Goal: Task Accomplishment & Management: Manage account settings

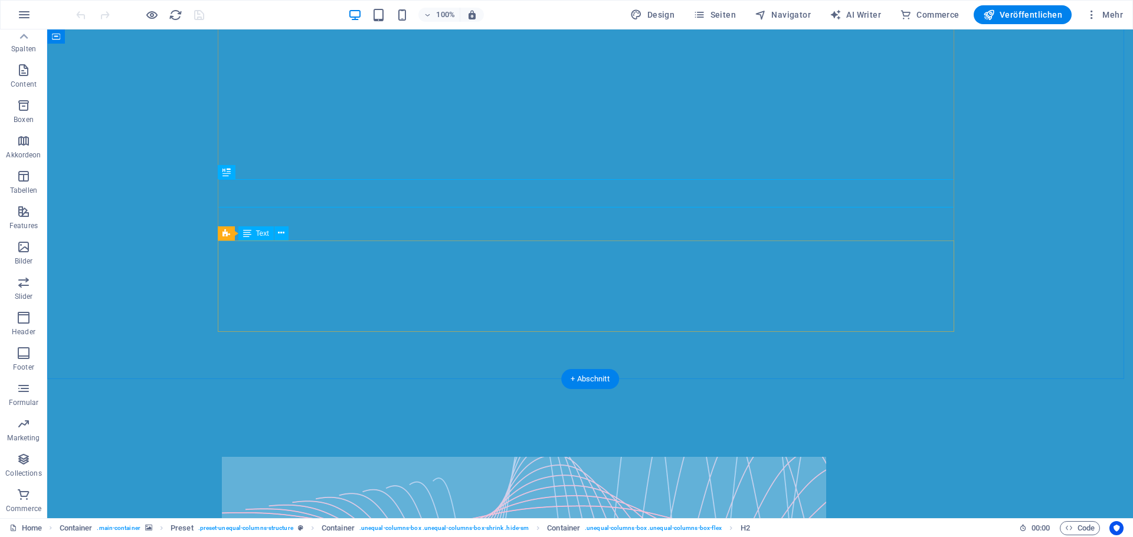
scroll to position [153, 0]
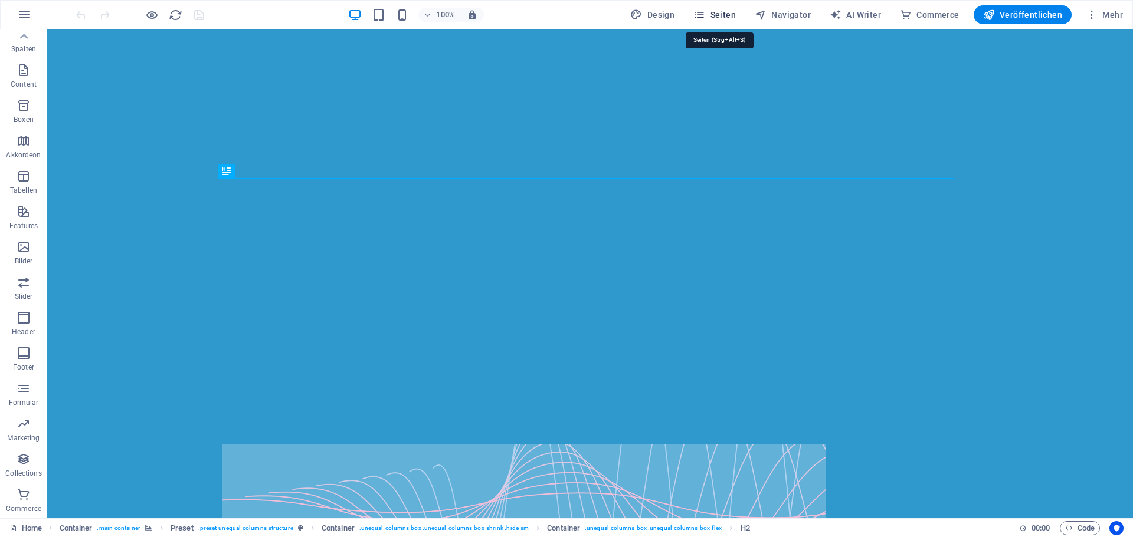
click at [720, 14] on span "Seiten" at bounding box center [714, 15] width 42 height 12
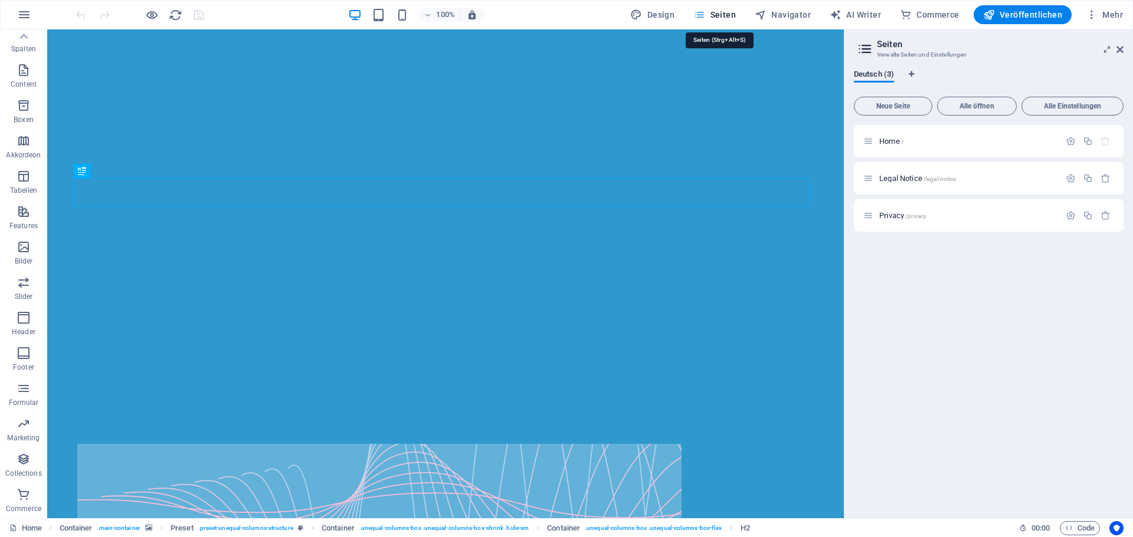
click at [720, 14] on span "Seiten" at bounding box center [714, 15] width 42 height 12
click at [1111, 14] on span "Mehr" at bounding box center [1103, 15] width 37 height 12
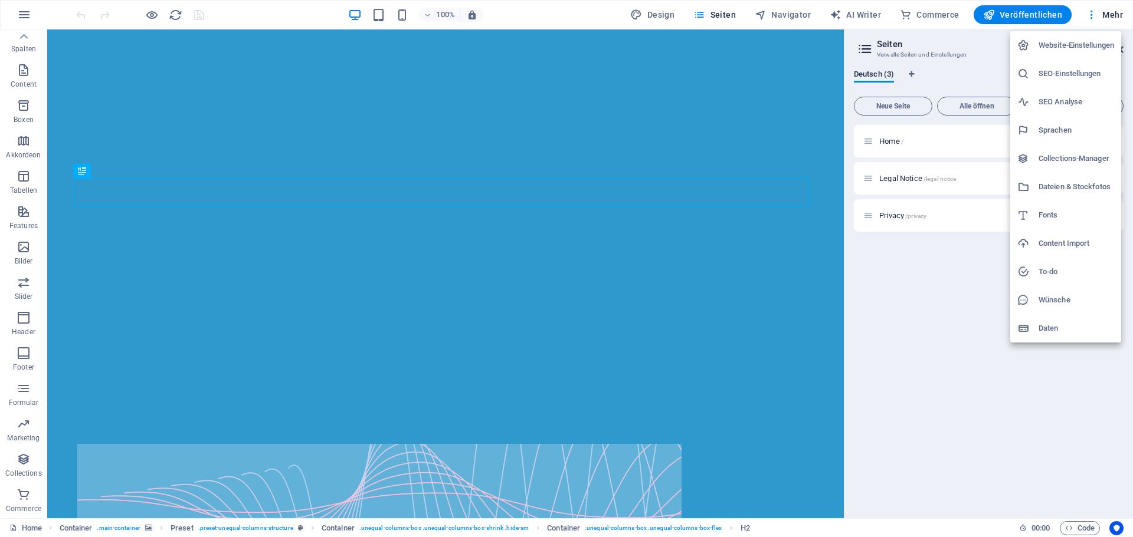
click at [1090, 14] on div at bounding box center [566, 268] width 1133 height 537
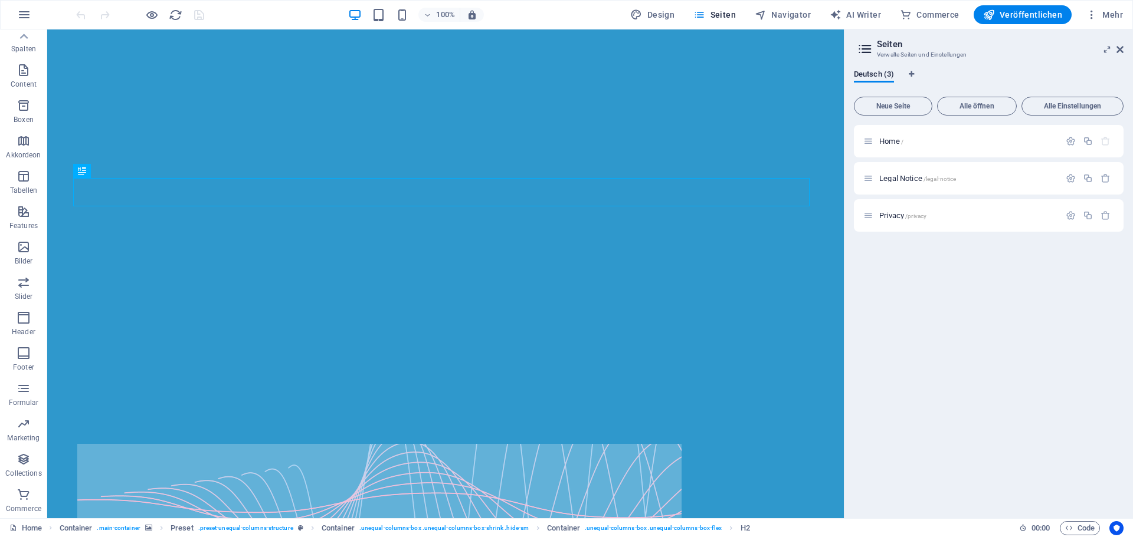
click at [1091, 14] on icon "button" at bounding box center [1091, 15] width 12 height 12
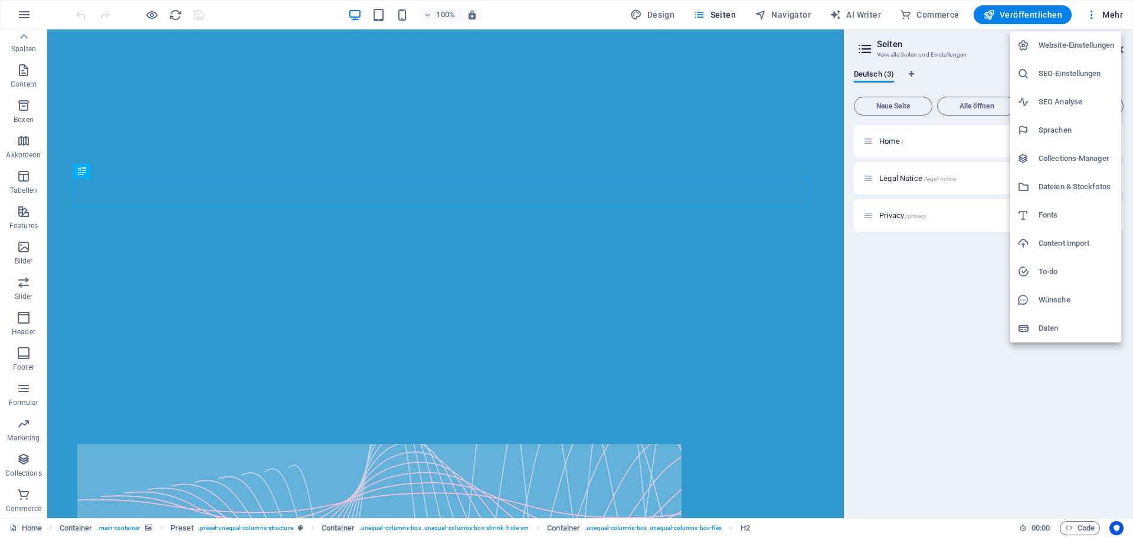
click at [1080, 48] on h6 "Website-Einstellungen" at bounding box center [1076, 45] width 76 height 14
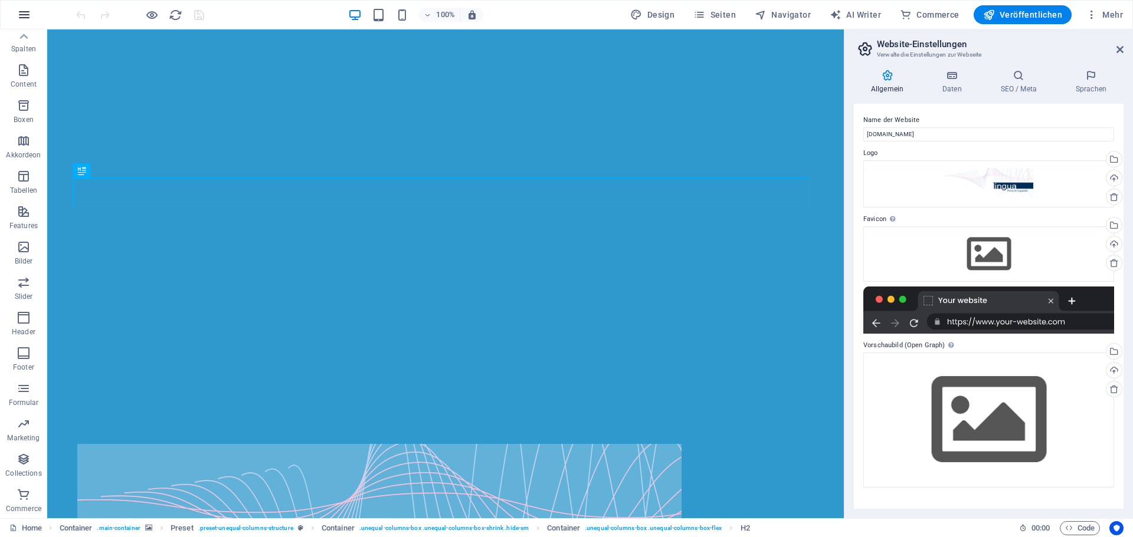
click at [22, 15] on icon "button" at bounding box center [24, 15] width 14 height 14
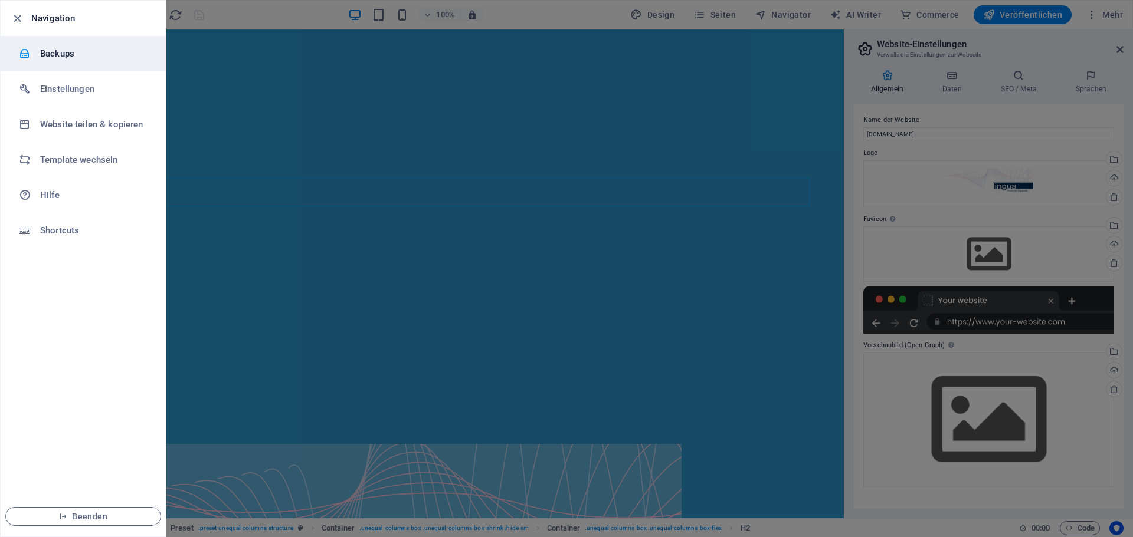
click at [65, 54] on h6 "Backups" at bounding box center [94, 54] width 109 height 14
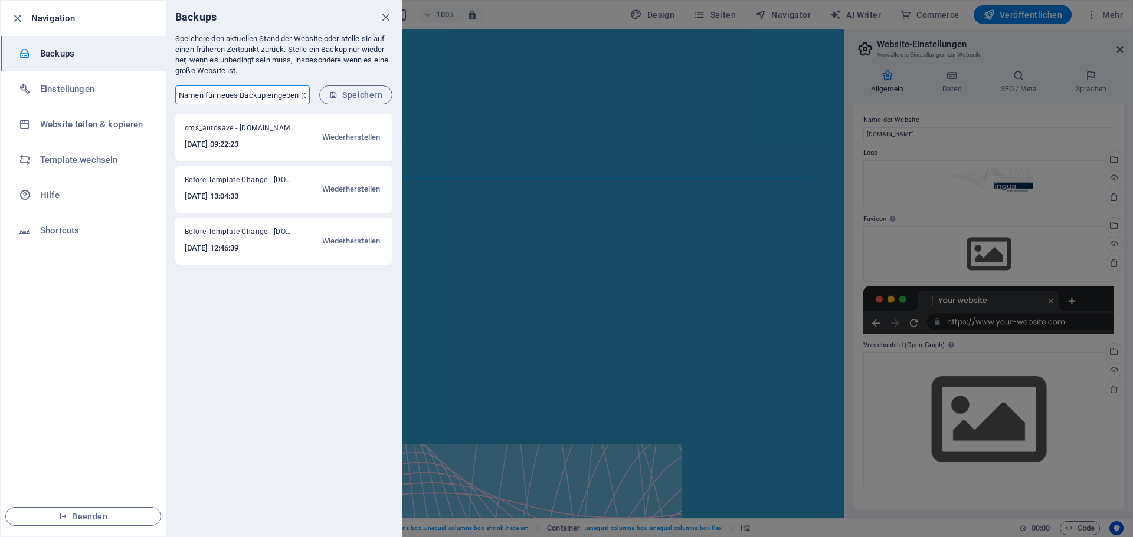
click at [226, 88] on input "text" at bounding box center [242, 95] width 134 height 19
type input "Seitenvorschau"
click at [356, 98] on span "Speichern" at bounding box center [355, 94] width 53 height 9
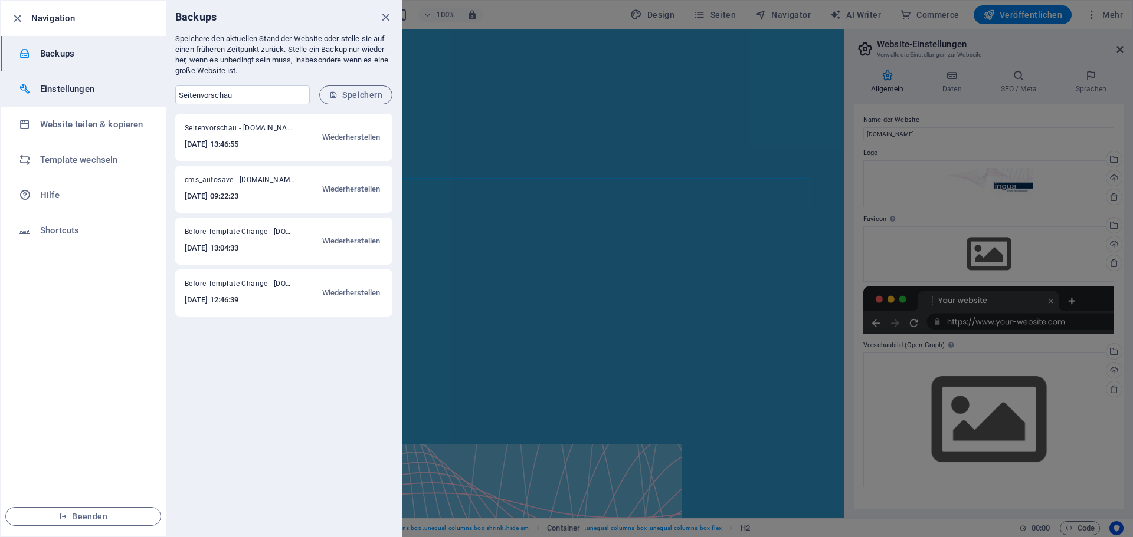
click at [57, 84] on h6 "Einstellungen" at bounding box center [94, 89] width 109 height 14
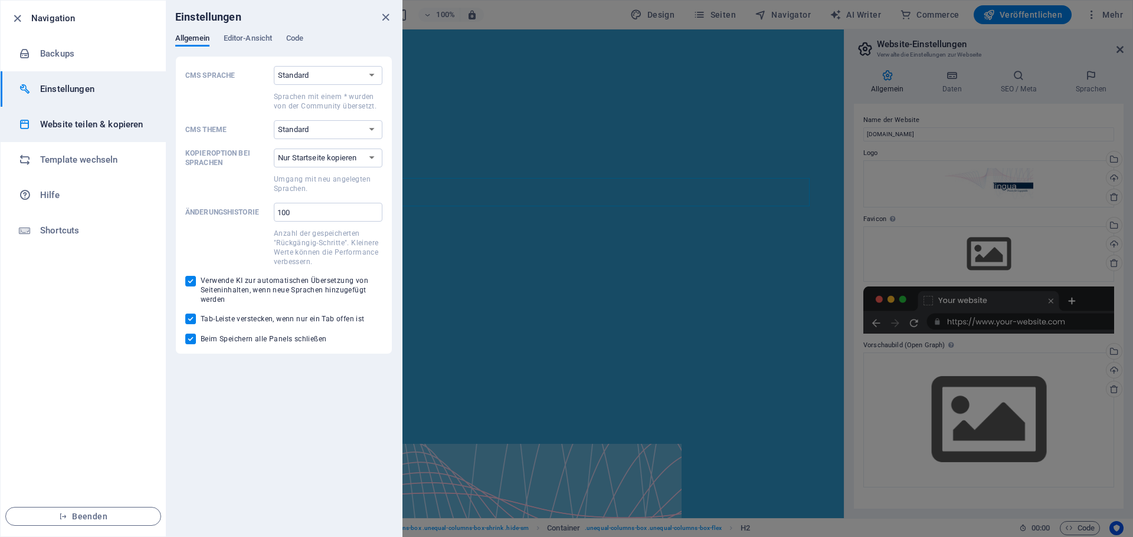
click at [58, 122] on h6 "Website teilen & kopieren" at bounding box center [94, 124] width 109 height 14
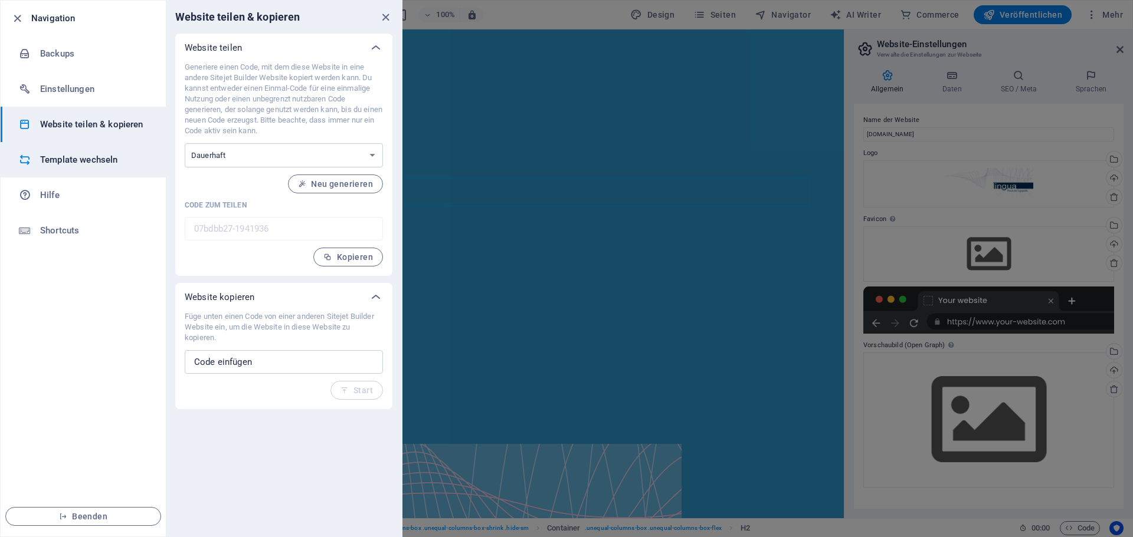
click at [60, 159] on h6 "Template wechseln" at bounding box center [94, 160] width 109 height 14
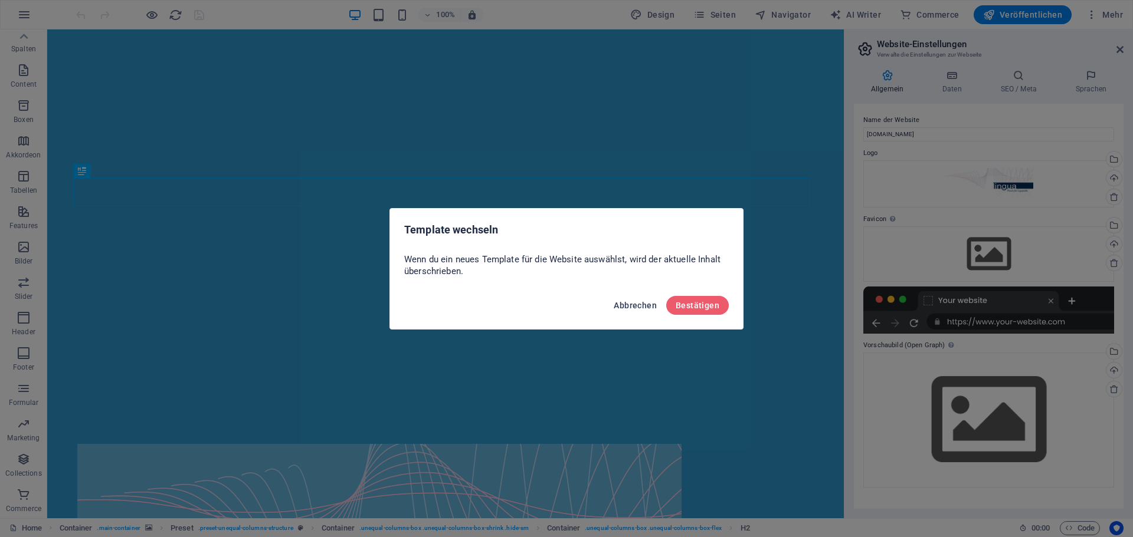
click at [637, 303] on span "Abbrechen" at bounding box center [635, 305] width 43 height 9
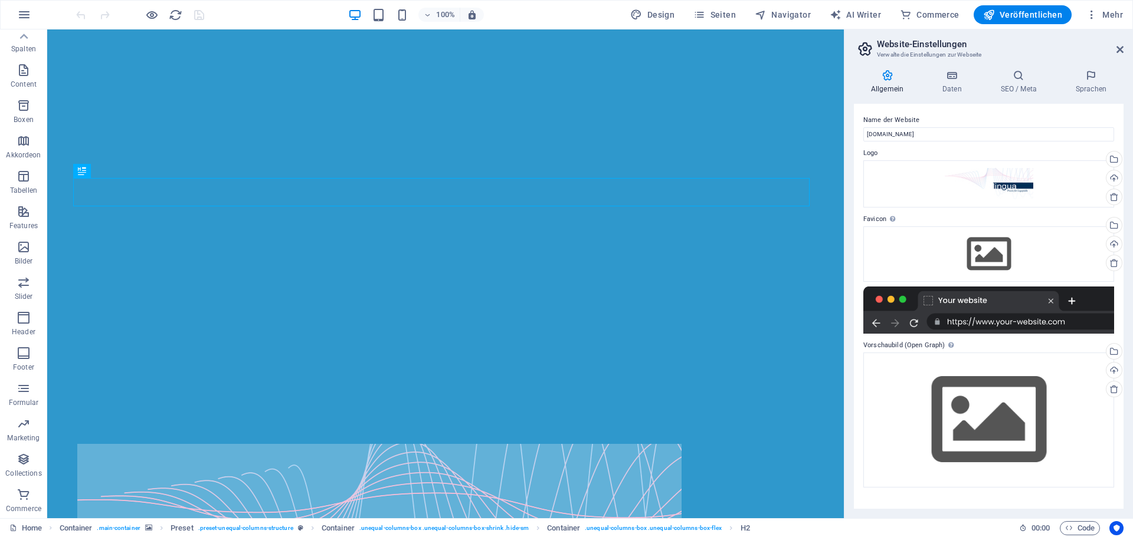
click at [201, 15] on div at bounding box center [140, 14] width 132 height 19
click at [666, 12] on span "Design" at bounding box center [652, 15] width 44 height 12
select select "rem"
select select "300"
select select "px"
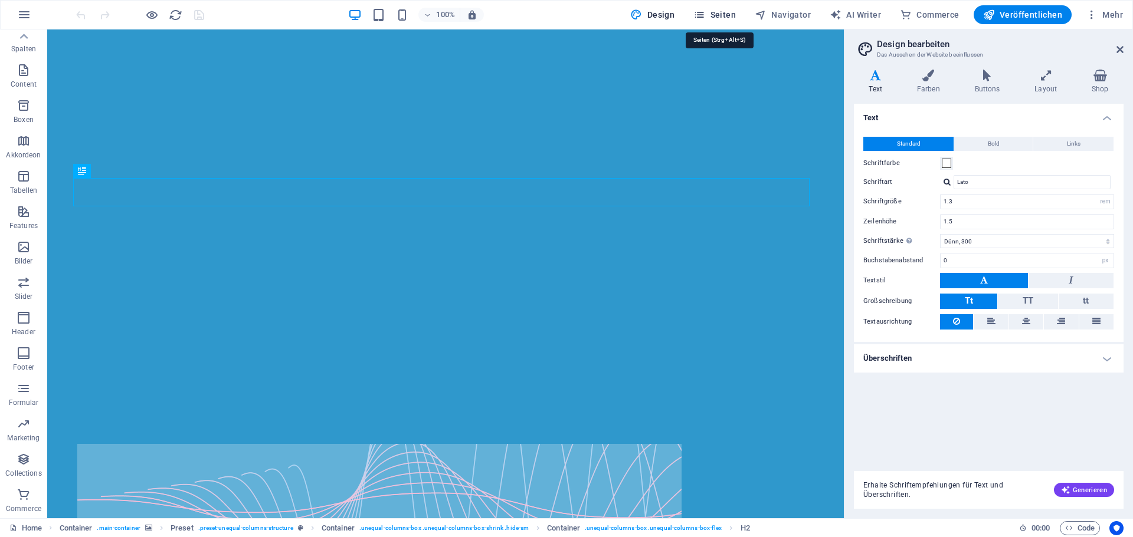
click at [717, 12] on span "Seiten" at bounding box center [714, 15] width 42 height 12
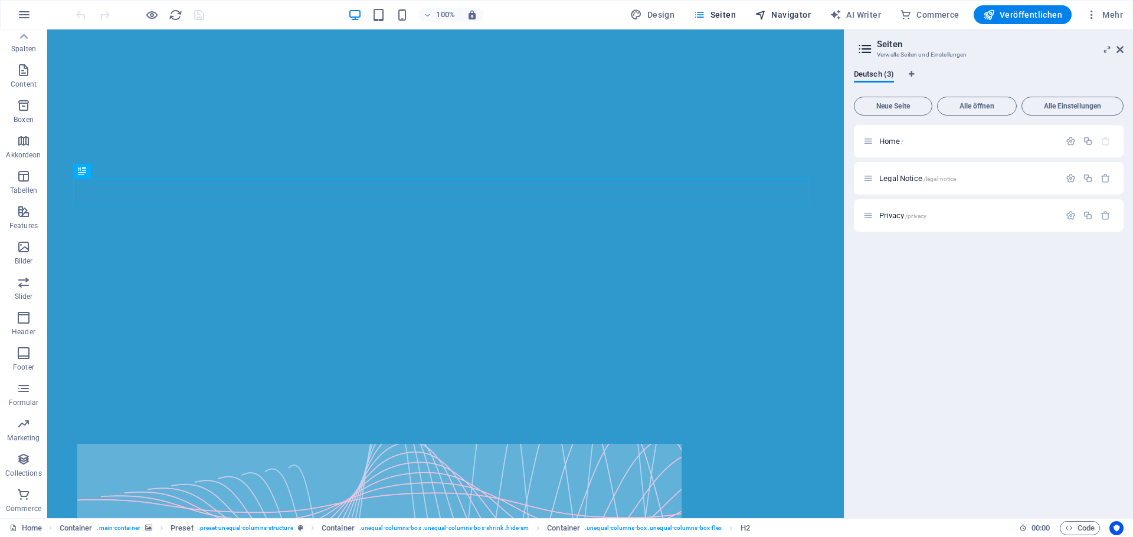
click at [788, 12] on span "Navigator" at bounding box center [782, 15] width 56 height 12
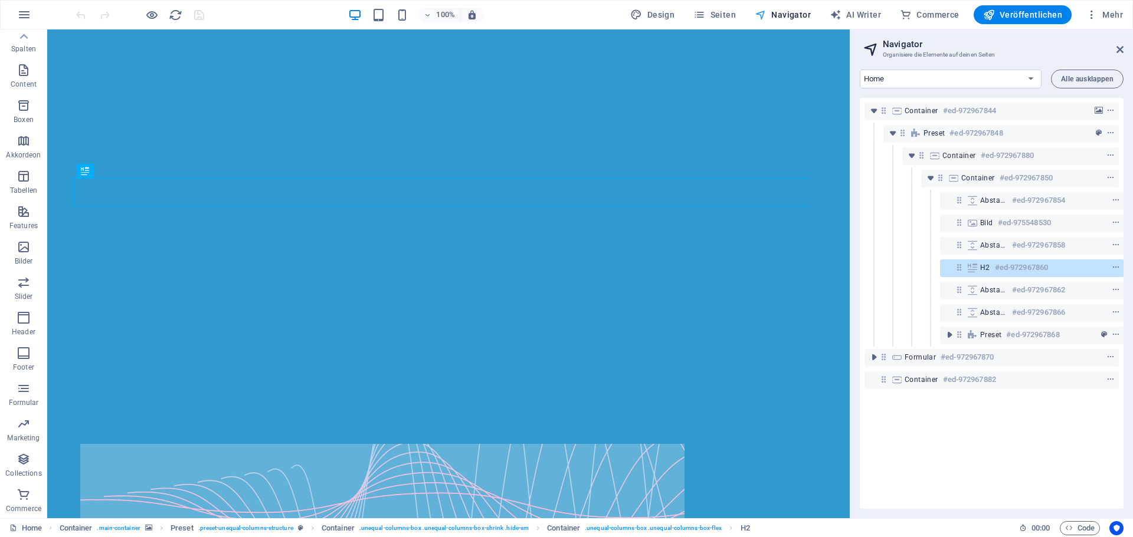
scroll to position [0, 3]
click at [870, 12] on span "AI Writer" at bounding box center [854, 15] width 51 height 12
select select "English"
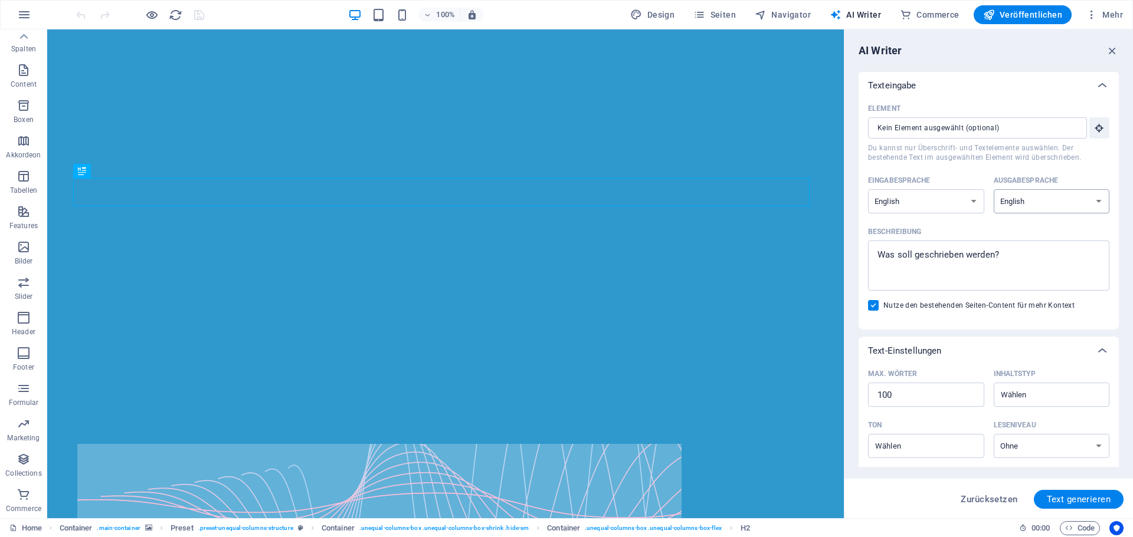
scroll to position [0, 0]
click at [30, 529] on link "Home" at bounding box center [25, 528] width 32 height 14
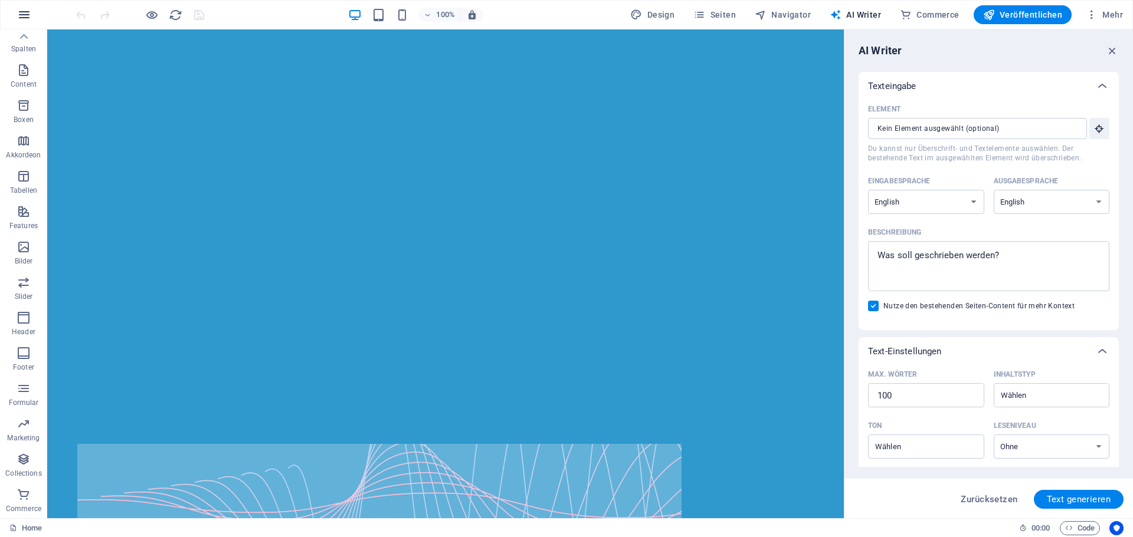
click at [22, 9] on icon "button" at bounding box center [24, 15] width 14 height 14
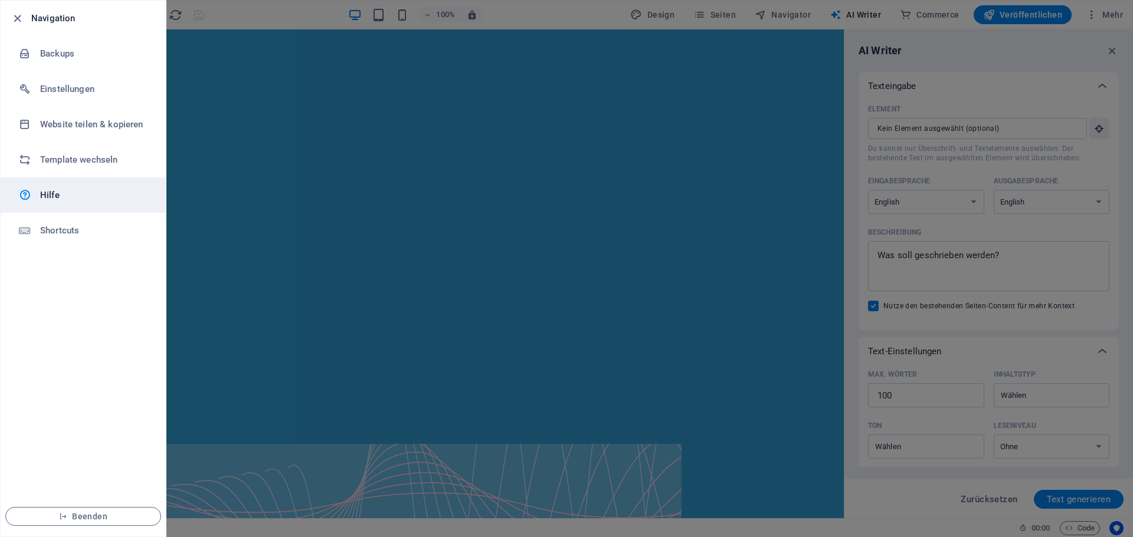
click at [55, 188] on link "Hilfe" at bounding box center [83, 195] width 165 height 35
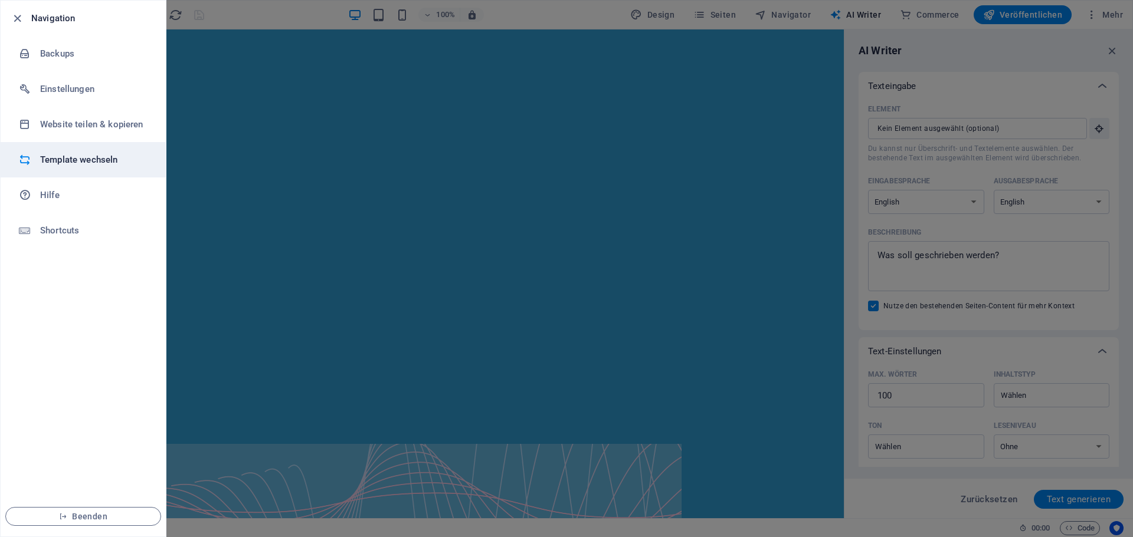
click at [60, 159] on h6 "Template wechseln" at bounding box center [94, 160] width 109 height 14
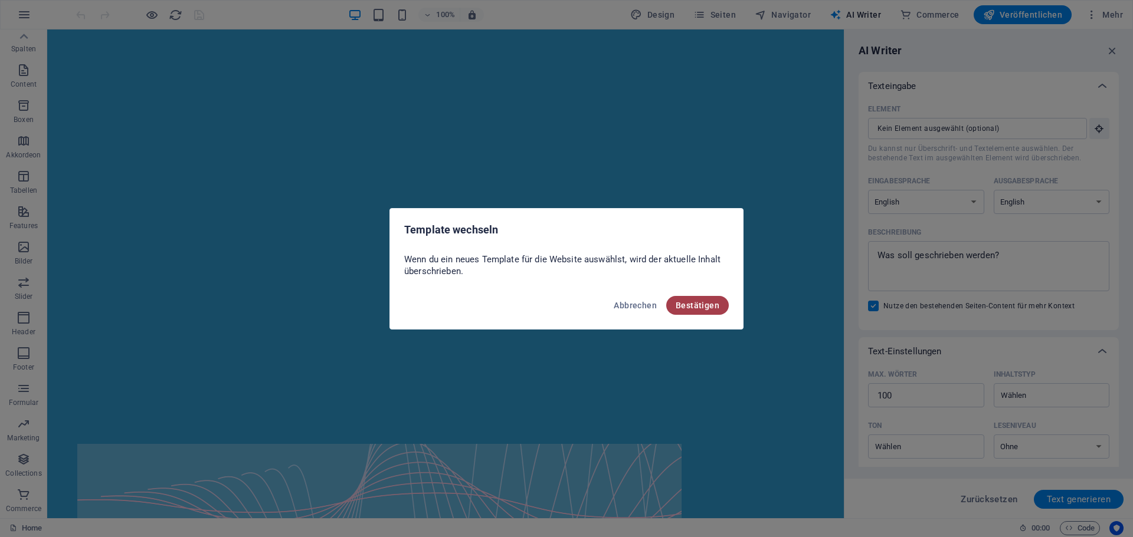
click at [701, 304] on span "Bestätigen" at bounding box center [697, 305] width 44 height 9
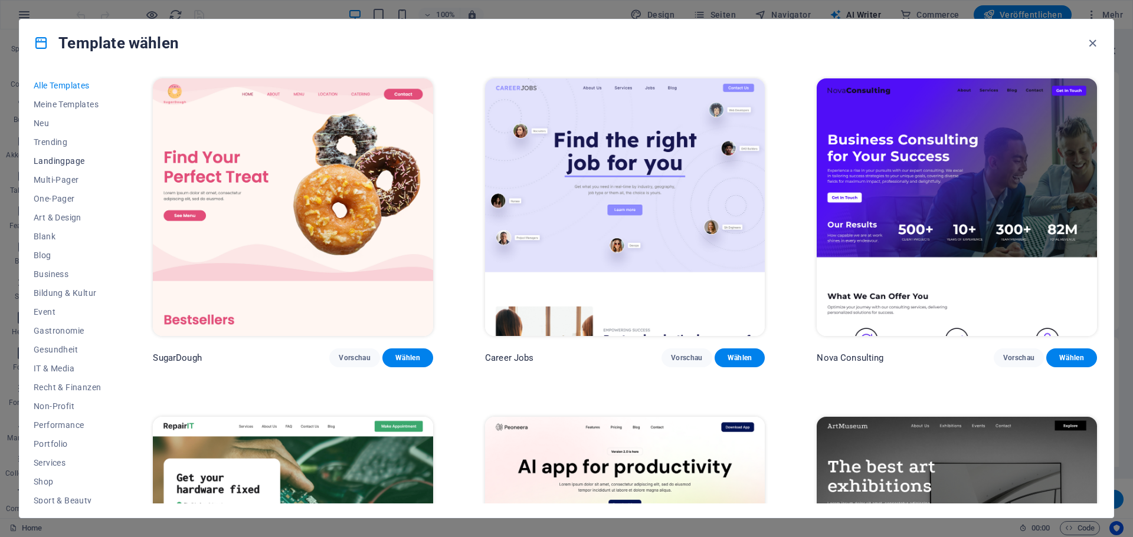
click at [73, 157] on span "Landingpage" at bounding box center [67, 160] width 67 height 9
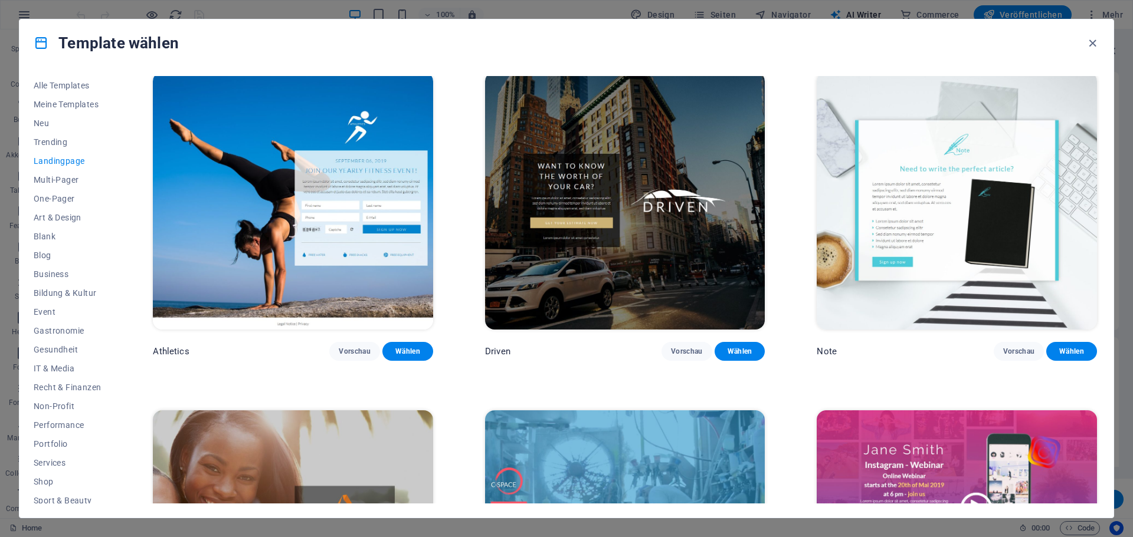
scroll to position [1062, 0]
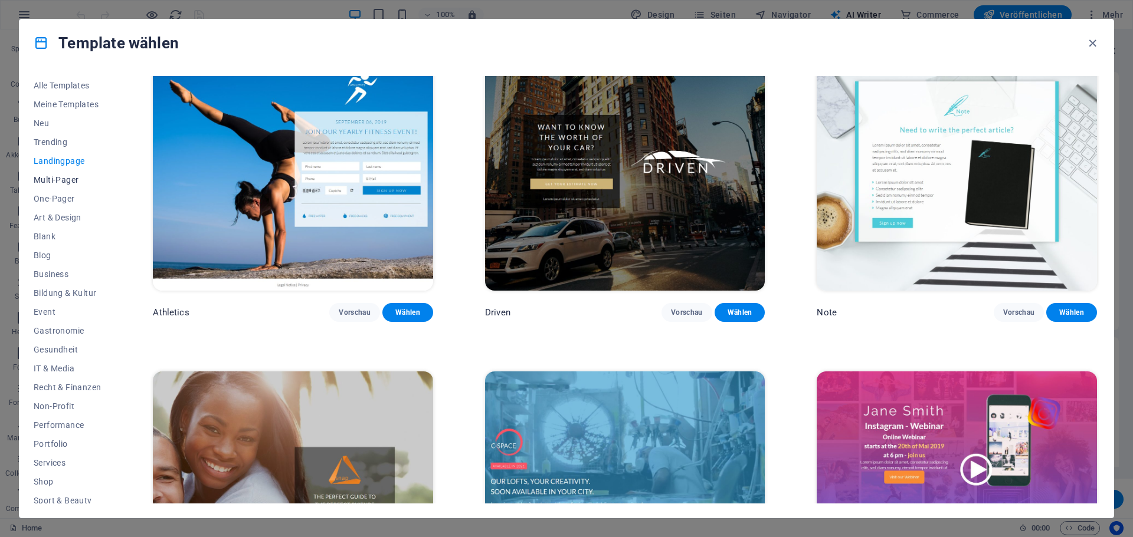
click at [61, 176] on span "Multi-Pager" at bounding box center [67, 179] width 67 height 9
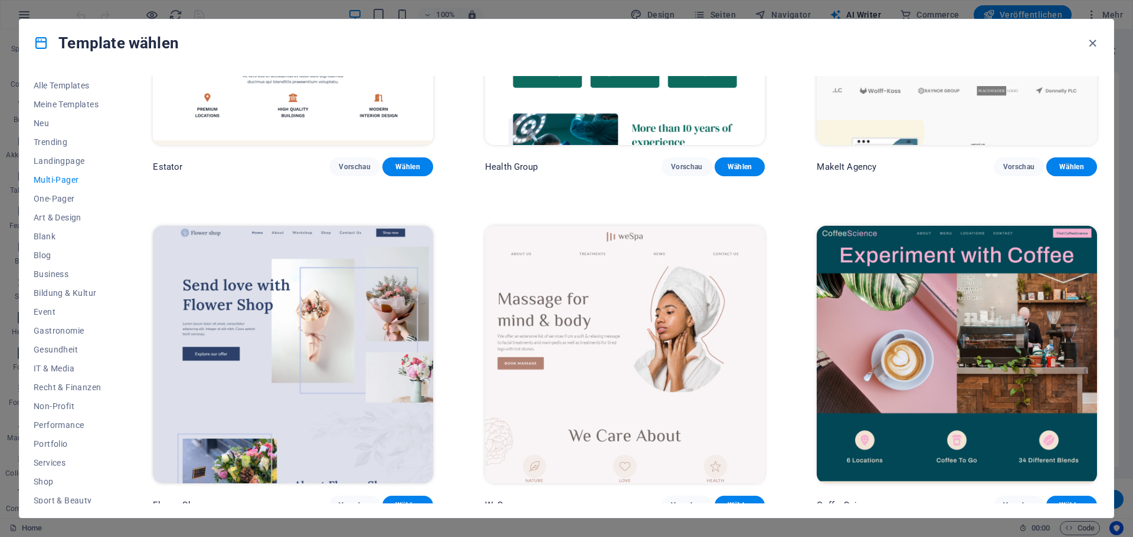
scroll to position [2596, 0]
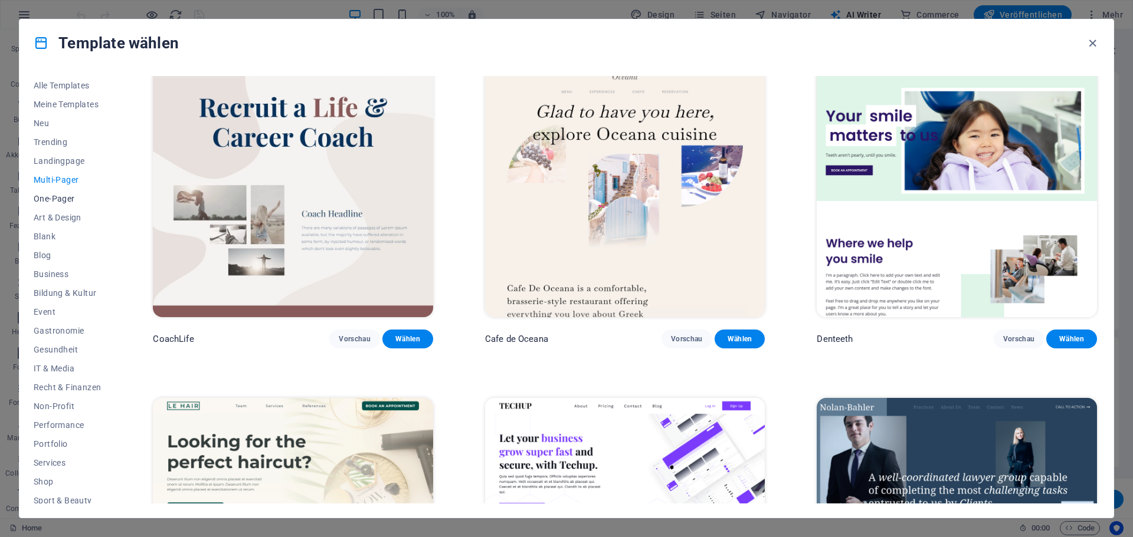
click at [53, 196] on span "One-Pager" at bounding box center [67, 198] width 67 height 9
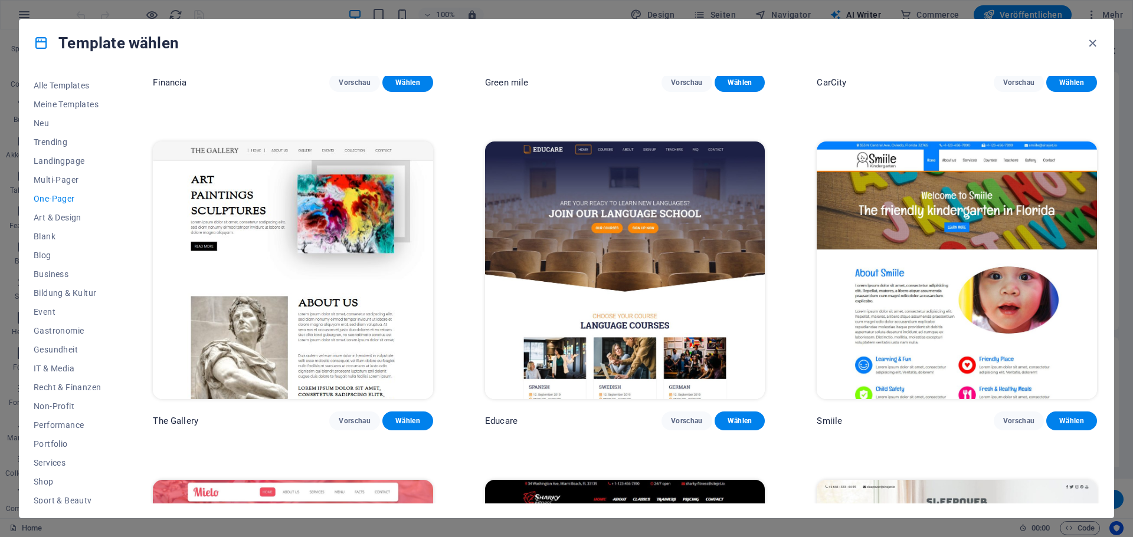
scroll to position [4660, 0]
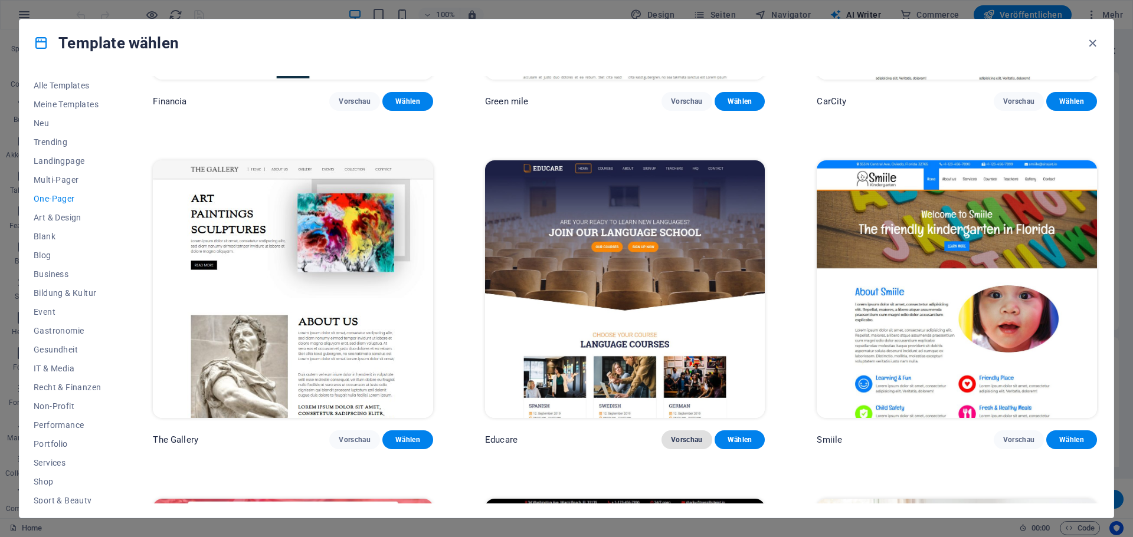
click at [688, 435] on span "Vorschau" at bounding box center [687, 439] width 32 height 9
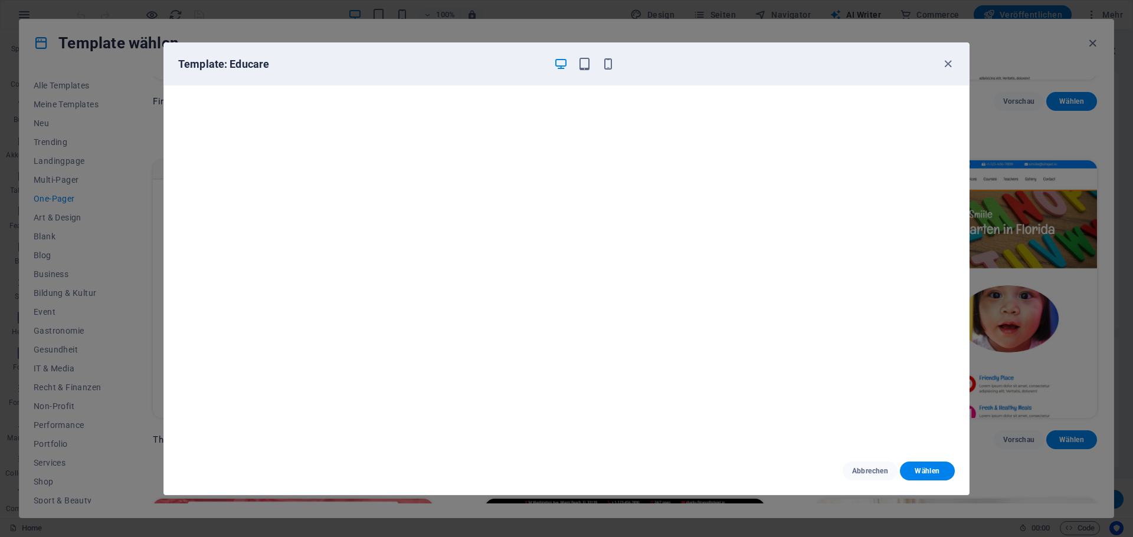
scroll to position [0, 0]
click at [951, 62] on icon "button" at bounding box center [948, 64] width 14 height 14
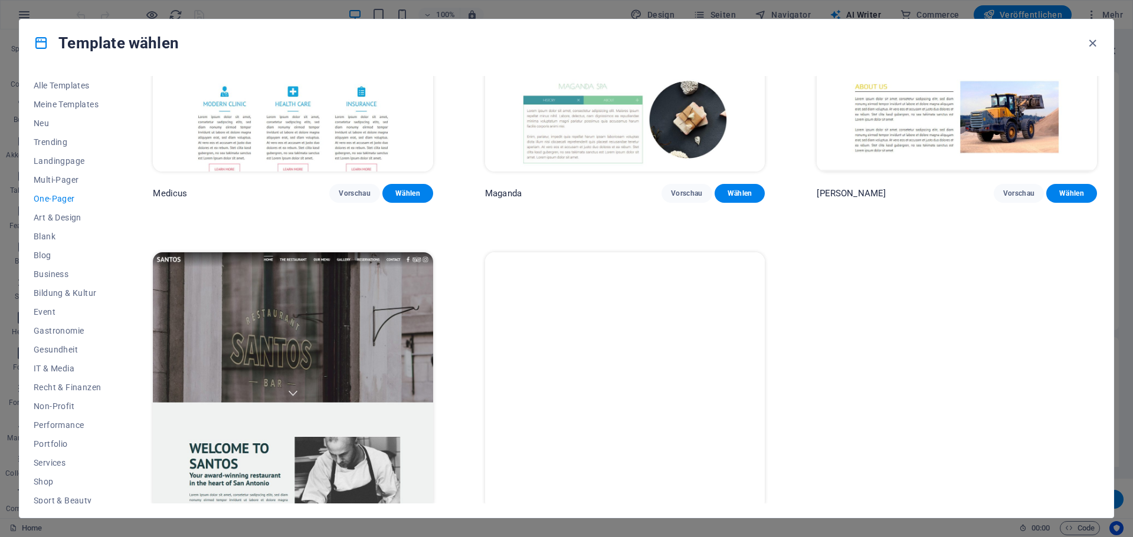
scroll to position [8296, 0]
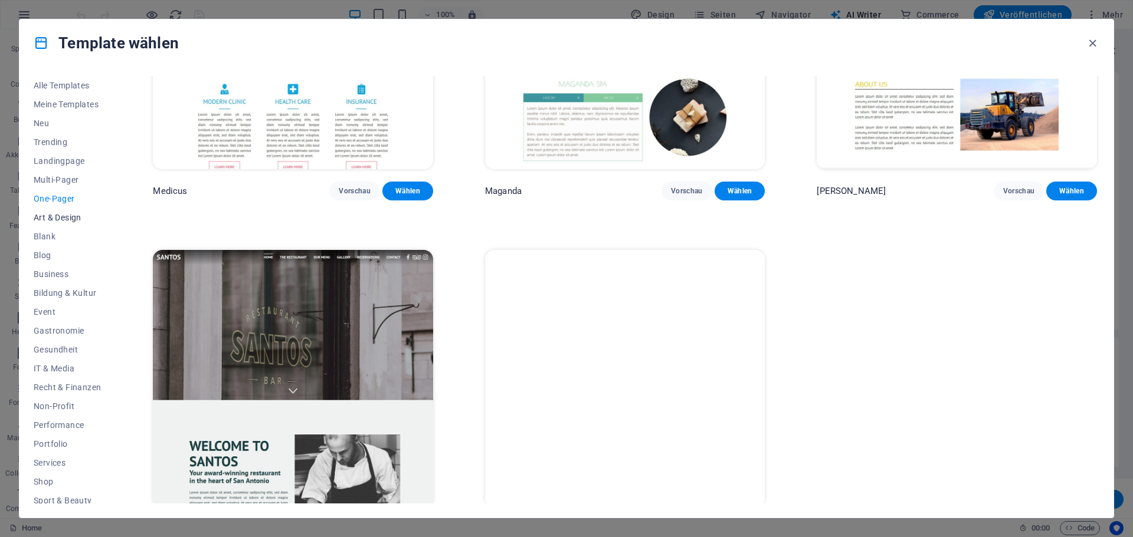
click at [51, 215] on span "Art & Design" at bounding box center [67, 217] width 67 height 9
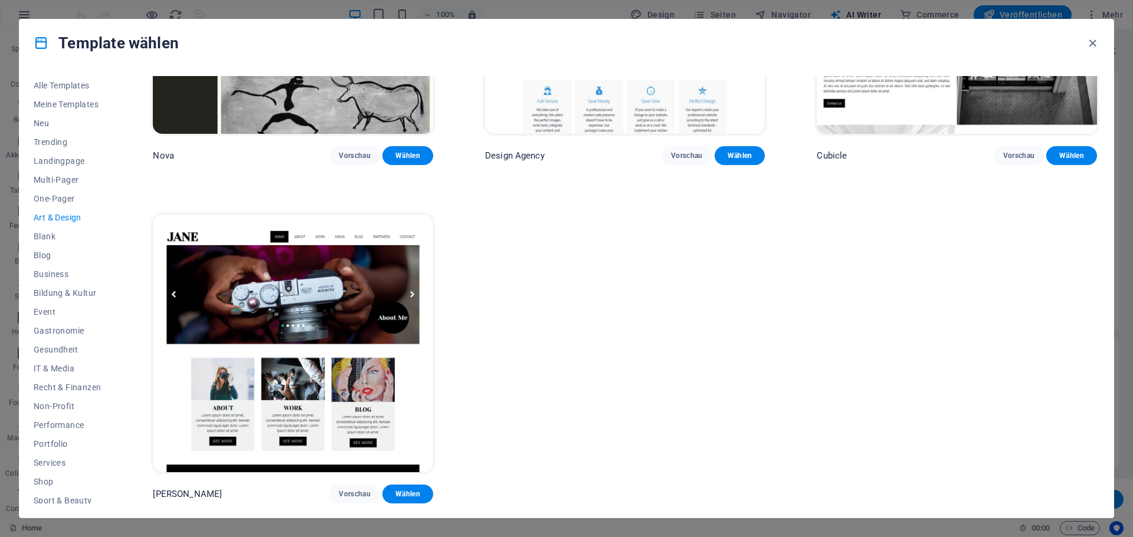
scroll to position [1549, 0]
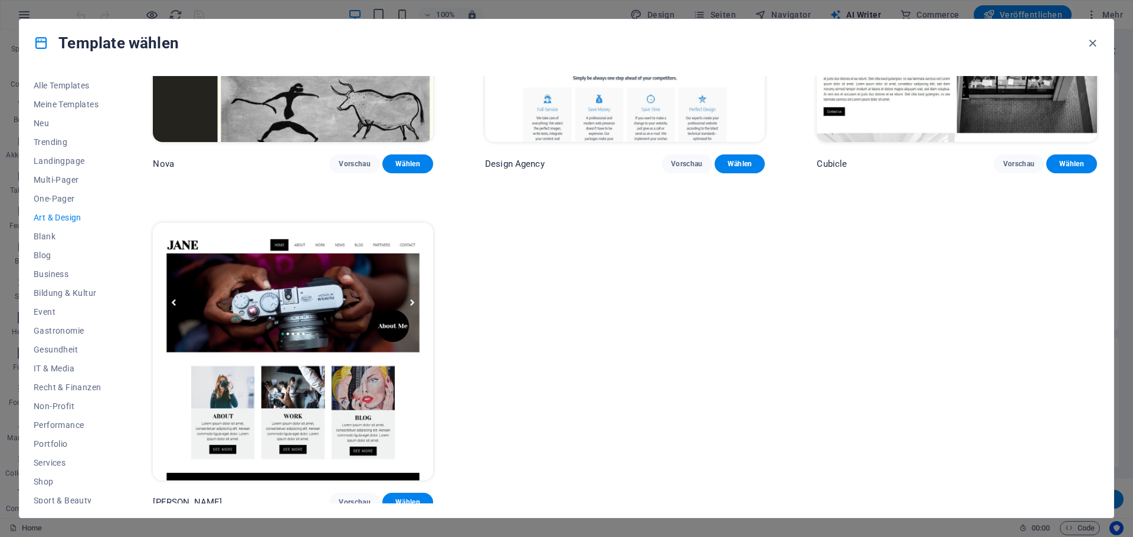
click at [58, 215] on span "Art & Design" at bounding box center [67, 217] width 67 height 9
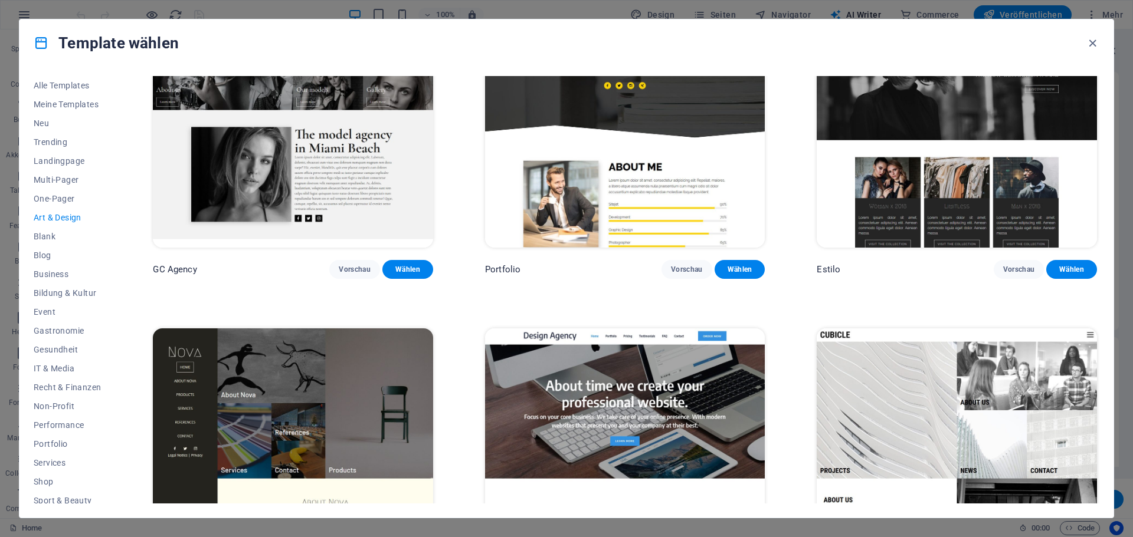
scroll to position [1121, 0]
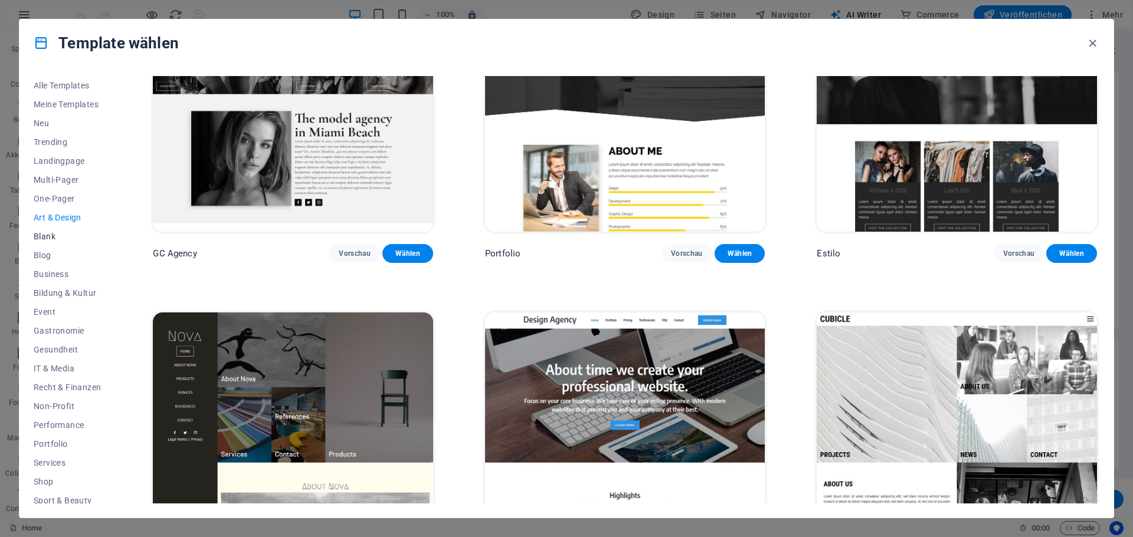
click at [41, 237] on span "Blank" at bounding box center [67, 236] width 67 height 9
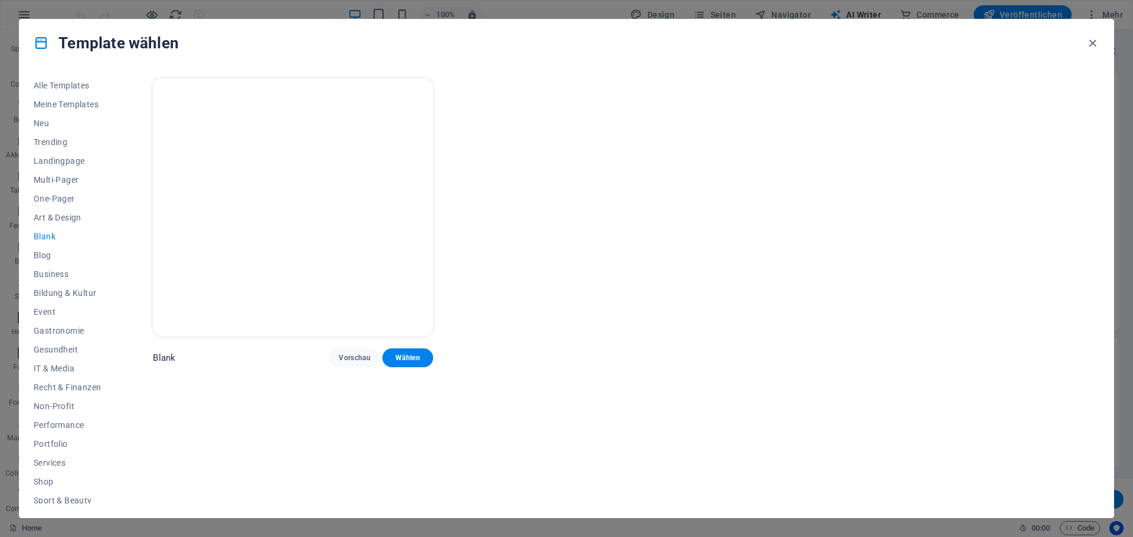
scroll to position [0, 0]
click at [51, 346] on span "Gesundheit" at bounding box center [67, 349] width 67 height 9
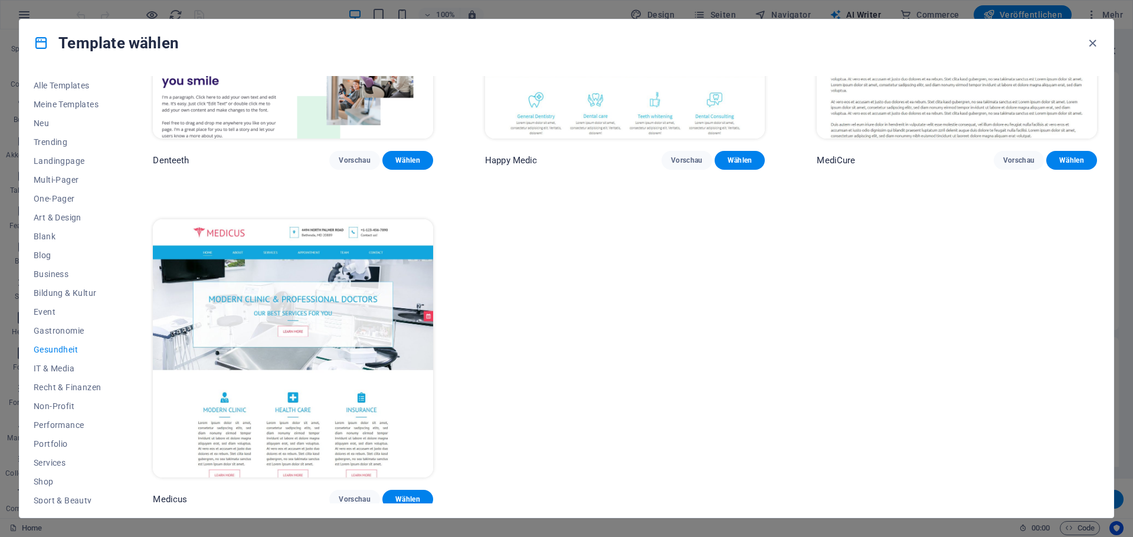
scroll to position [537, 0]
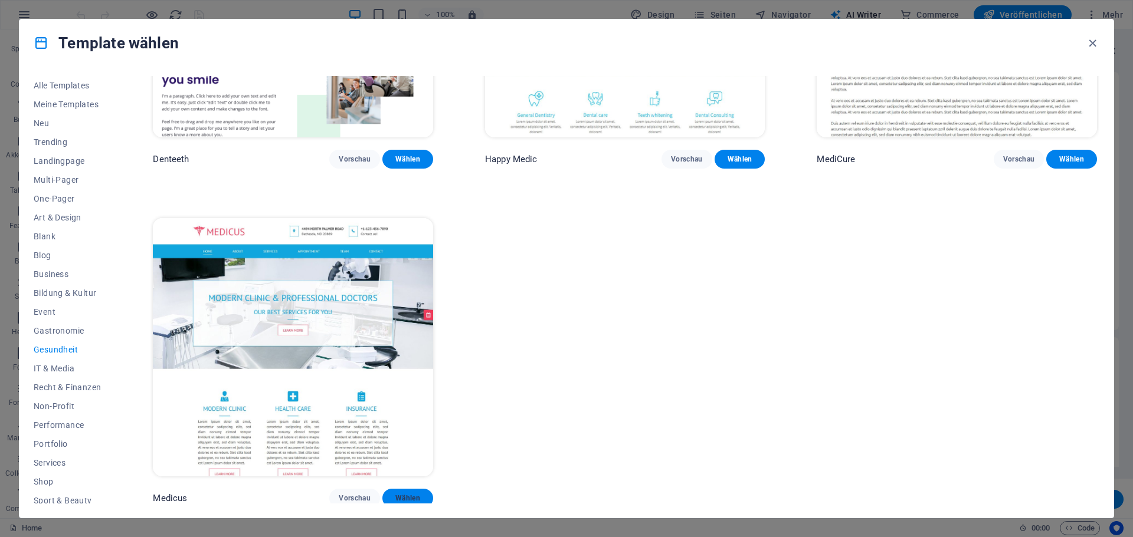
click at [409, 494] on span "Wählen" at bounding box center [408, 498] width 32 height 9
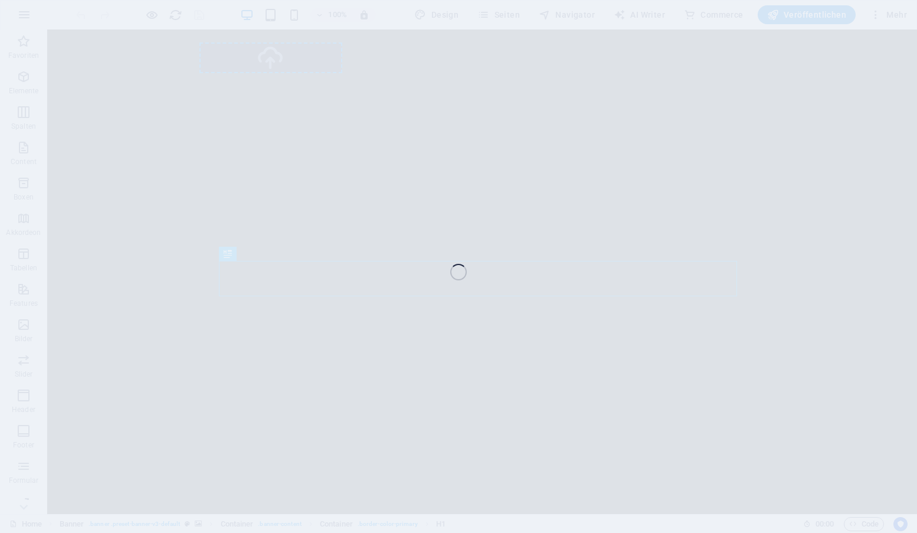
select select "px"
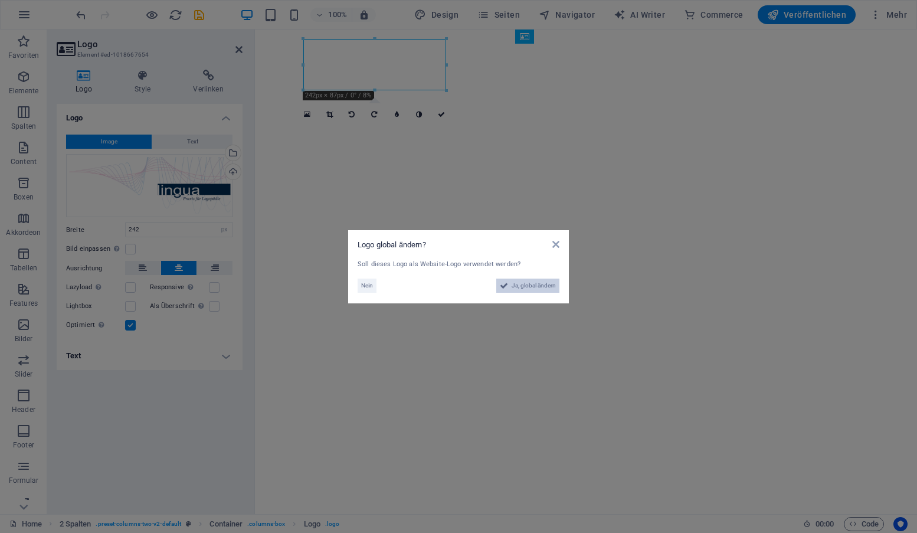
click at [527, 282] on span "Ja, global ändern" at bounding box center [533, 285] width 44 height 14
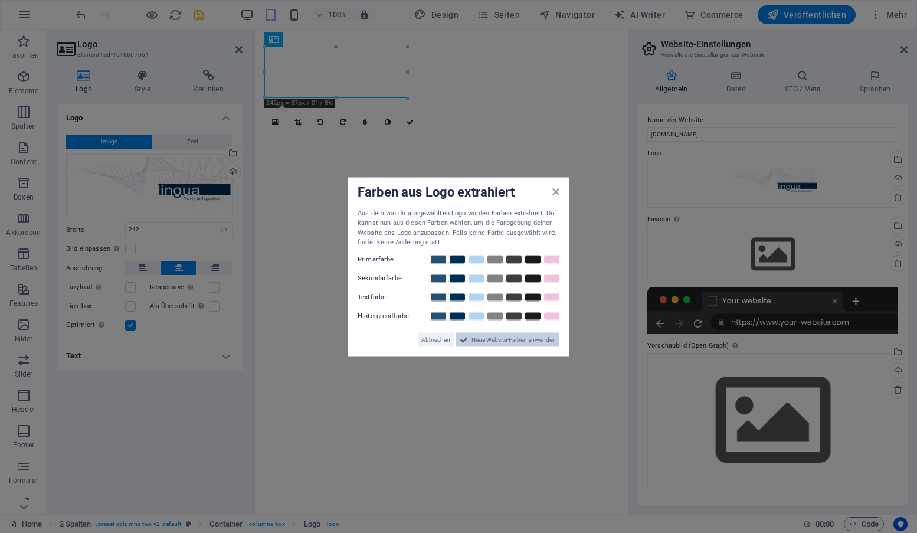
click at [513, 338] on span "Neue Website-Farben anwenden" at bounding box center [513, 339] width 84 height 14
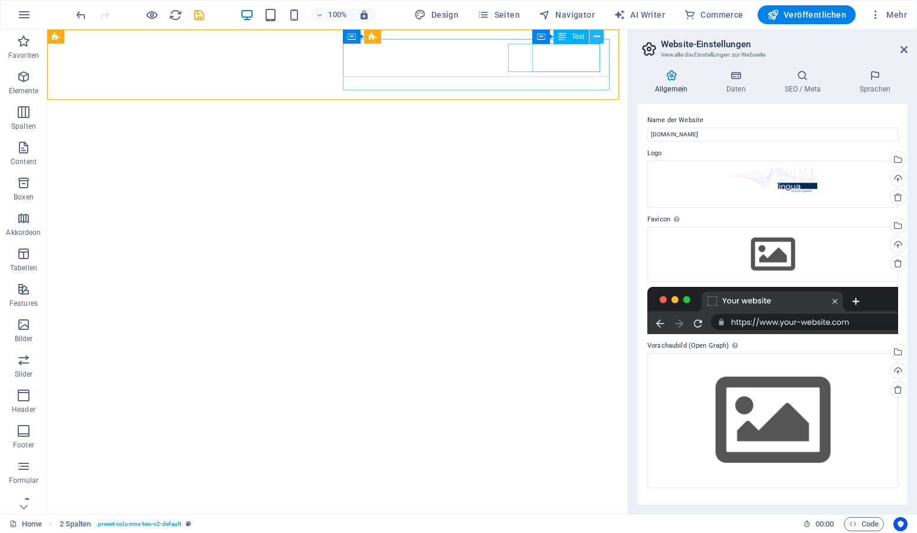
click at [595, 38] on icon at bounding box center [596, 37] width 6 height 12
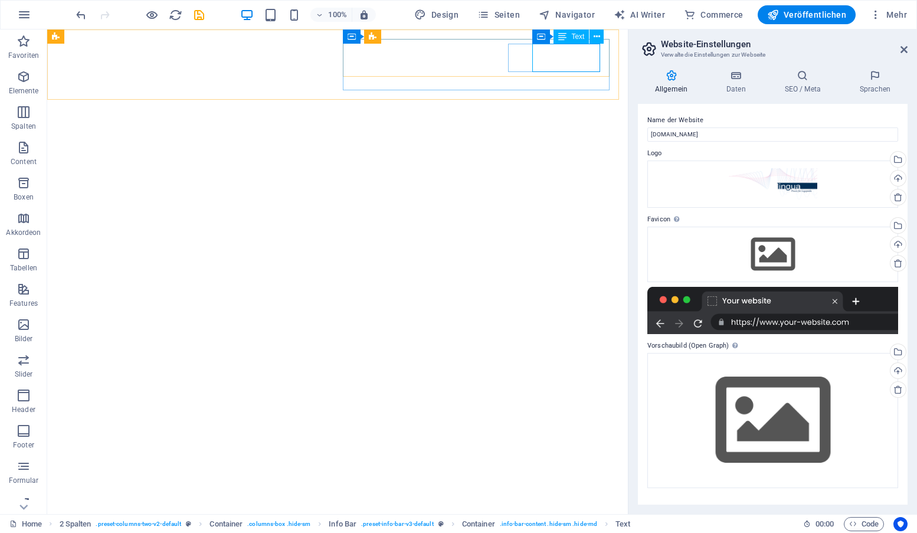
click at [577, 36] on span "Text" at bounding box center [577, 36] width 13 height 7
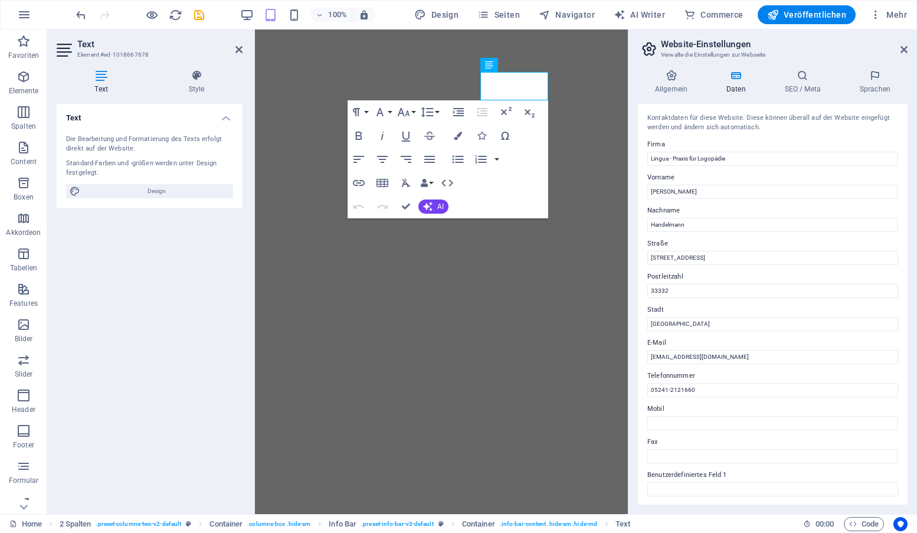
click at [907, 48] on aside "Website-Einstellungen Verwalte die Einstellungen zur Webseite Allgemein Daten S…" at bounding box center [772, 271] width 289 height 484
click at [901, 48] on icon at bounding box center [903, 49] width 7 height 9
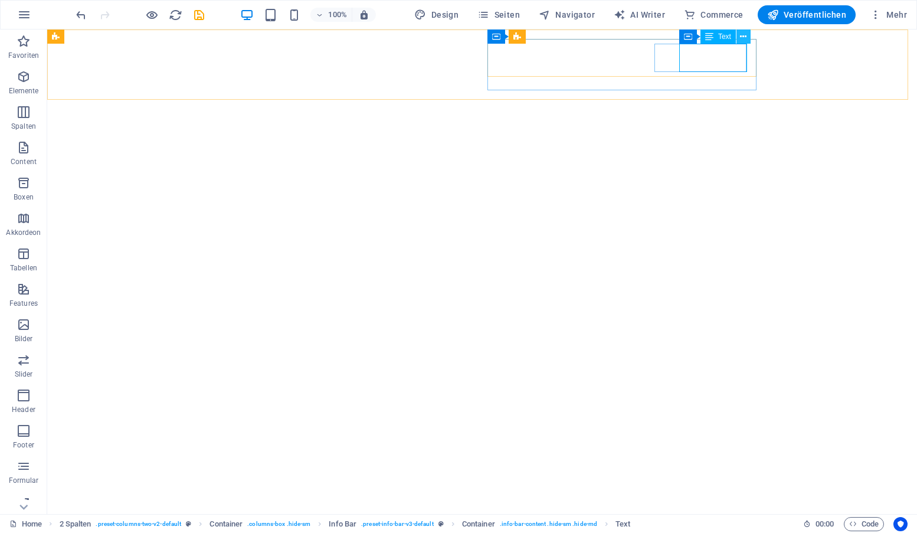
click at [743, 34] on icon at bounding box center [743, 37] width 6 height 12
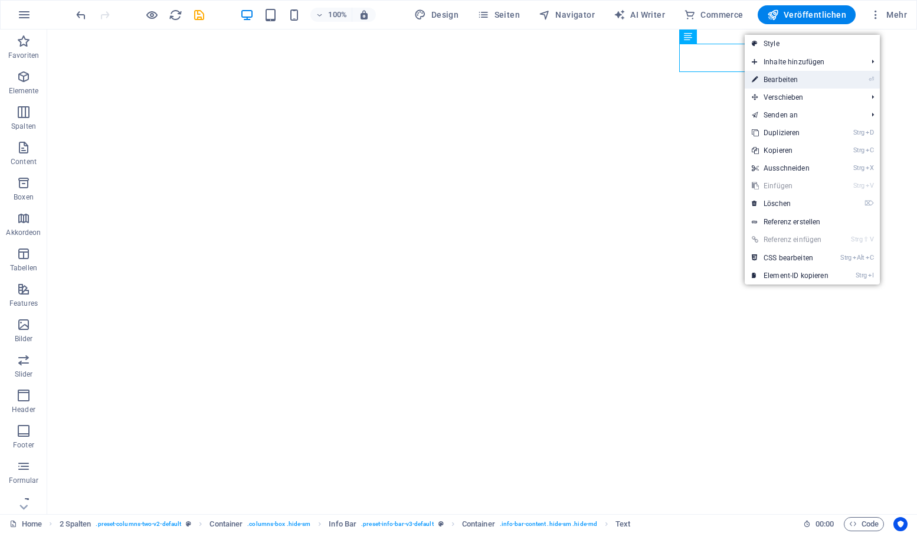
click at [778, 80] on link "⏎ Bearbeiten" at bounding box center [789, 80] width 91 height 18
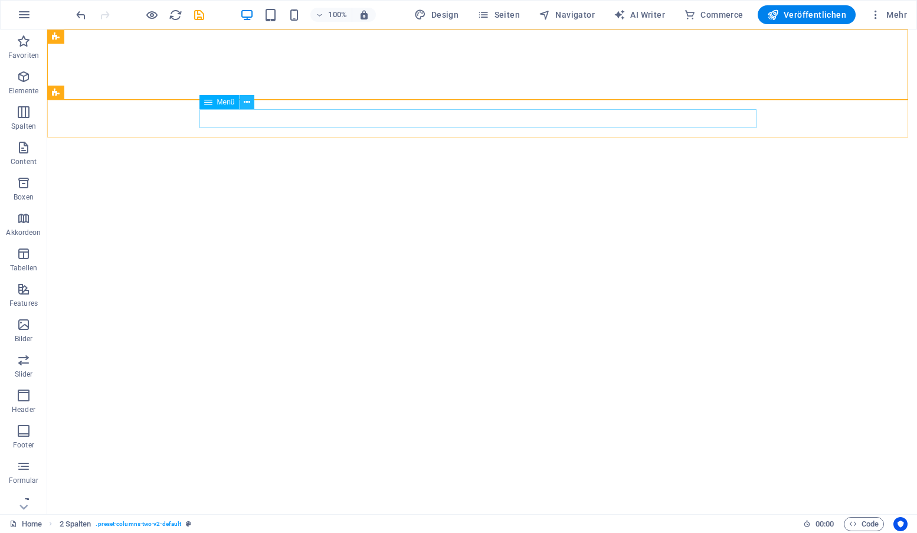
click at [247, 99] on icon at bounding box center [247, 102] width 6 height 12
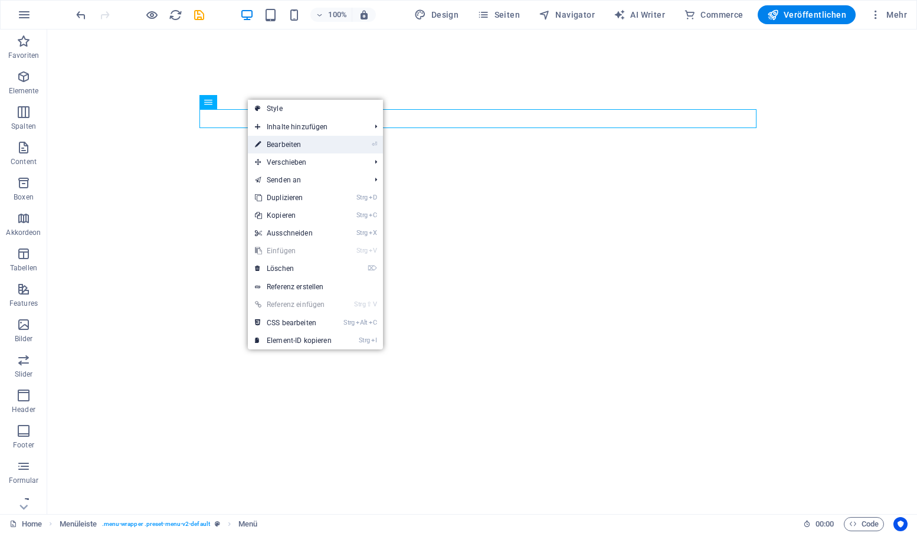
click at [281, 143] on link "⏎ Bearbeiten" at bounding box center [293, 145] width 91 height 18
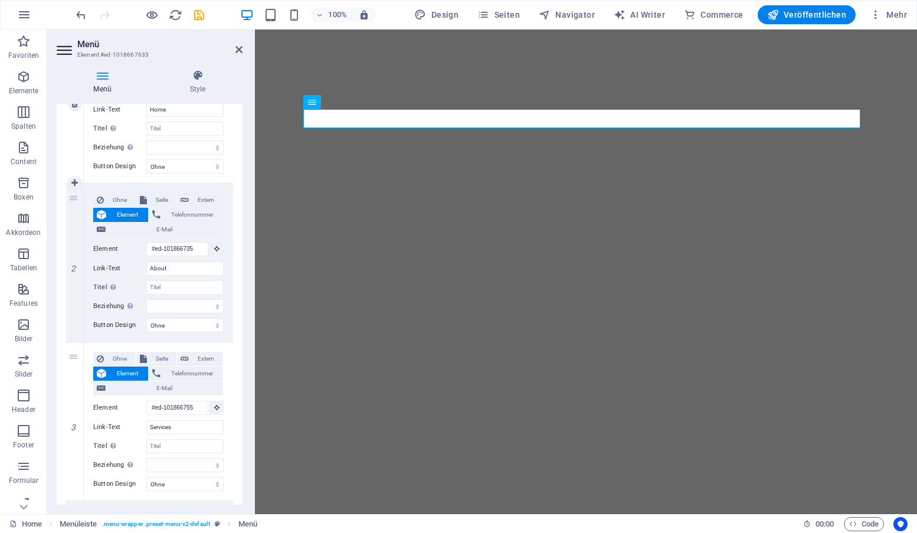
scroll to position [236, 0]
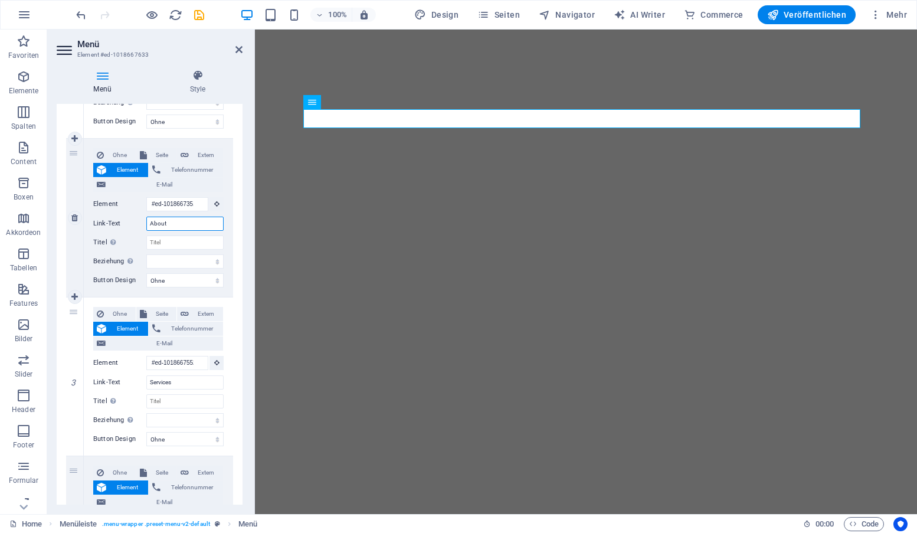
drag, startPoint x: 182, startPoint y: 225, endPoint x: 142, endPoint y: 225, distance: 40.1
click at [142, 225] on div "Link-Text About" at bounding box center [158, 223] width 130 height 14
type input "Über uns"
select select
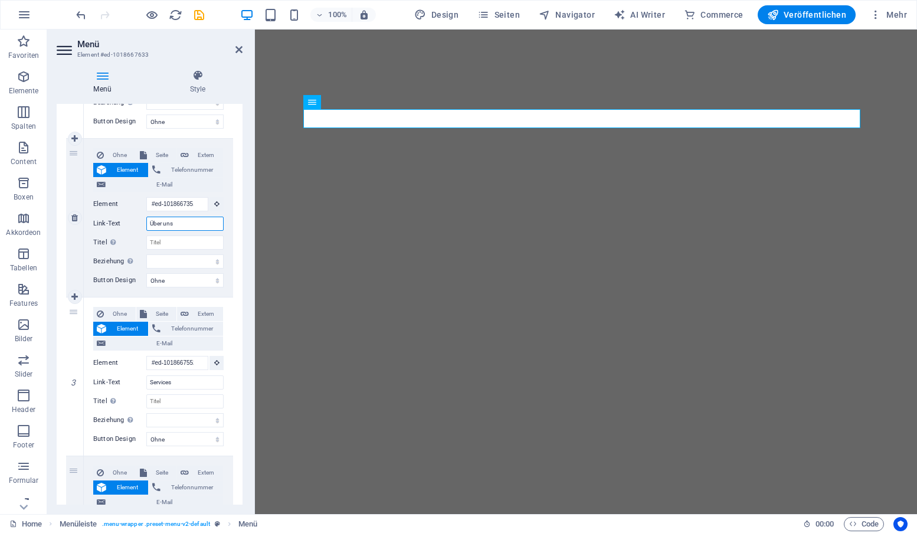
select select
drag, startPoint x: 181, startPoint y: 222, endPoint x: 147, endPoint y: 224, distance: 33.7
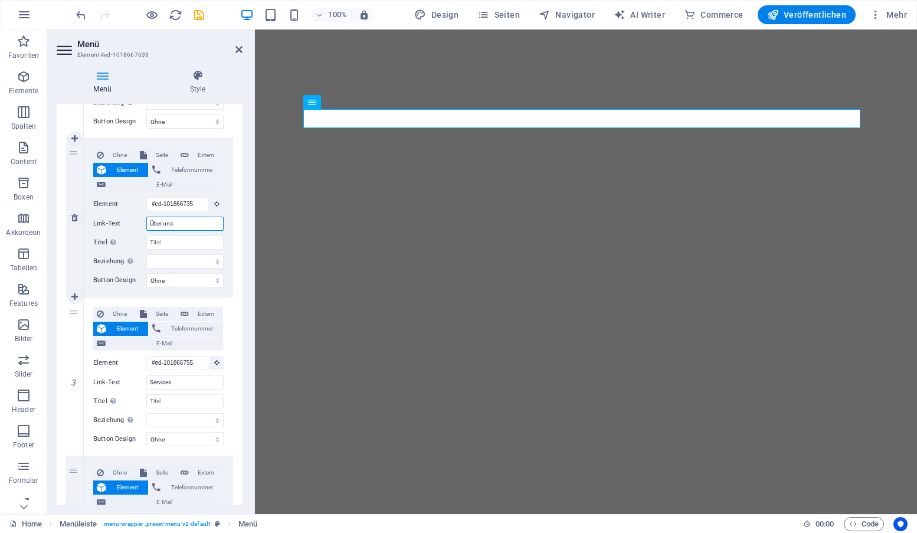
click at [147, 224] on input "Über uns" at bounding box center [184, 223] width 77 height 14
type input "Über uns"
click at [75, 216] on icon at bounding box center [74, 218] width 6 height 8
select select
type input "#ed-1018667552"
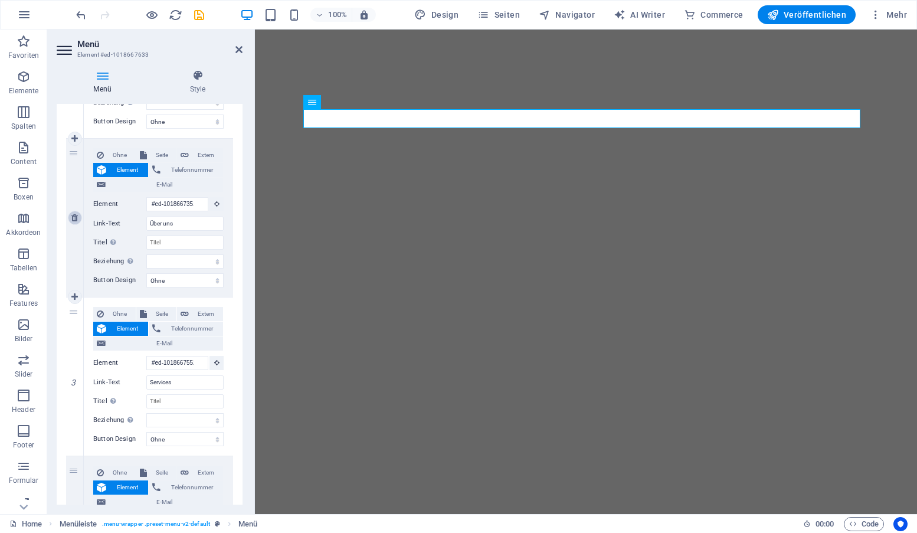
type input "Services"
select select
type input "#ed-1018667486"
type input "Appointment"
select select
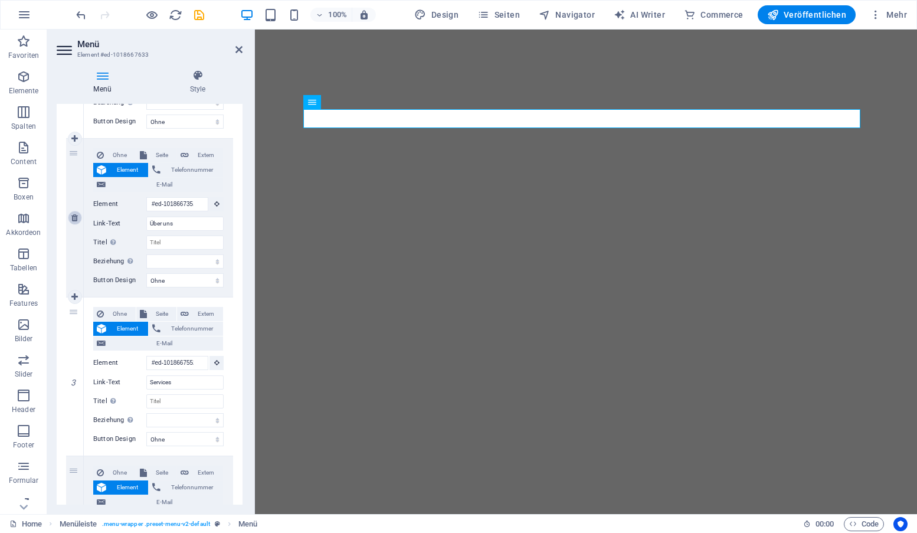
type input "#ed-1018667444"
type input "Team"
select select
type input "#ed-1018667714"
type input "Contact"
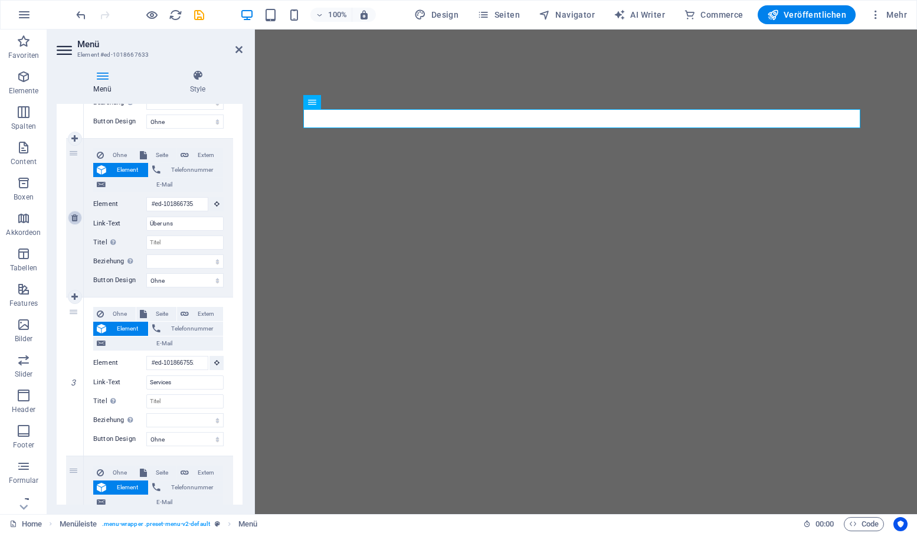
select select
click at [75, 216] on icon at bounding box center [74, 218] width 6 height 8
select select
type input "#ed-1018667486"
type input "Appointment"
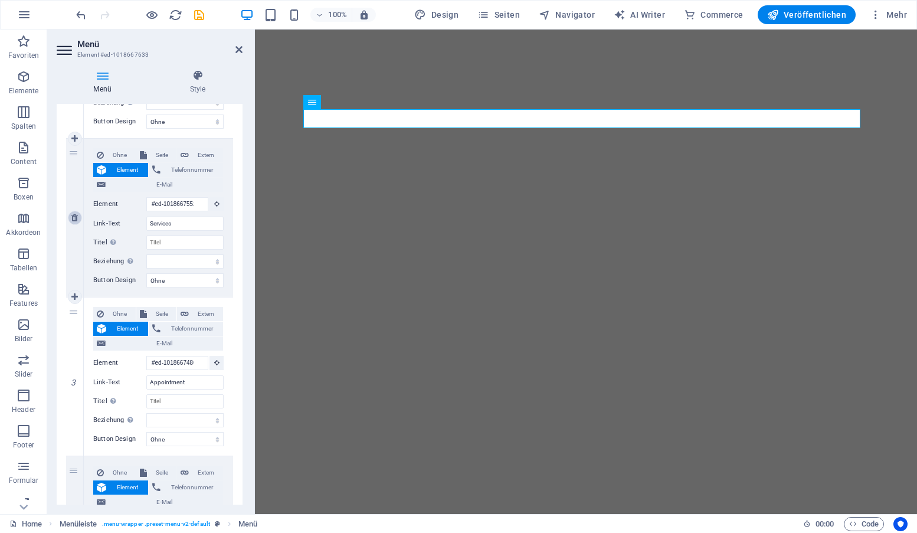
select select
type input "#ed-1018667444"
type input "Team"
select select
type input "#ed-1018667714"
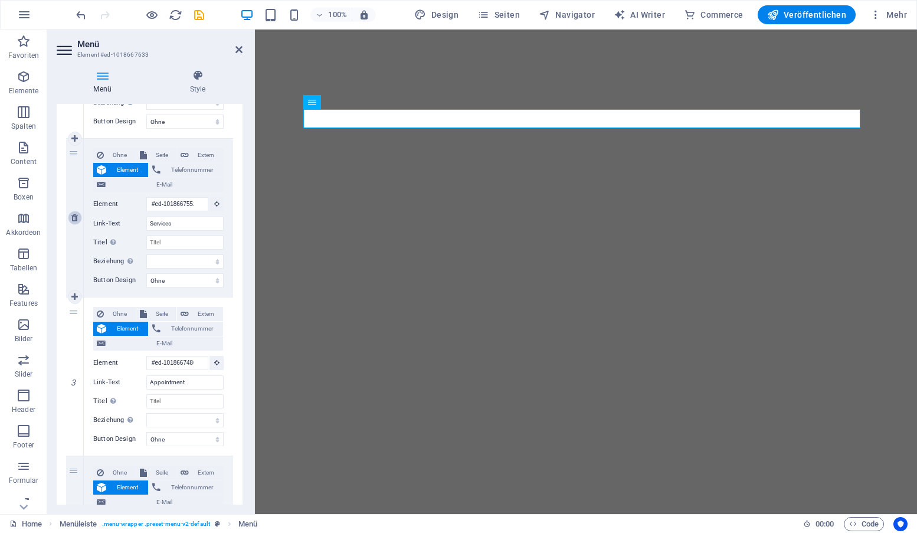
type input "Contact"
select select
drag, startPoint x: 203, startPoint y: 223, endPoint x: 123, endPoint y: 224, distance: 79.6
click at [123, 224] on div "Link-Text Appointment" at bounding box center [158, 223] width 130 height 14
type input "P"
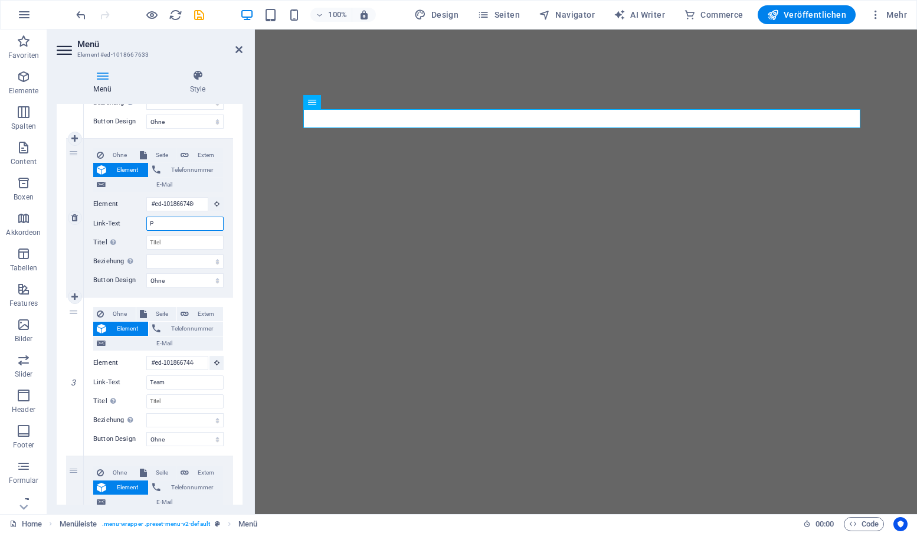
select select
type input "Praxis"
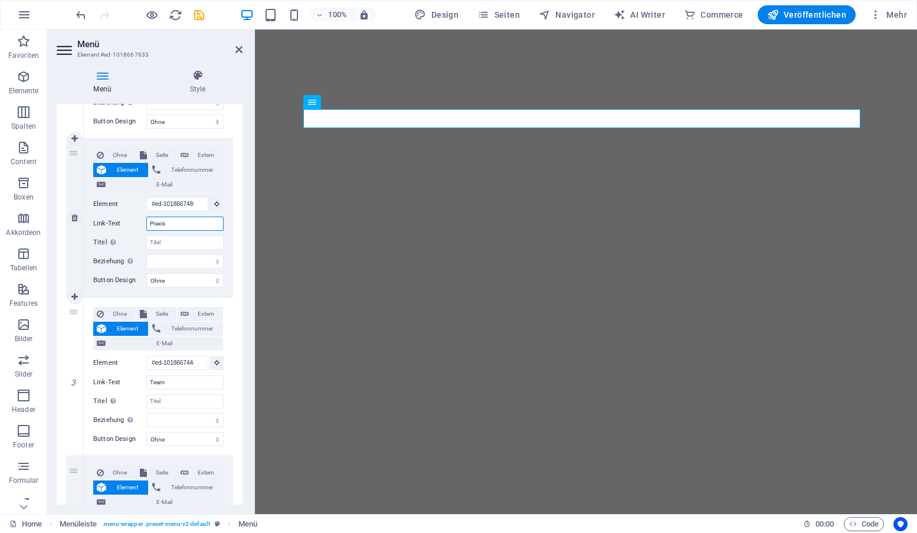
select select
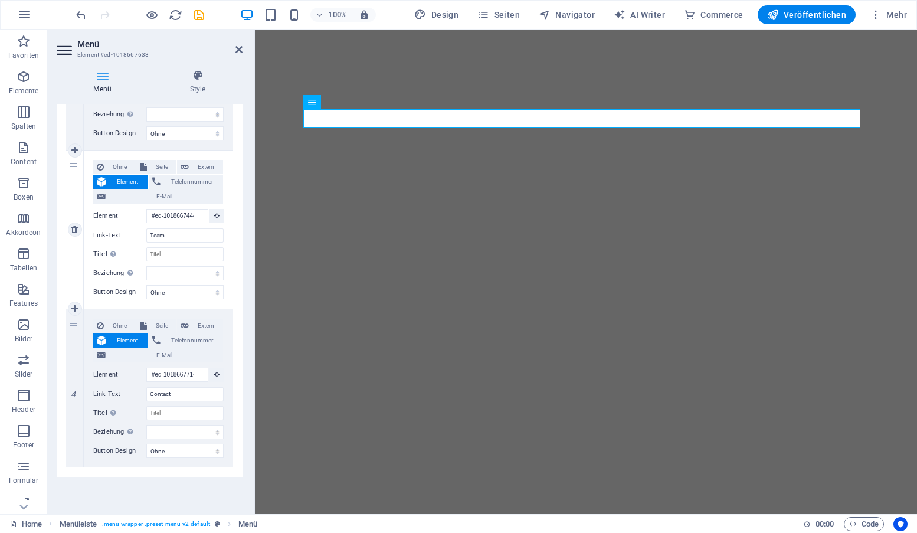
scroll to position [396, 0]
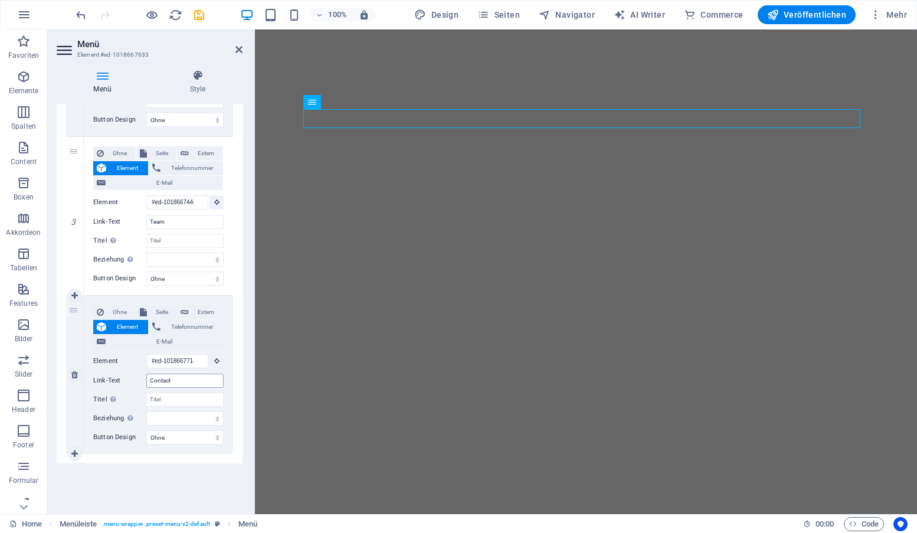
type input "Praxis"
click at [153, 378] on input "Contact" at bounding box center [184, 380] width 77 height 14
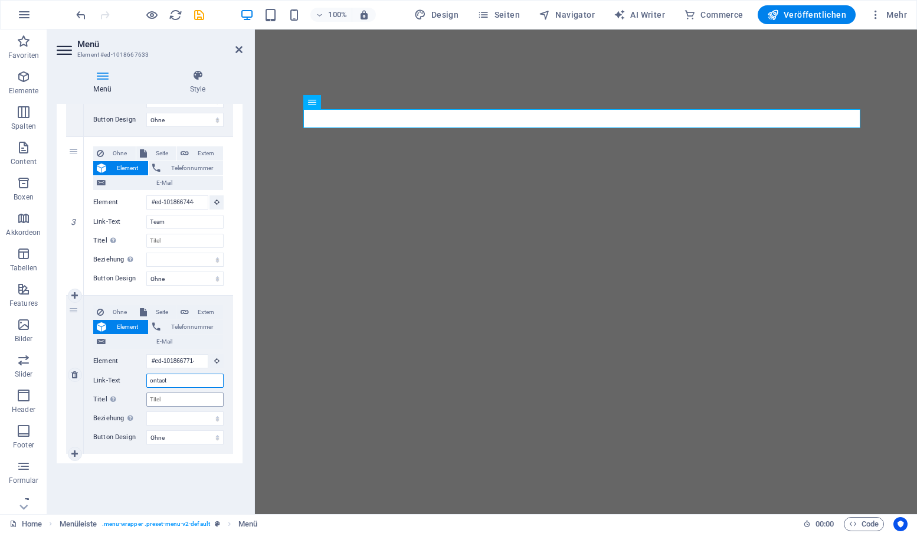
type input "Kontact"
select select
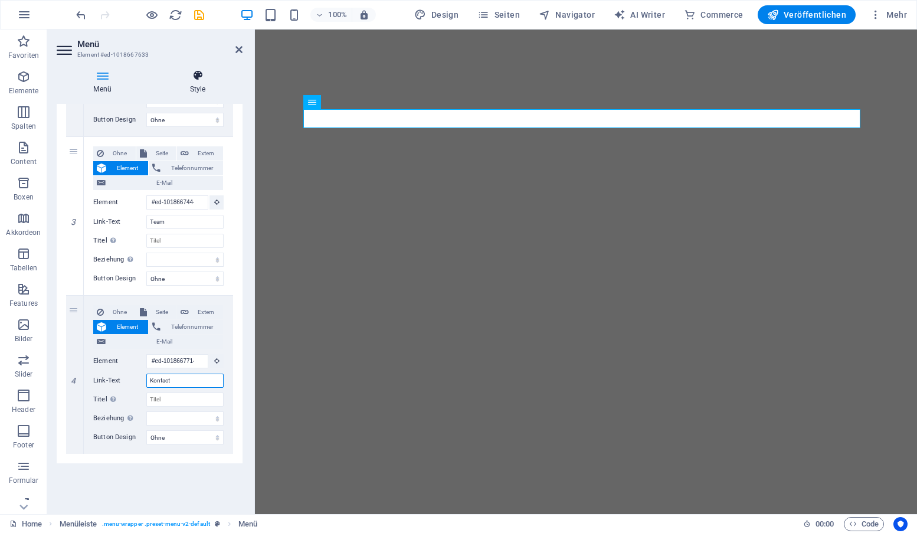
type input "Kontact"
click at [199, 73] on icon at bounding box center [198, 76] width 90 height 12
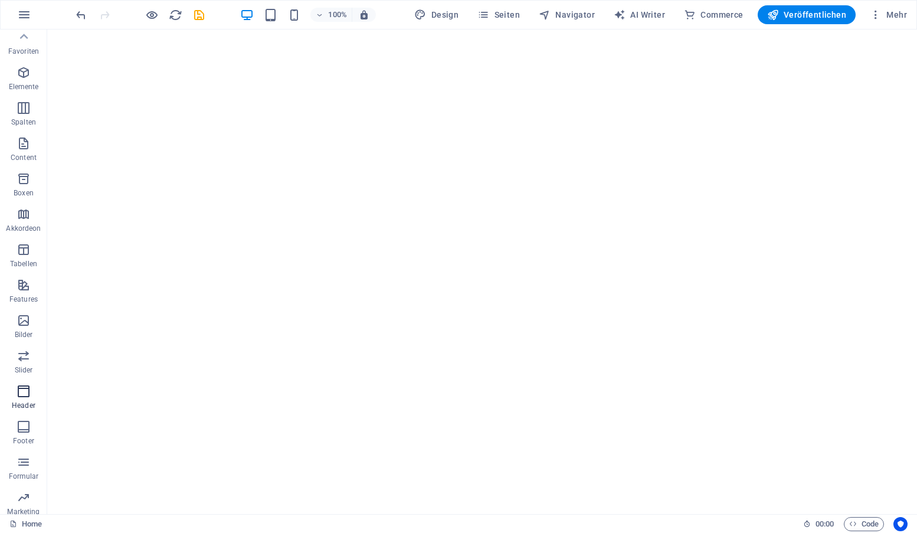
scroll to position [0, 0]
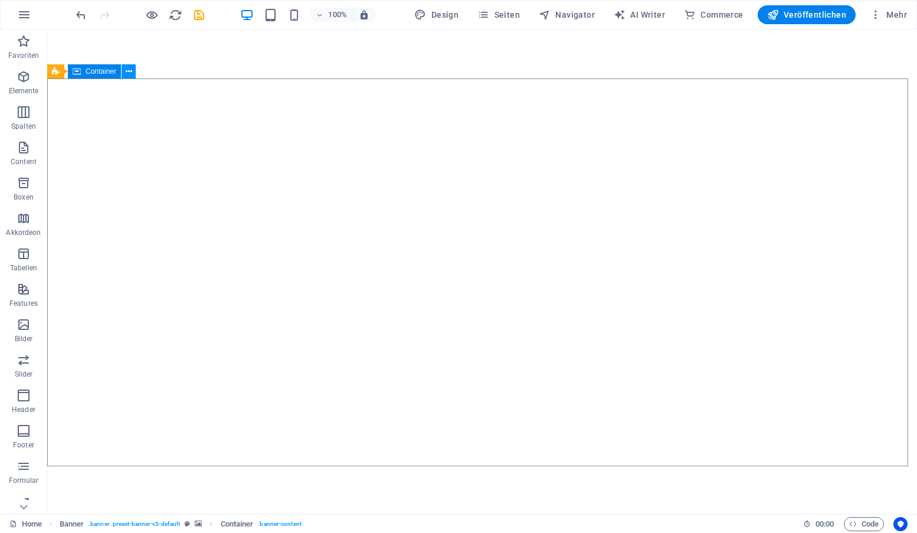
click at [128, 70] on icon at bounding box center [129, 71] width 6 height 12
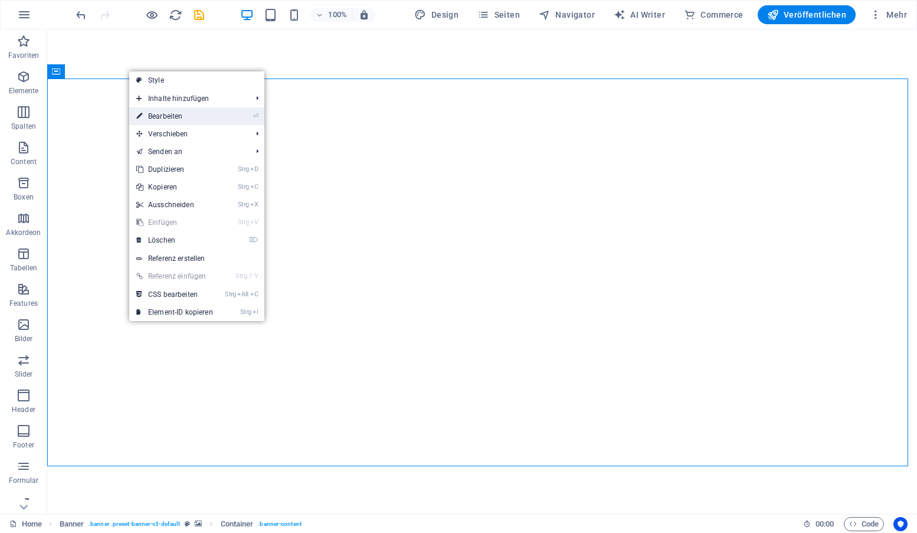
click at [164, 114] on link "⏎ Bearbeiten" at bounding box center [174, 116] width 91 height 18
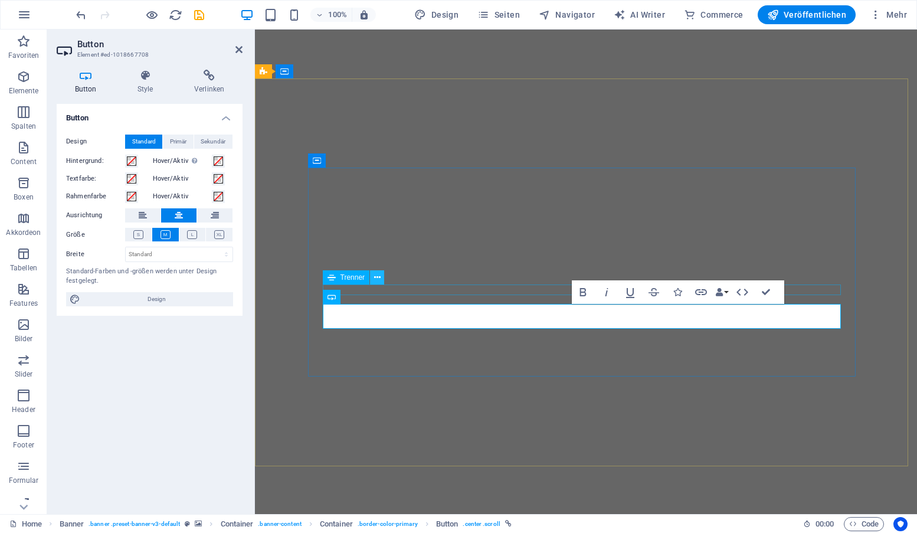
click at [376, 277] on icon at bounding box center [377, 277] width 6 height 12
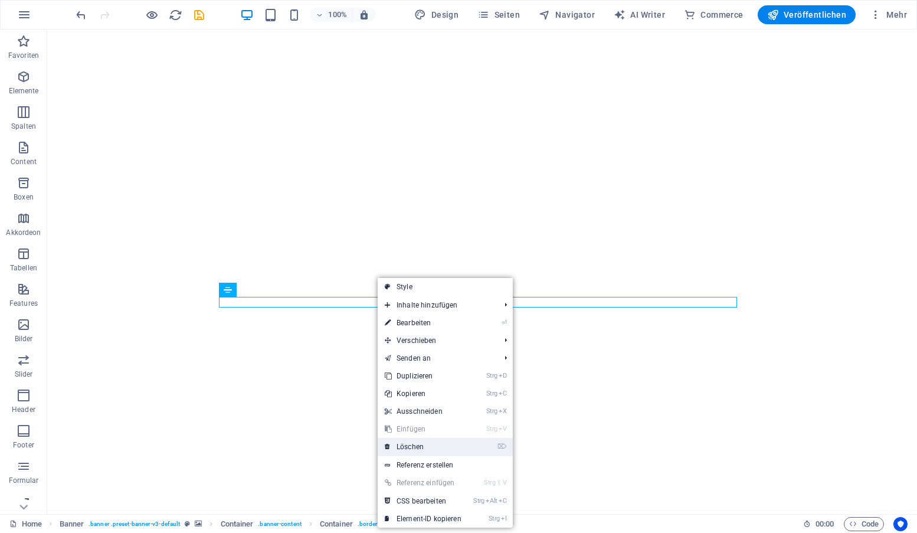
click at [425, 447] on link "⌦ Löschen" at bounding box center [423, 447] width 91 height 18
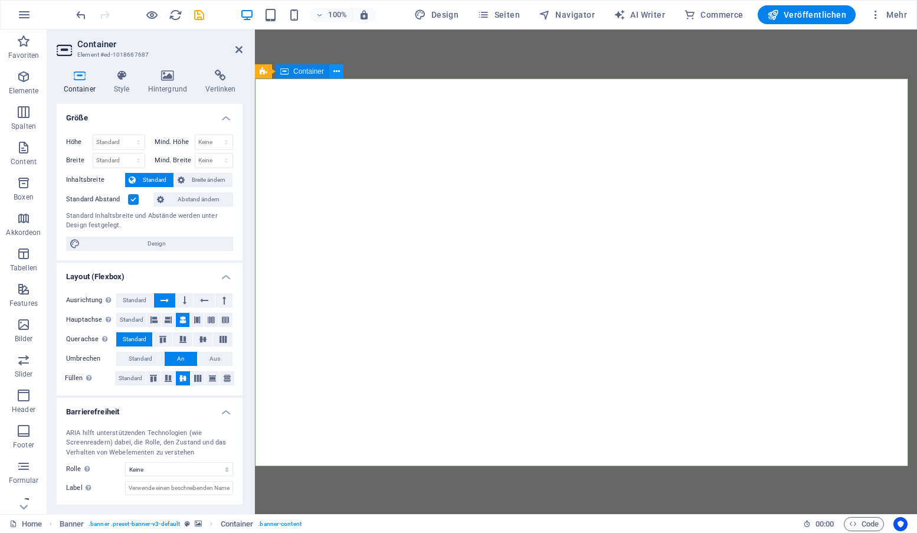
click at [334, 70] on icon at bounding box center [336, 71] width 6 height 12
click at [172, 68] on div "Container Style Hintergrund Verlinken Größe Höhe Standard px rem % vh vw Mind. …" at bounding box center [149, 287] width 205 height 454
click at [170, 77] on icon at bounding box center [167, 76] width 53 height 12
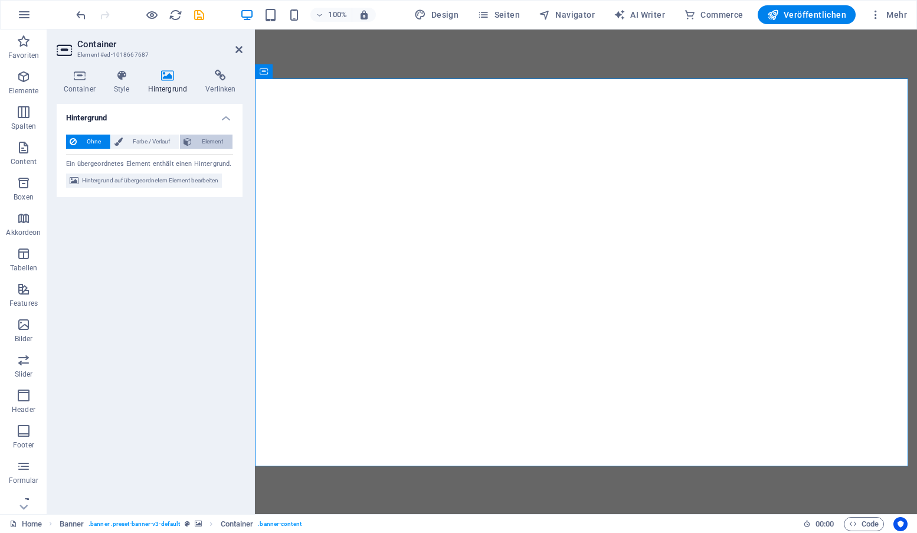
click at [199, 143] on span "Element" at bounding box center [212, 141] width 34 height 14
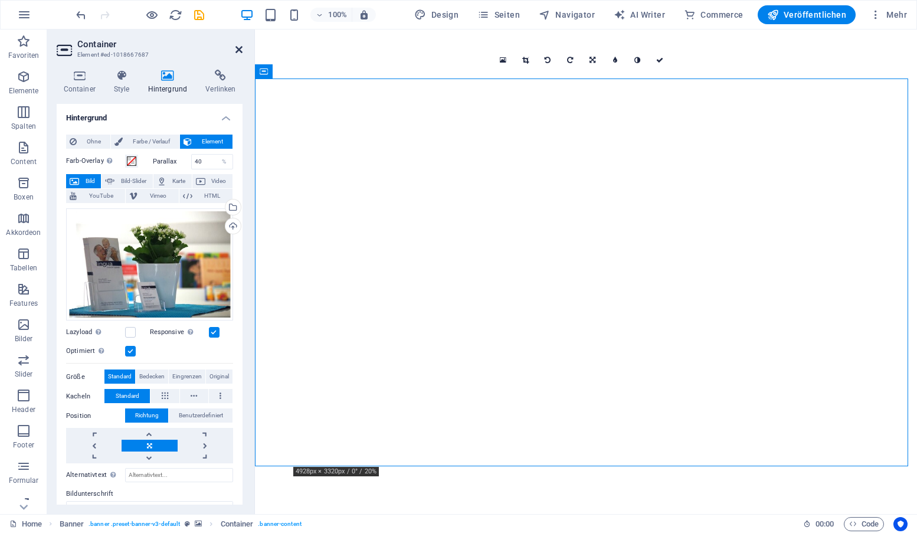
click at [236, 48] on icon at bounding box center [238, 49] width 7 height 9
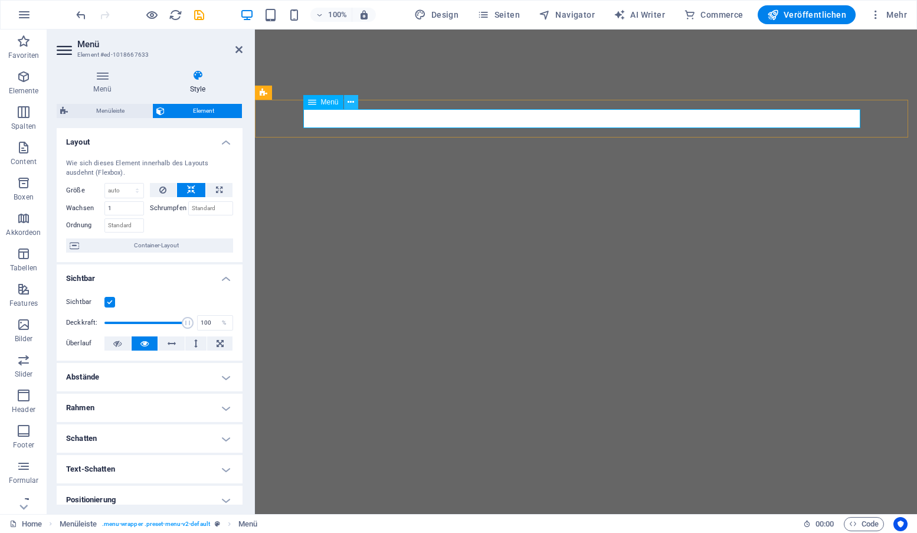
click at [348, 100] on icon at bounding box center [350, 102] width 6 height 12
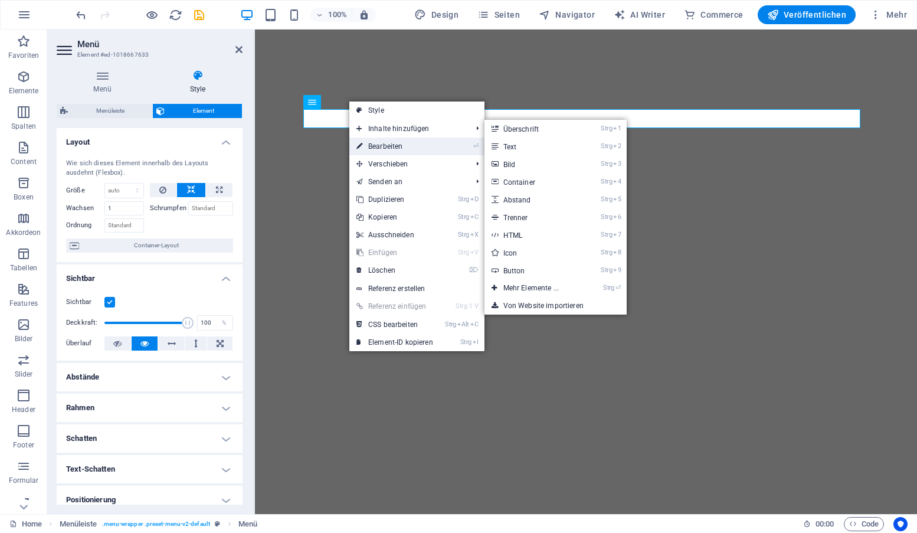
click at [391, 145] on link "⏎ Bearbeiten" at bounding box center [394, 146] width 91 height 18
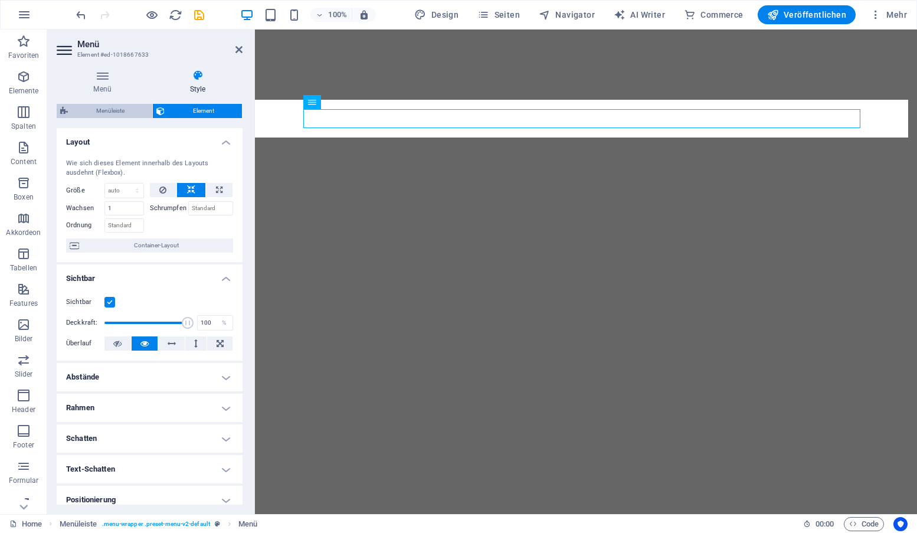
click at [114, 111] on span "Menüleiste" at bounding box center [109, 111] width 77 height 14
select select "rem"
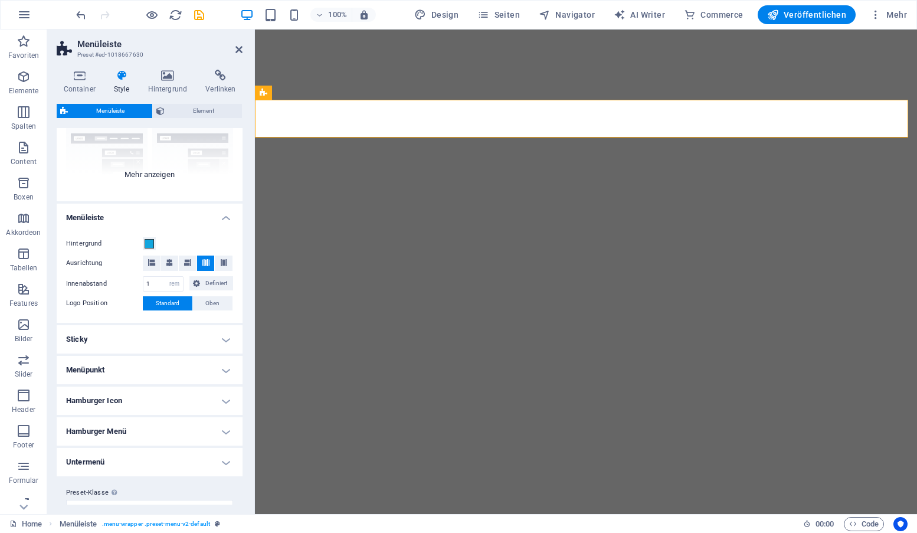
scroll to position [144, 0]
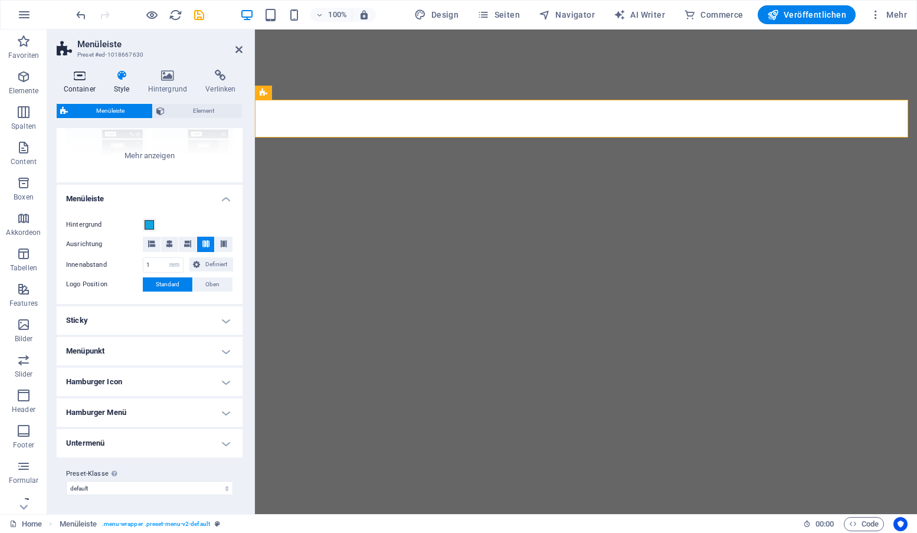
click at [82, 76] on icon at bounding box center [79, 76] width 45 height 12
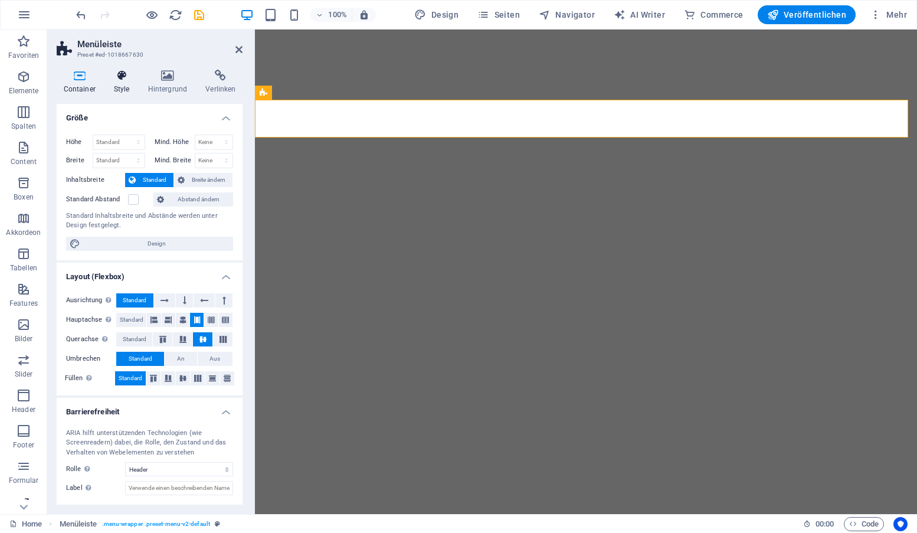
click at [121, 78] on icon at bounding box center [121, 76] width 29 height 12
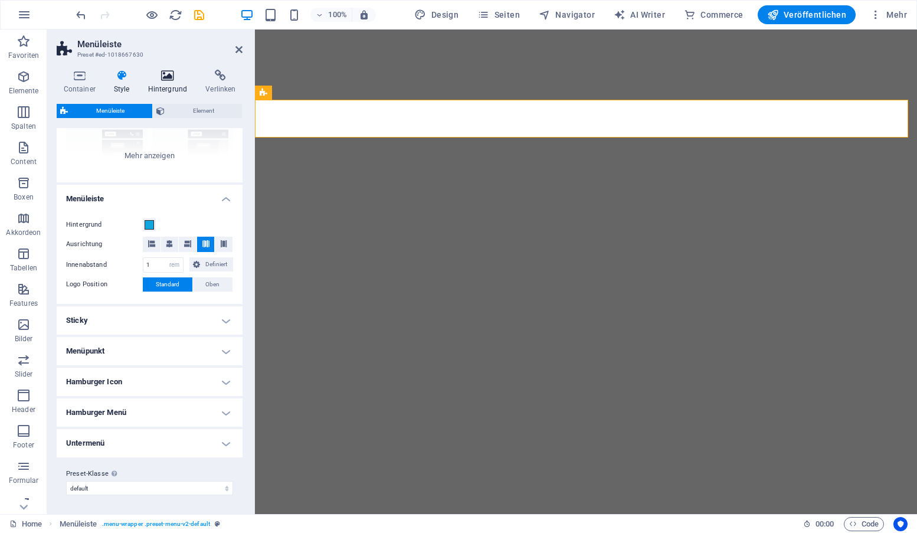
click at [167, 77] on icon at bounding box center [167, 76] width 53 height 12
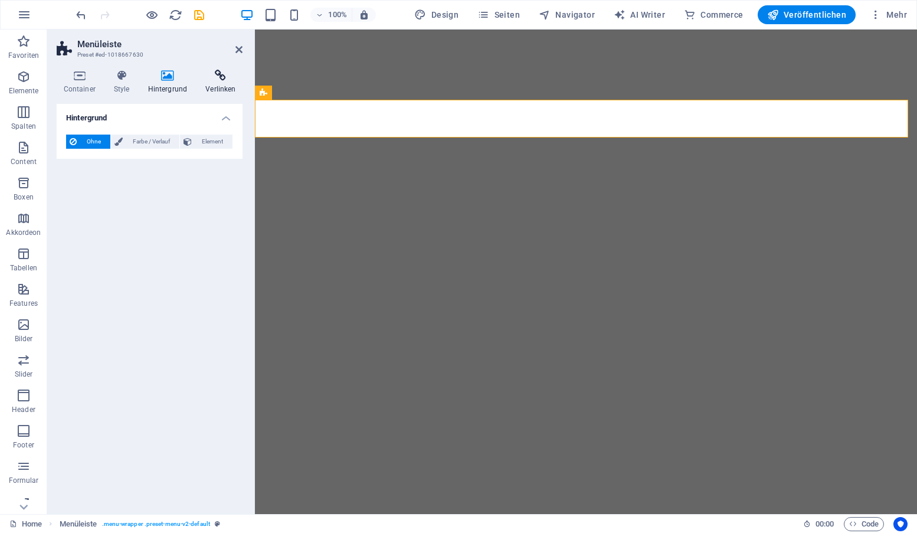
click at [221, 77] on icon at bounding box center [221, 76] width 44 height 12
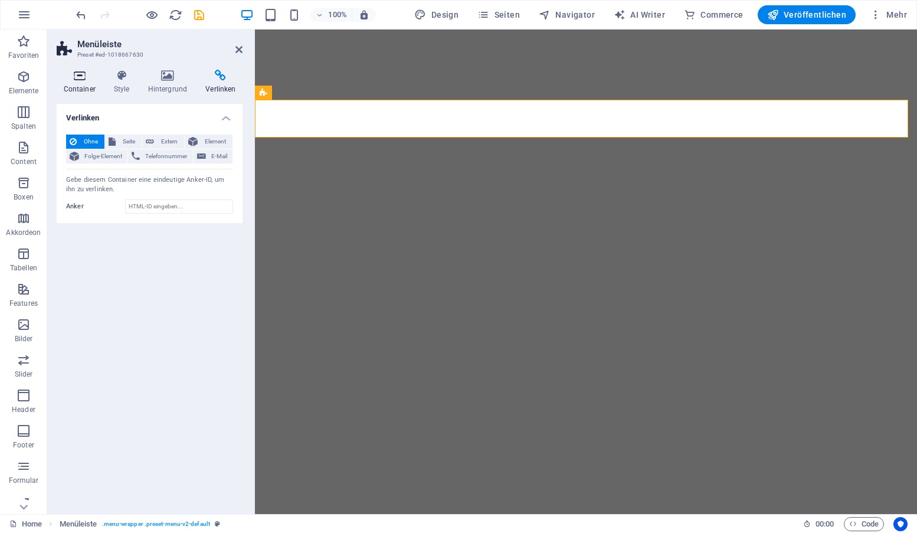
click at [78, 74] on icon at bounding box center [79, 76] width 45 height 12
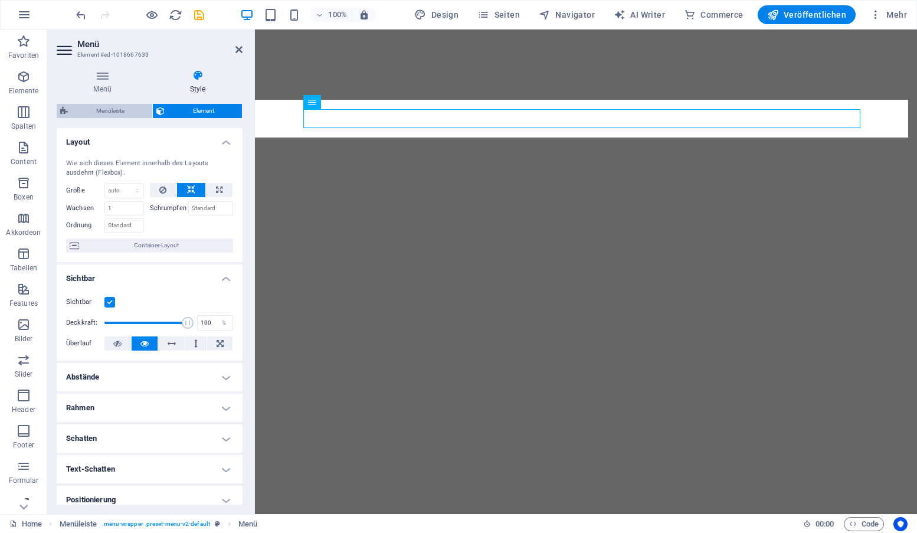
click at [116, 110] on span "Menüleiste" at bounding box center [109, 111] width 77 height 14
select select "header"
select select "rem"
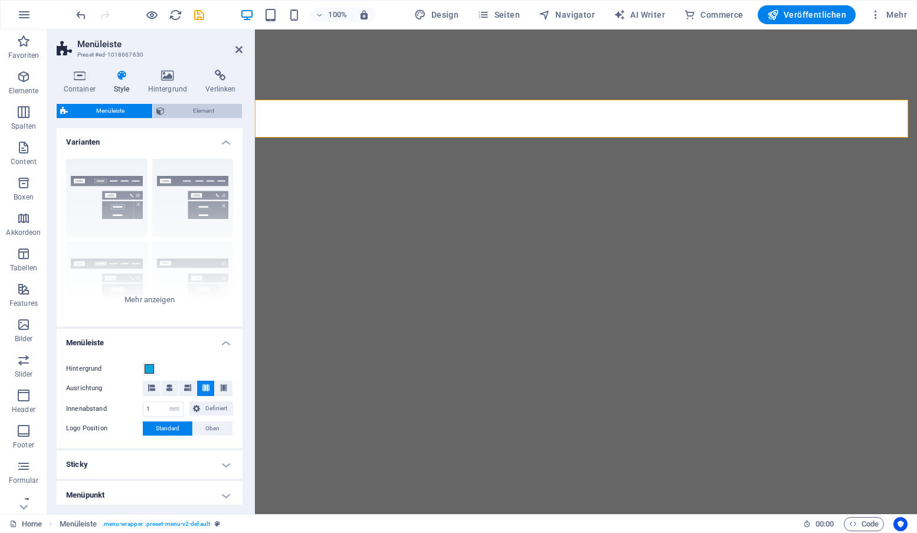
click at [192, 106] on span "Element" at bounding box center [203, 111] width 70 height 14
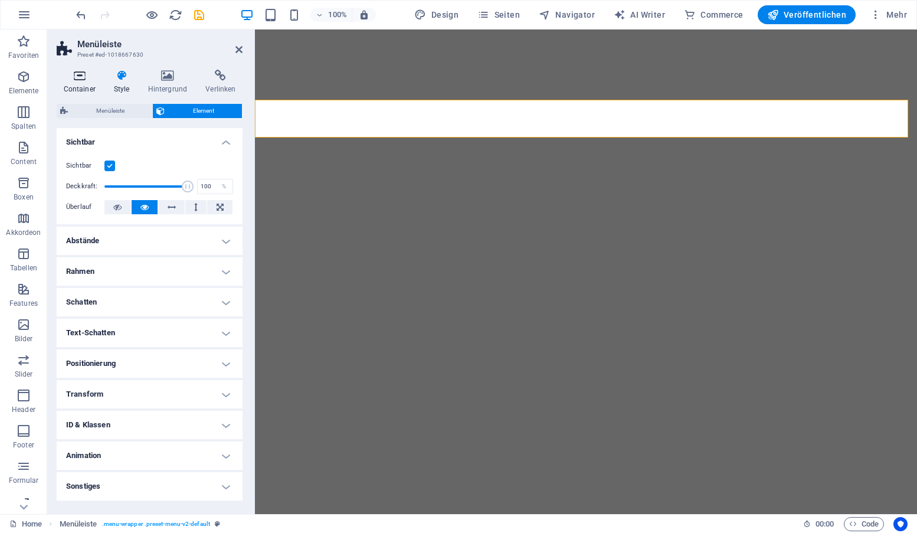
click at [77, 78] on icon at bounding box center [79, 76] width 45 height 12
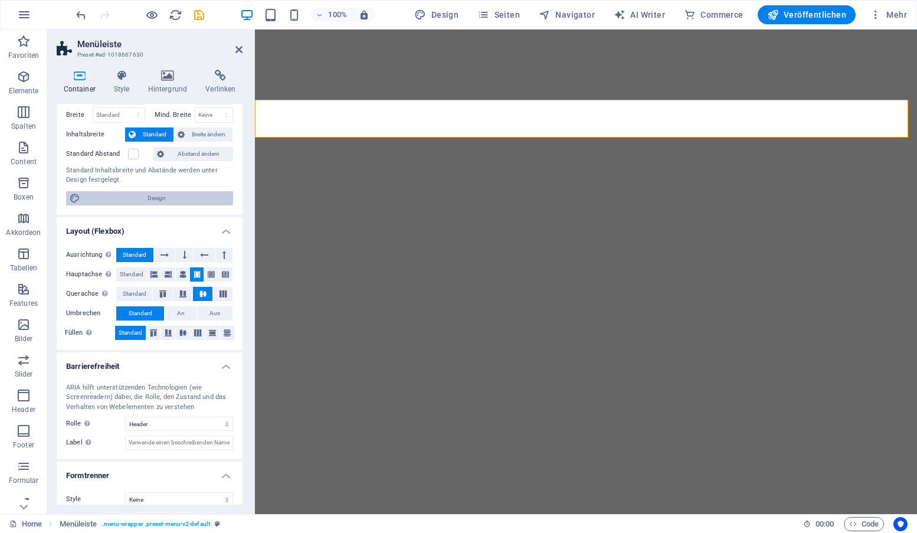
scroll to position [57, 0]
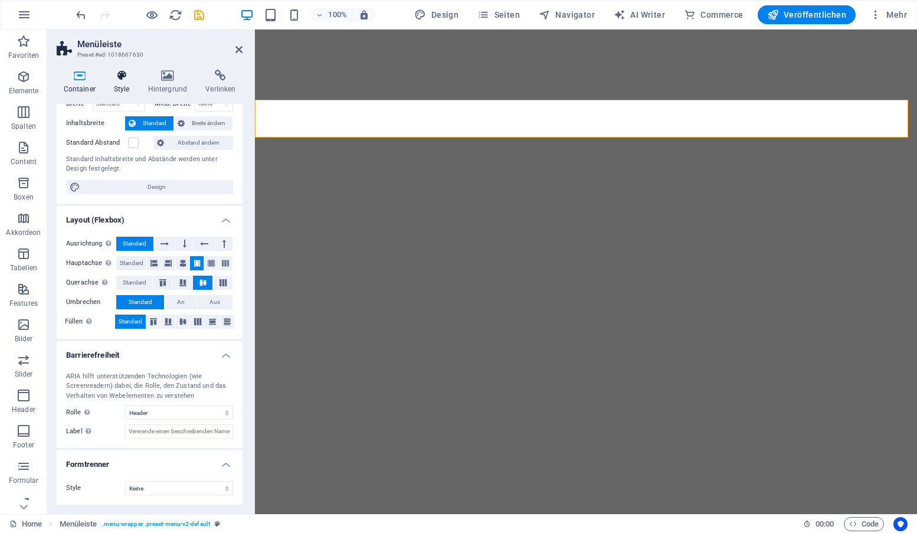
click at [120, 79] on icon at bounding box center [121, 76] width 29 height 12
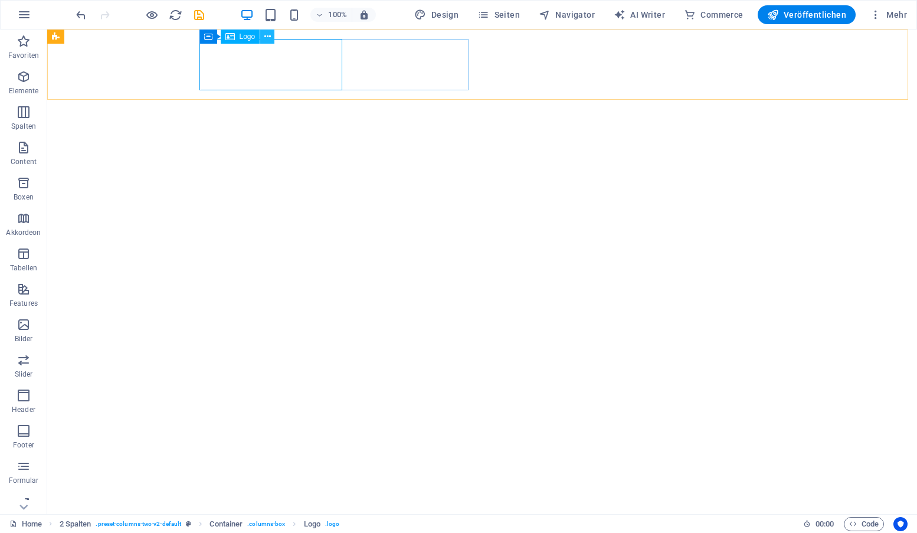
click at [267, 33] on icon at bounding box center [267, 37] width 6 height 12
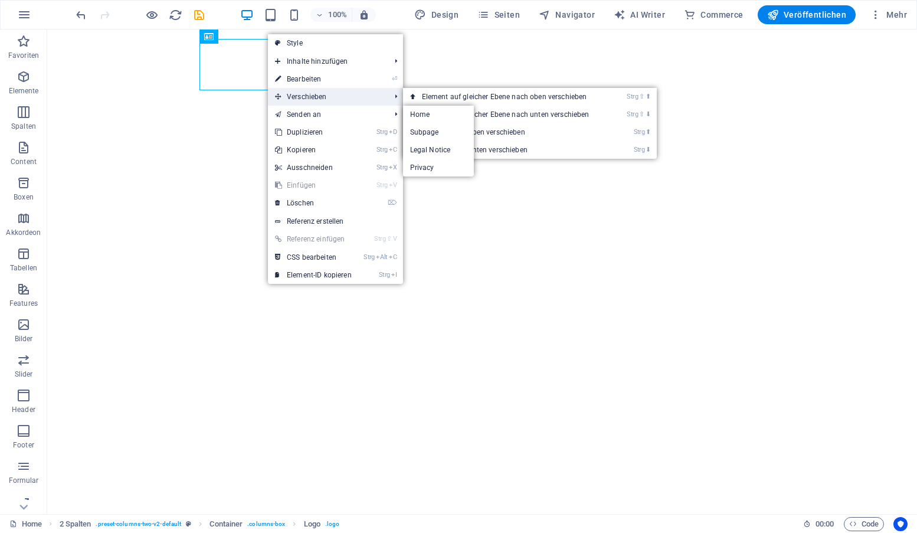
click at [303, 99] on span "Verschieben" at bounding box center [326, 97] width 117 height 18
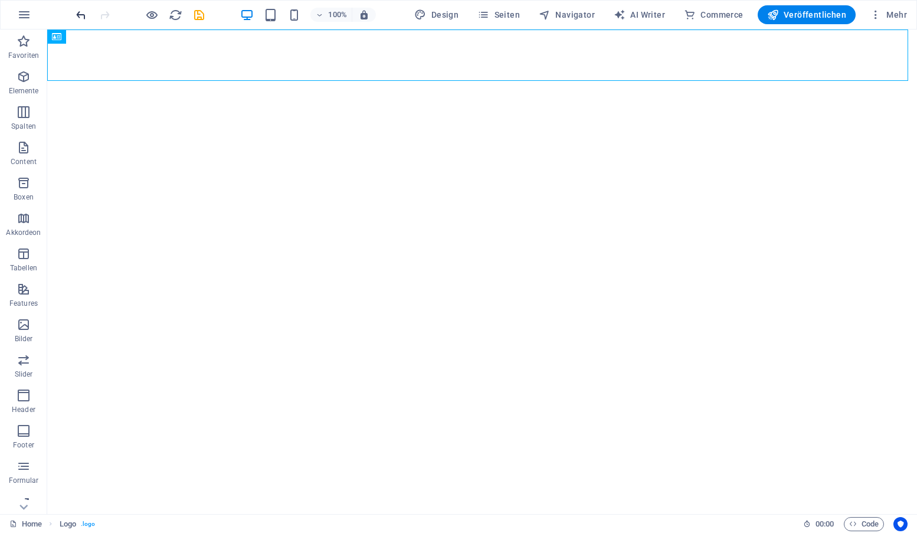
click at [80, 15] on icon "undo" at bounding box center [81, 15] width 14 height 14
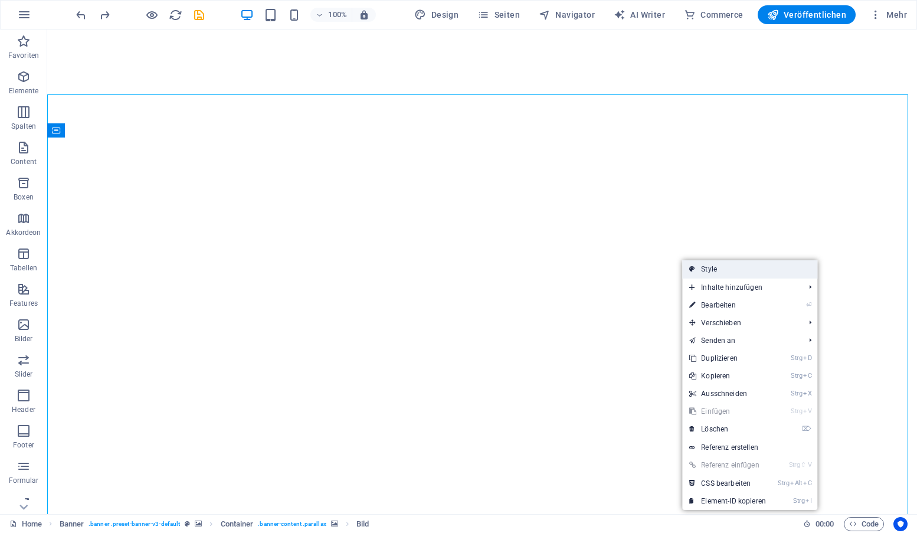
click at [739, 264] on link "Style" at bounding box center [749, 269] width 135 height 18
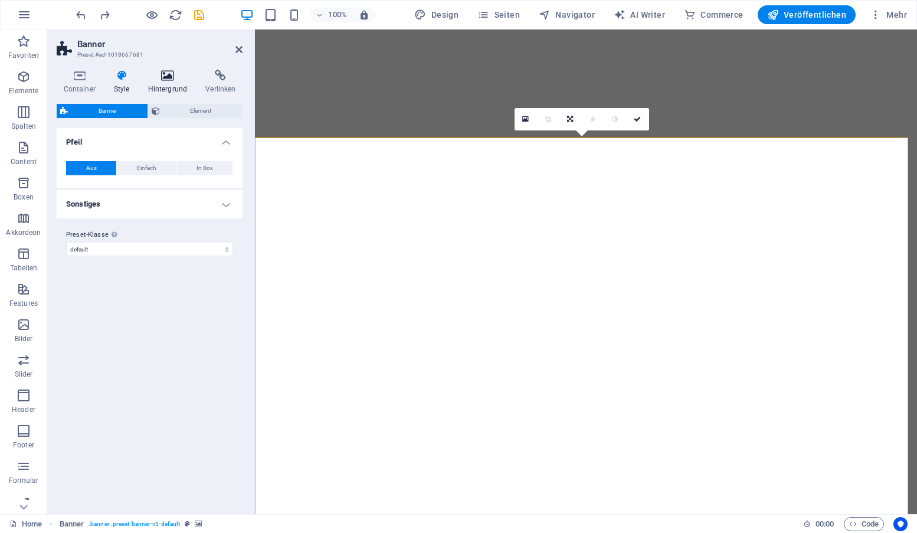
click at [163, 75] on icon at bounding box center [167, 76] width 53 height 12
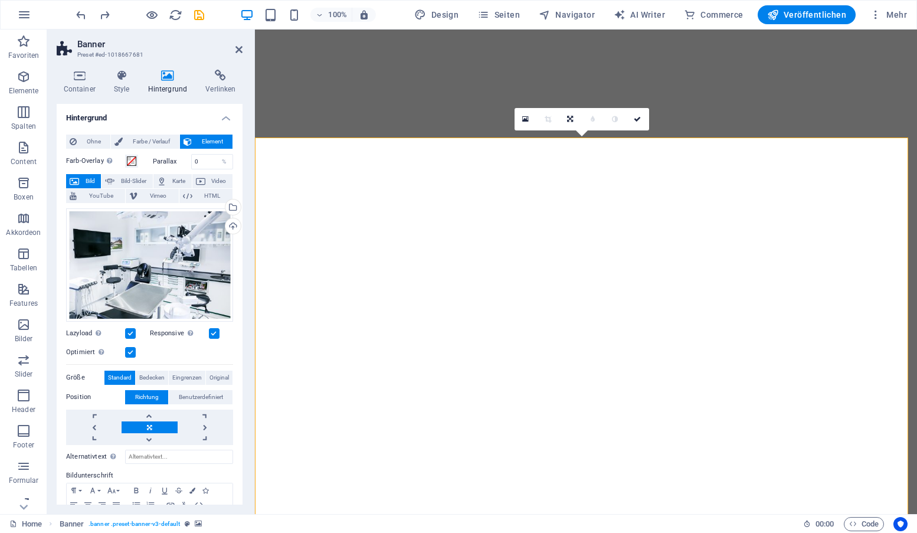
scroll to position [52, 0]
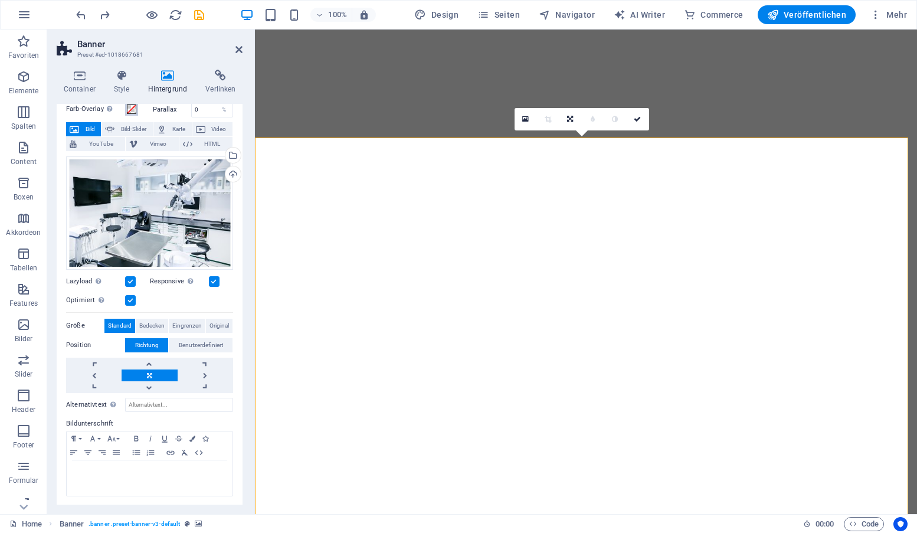
click at [131, 111] on span at bounding box center [131, 108] width 9 height 9
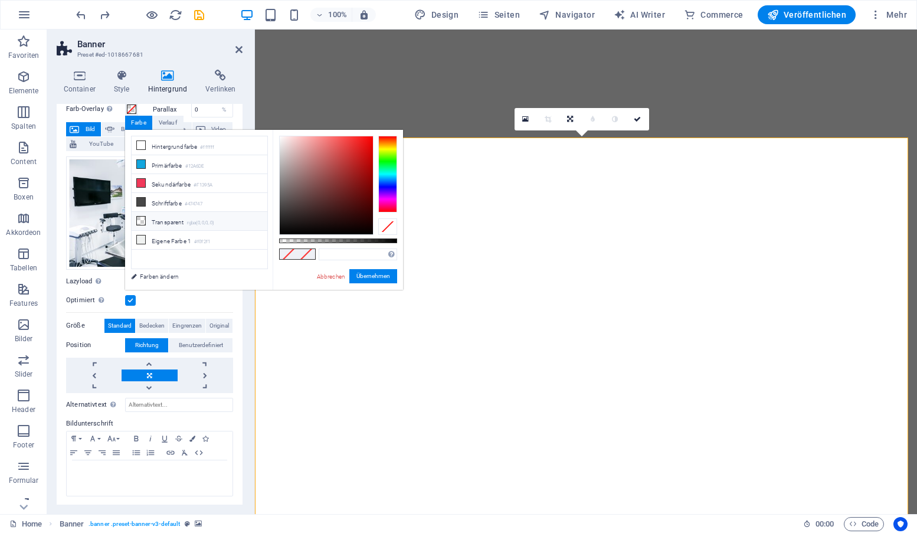
click at [142, 216] on icon at bounding box center [141, 220] width 8 height 8
type input "rgba(0, 0, 0, 0)"
click at [370, 274] on button "Übernehmen" at bounding box center [373, 276] width 48 height 14
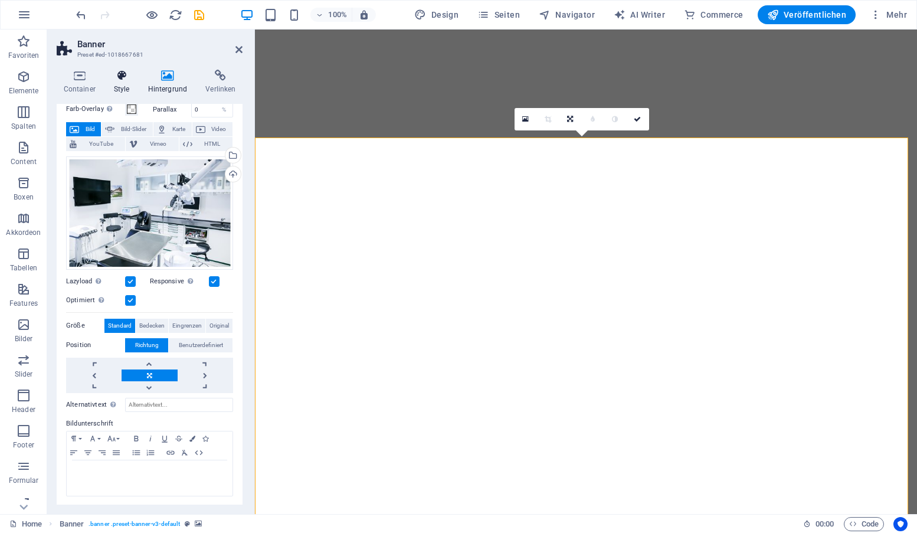
click at [122, 78] on icon at bounding box center [121, 76] width 29 height 12
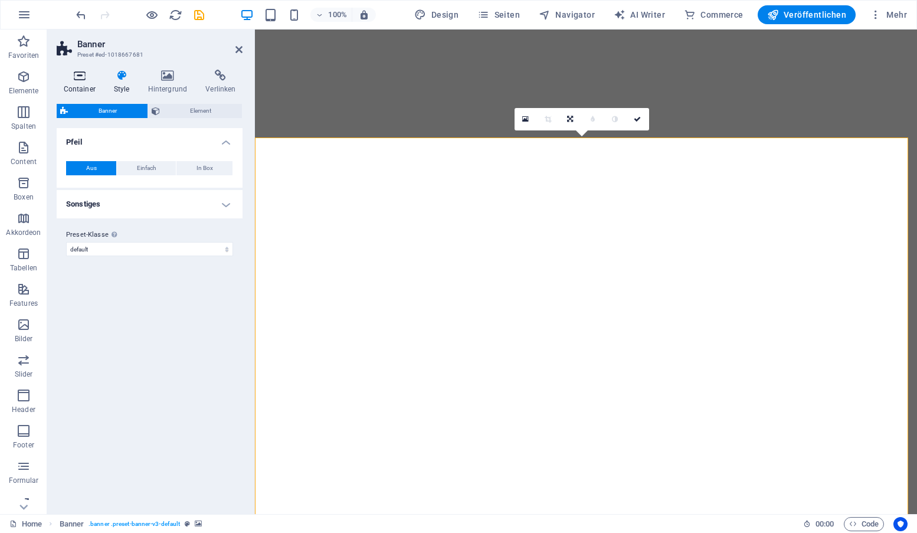
click at [83, 78] on icon at bounding box center [79, 76] width 45 height 12
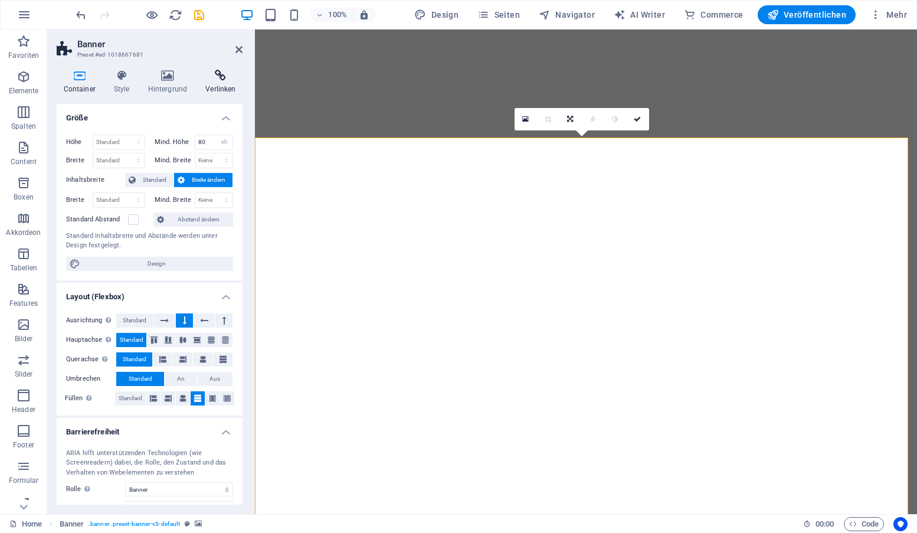
click at [221, 75] on icon at bounding box center [221, 76] width 44 height 12
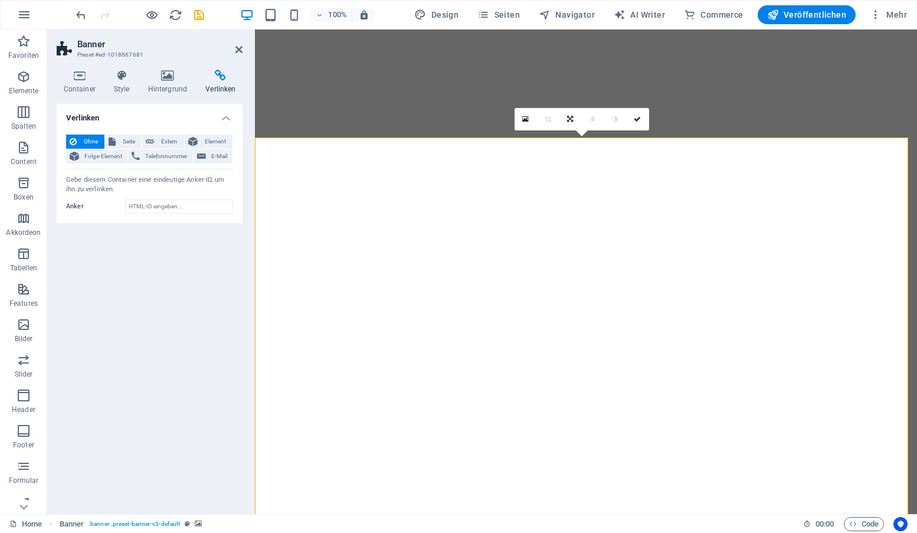
click at [204, 316] on div "Verlinken Ohne Seite Extern Element Folge-Element Telefonnummer E-Mail Seite Ho…" at bounding box center [150, 304] width 186 height 401
click at [882, 314] on button at bounding box center [886, 317] width 14 height 14
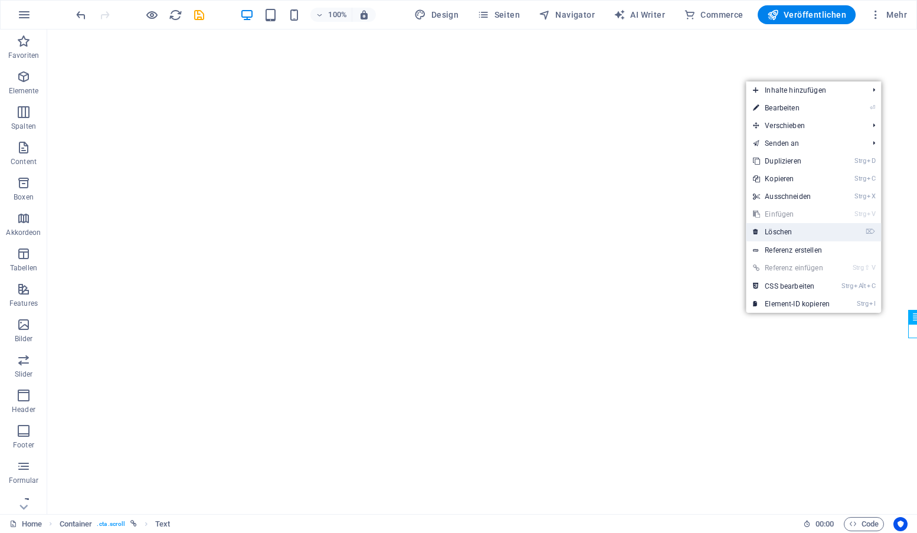
click at [792, 231] on link "⌦ Löschen" at bounding box center [791, 232] width 91 height 18
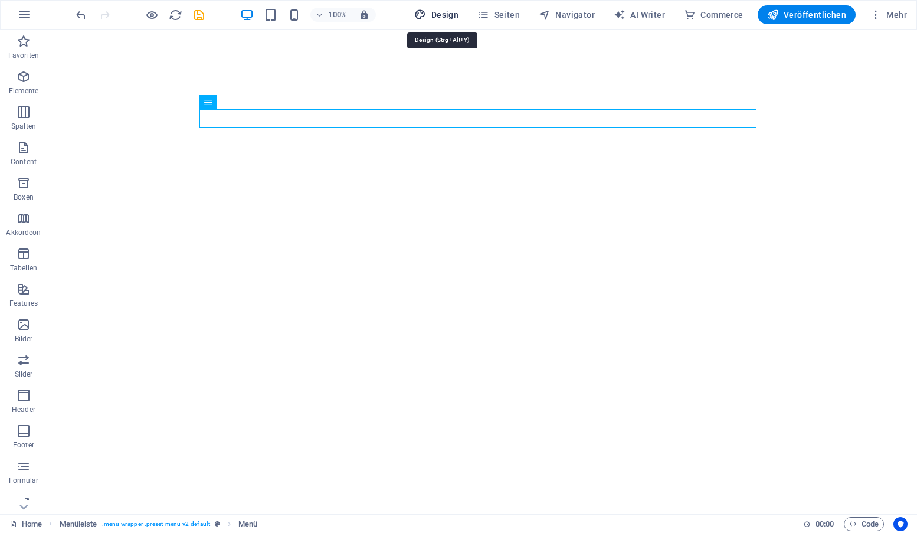
click at [444, 14] on span "Design" at bounding box center [436, 15] width 44 height 12
select select "px"
select select "400"
select select "px"
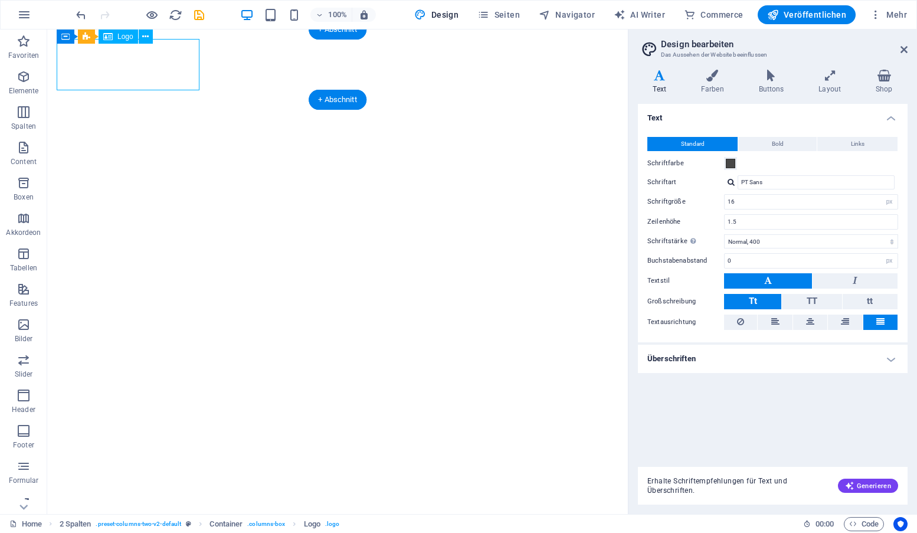
select select "px"
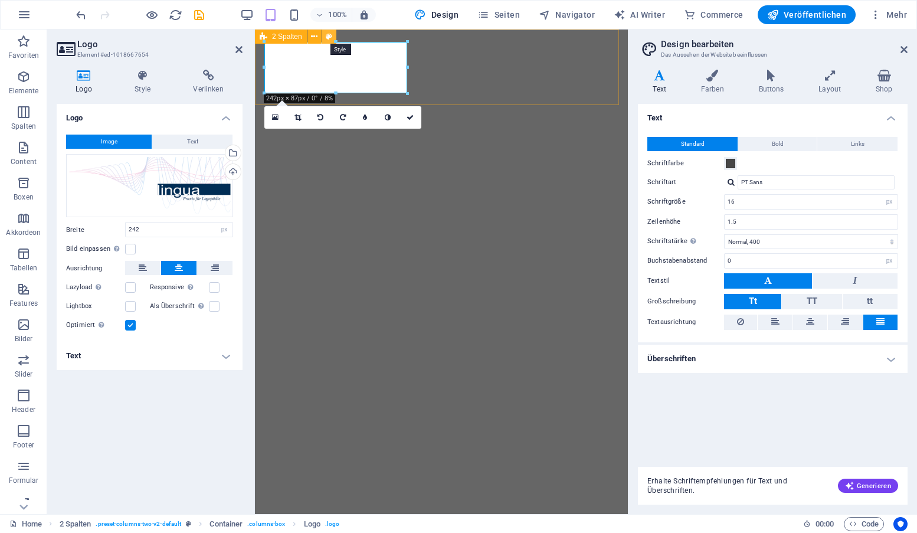
click at [328, 37] on icon at bounding box center [329, 37] width 6 height 12
select select "rem"
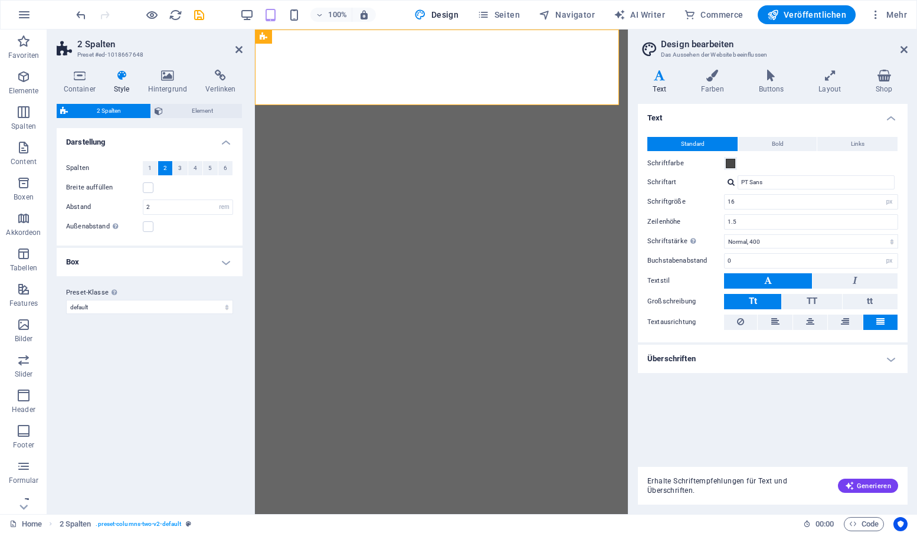
click at [223, 260] on h4 "Box" at bounding box center [150, 262] width 186 height 28
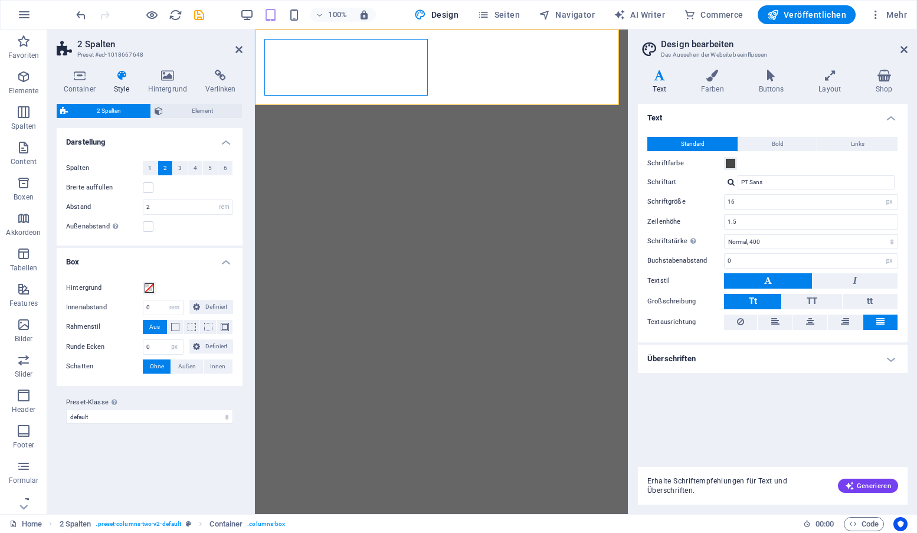
click at [705, 415] on div "Text Standard Bold Links Schriftfarbe Schriftart PT Sans Schriftgröße 16 rem px…" at bounding box center [773, 280] width 270 height 353
click at [711, 78] on icon at bounding box center [711, 76] width 53 height 12
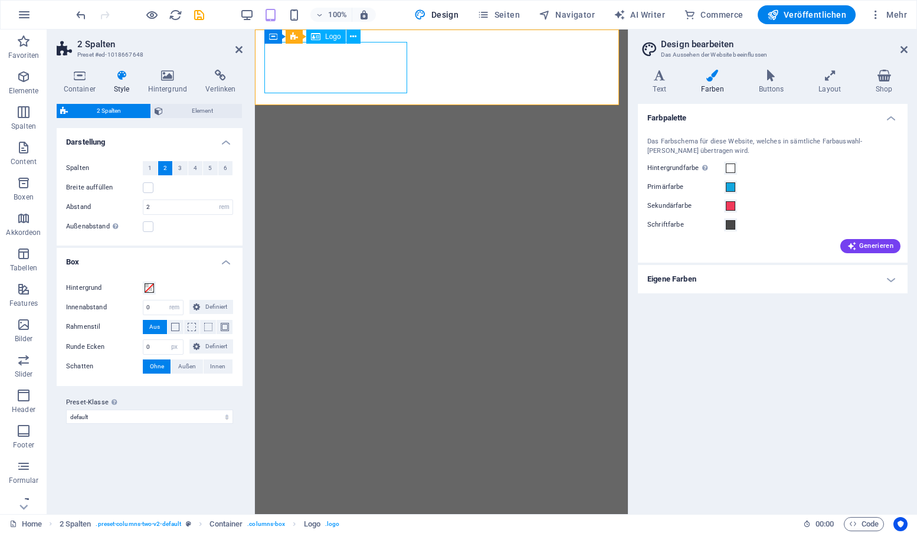
select select "px"
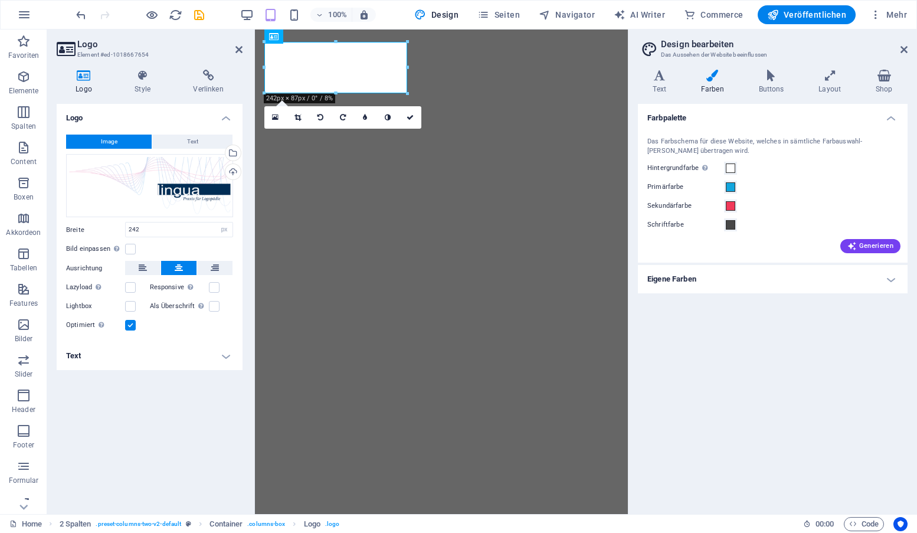
click at [890, 280] on h4 "Eigene Farben" at bounding box center [773, 279] width 270 height 28
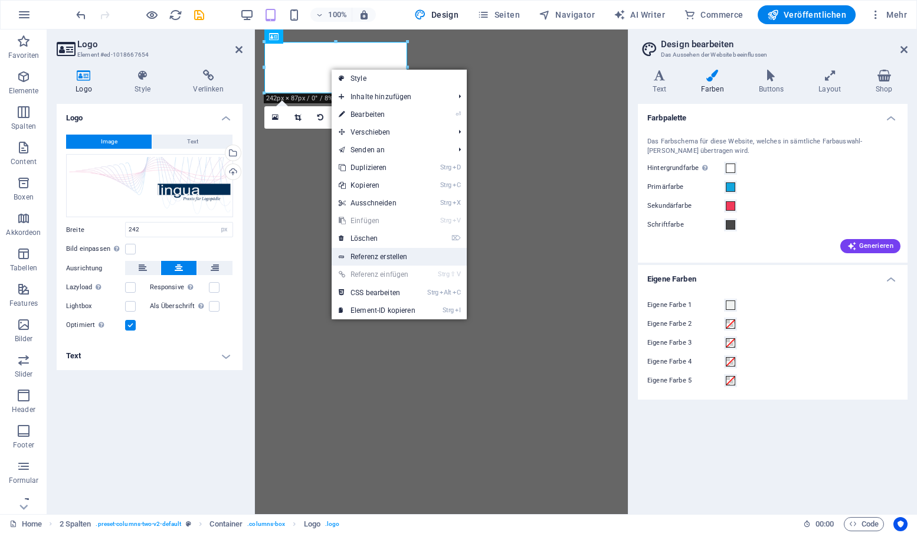
click at [383, 257] on link "Referenz erstellen" at bounding box center [399, 257] width 135 height 18
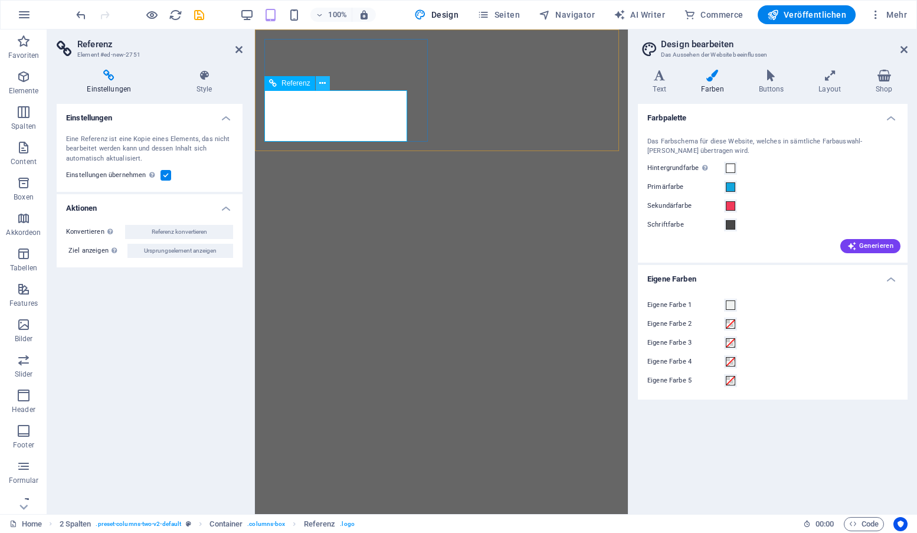
click at [323, 84] on icon at bounding box center [322, 83] width 6 height 12
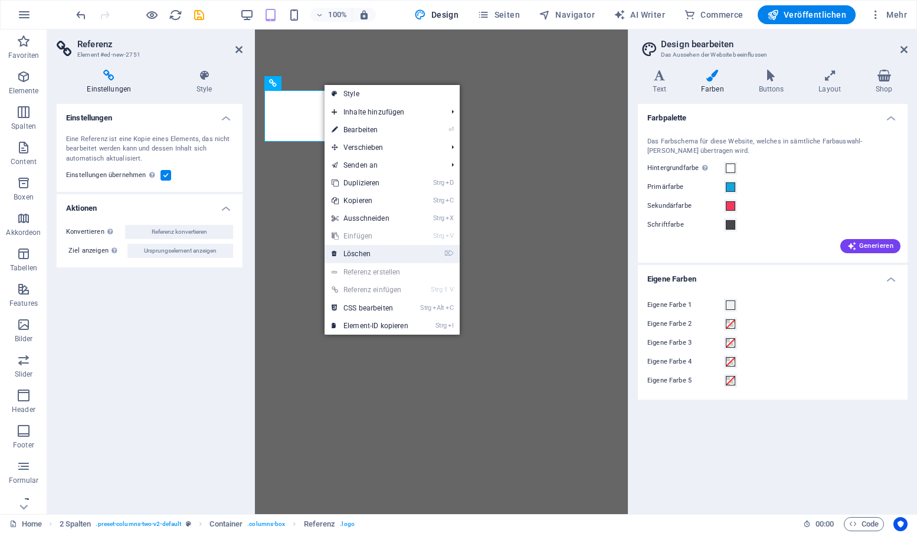
click at [362, 251] on link "⌦ Löschen" at bounding box center [369, 254] width 91 height 18
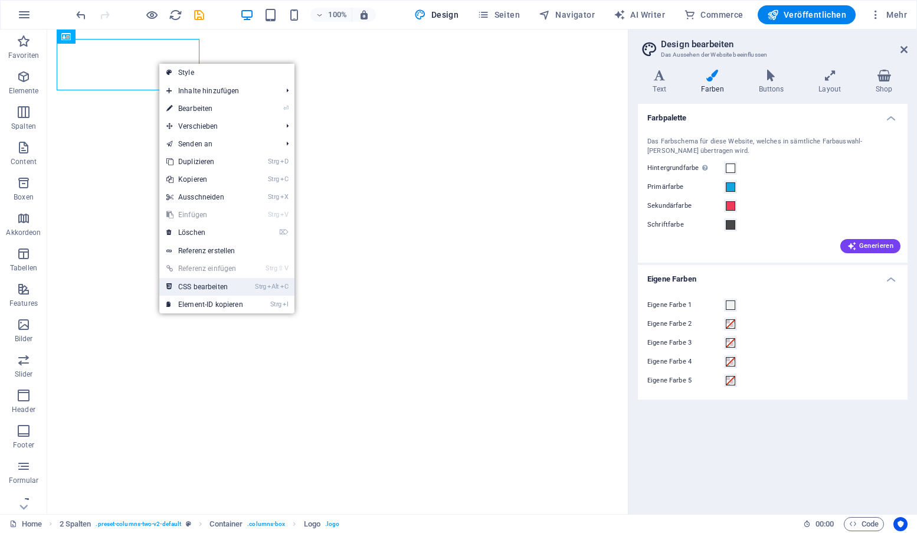
click at [211, 287] on link "Strg Alt C CSS bearbeiten" at bounding box center [204, 287] width 91 height 18
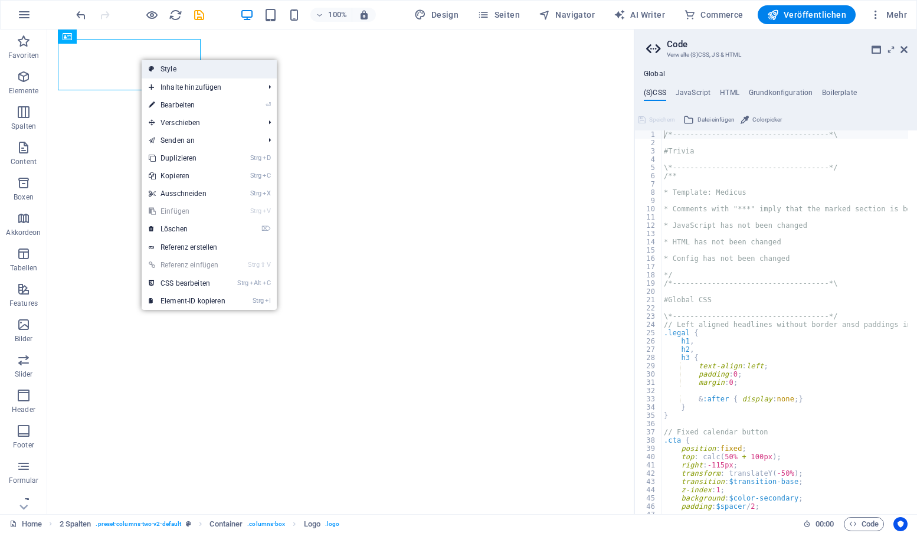
click at [181, 63] on link "Style" at bounding box center [209, 69] width 135 height 18
select select "rem"
select select "px"
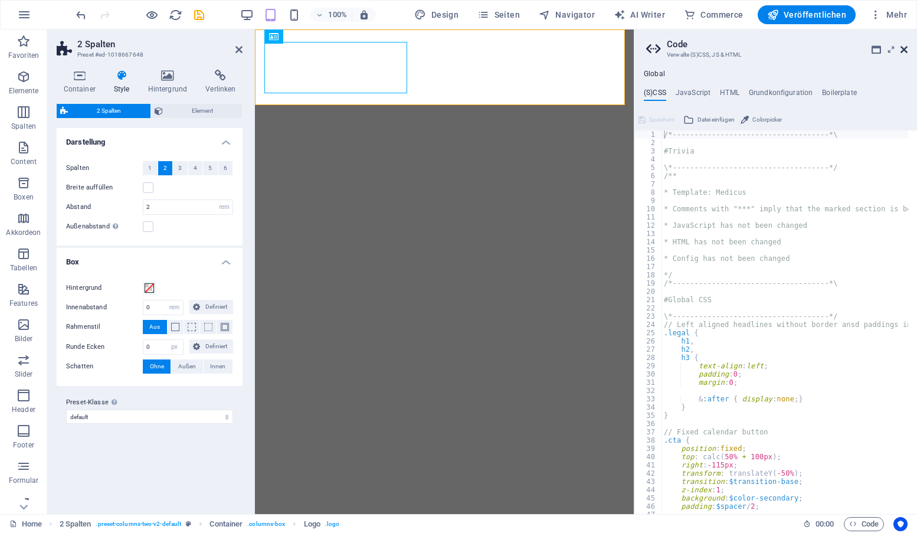
click at [903, 50] on icon at bounding box center [903, 49] width 7 height 9
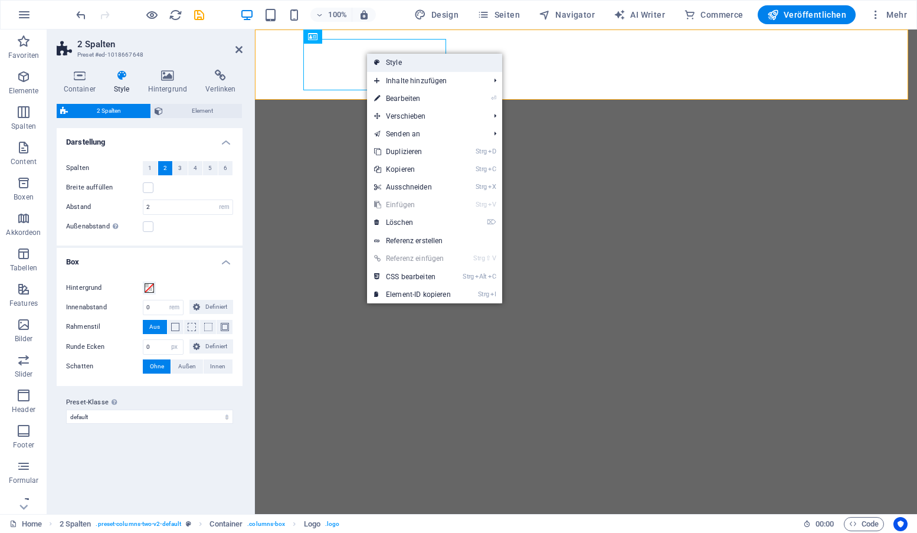
click at [384, 63] on link "Style" at bounding box center [434, 63] width 135 height 18
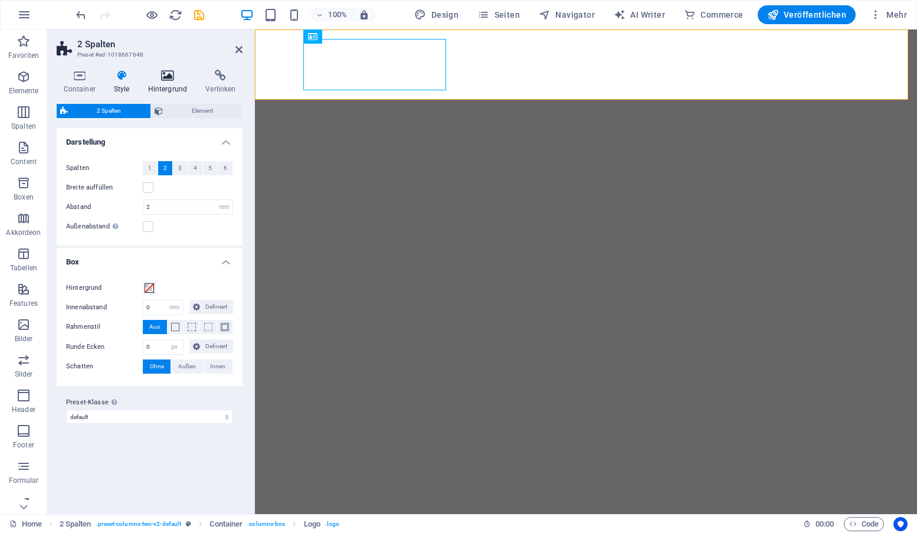
click at [165, 82] on h4 "Hintergrund" at bounding box center [170, 82] width 58 height 25
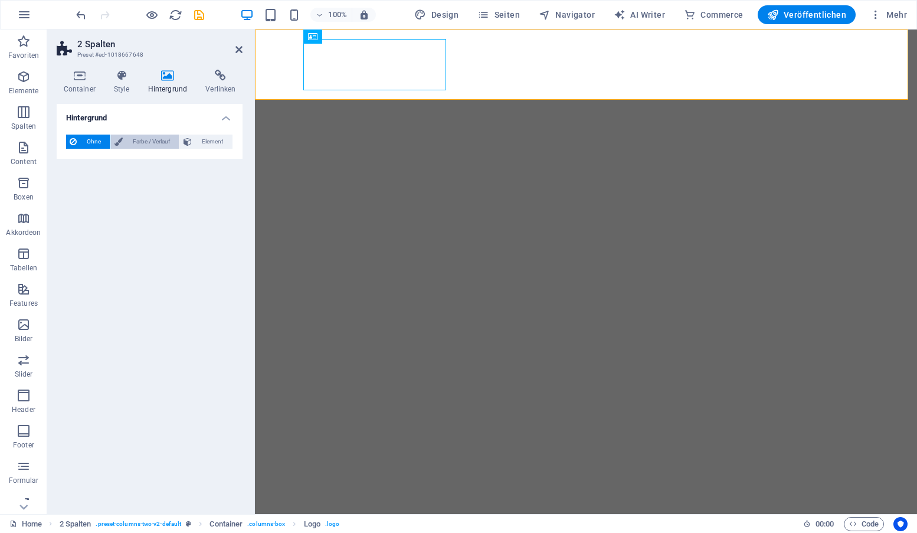
click at [160, 137] on span "Farbe / Verlauf" at bounding box center [151, 141] width 50 height 14
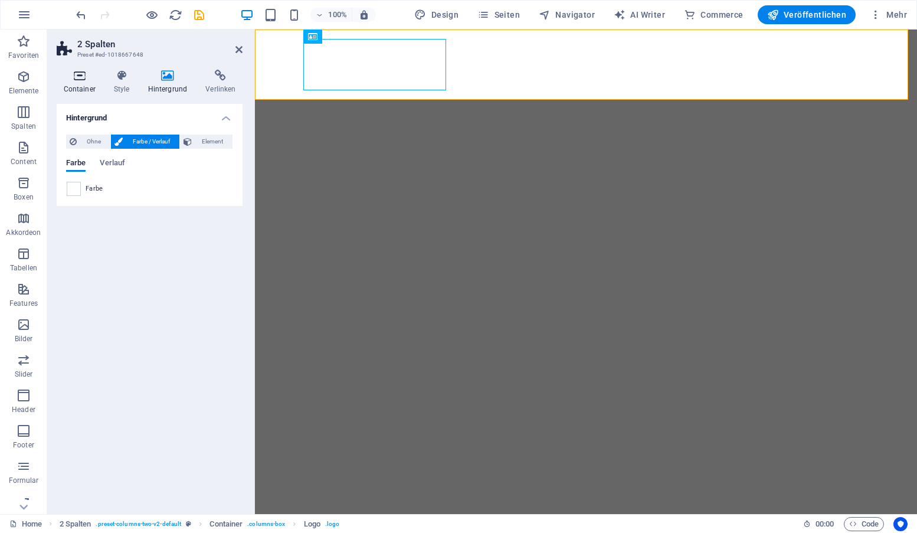
click at [87, 70] on icon at bounding box center [79, 76] width 45 height 12
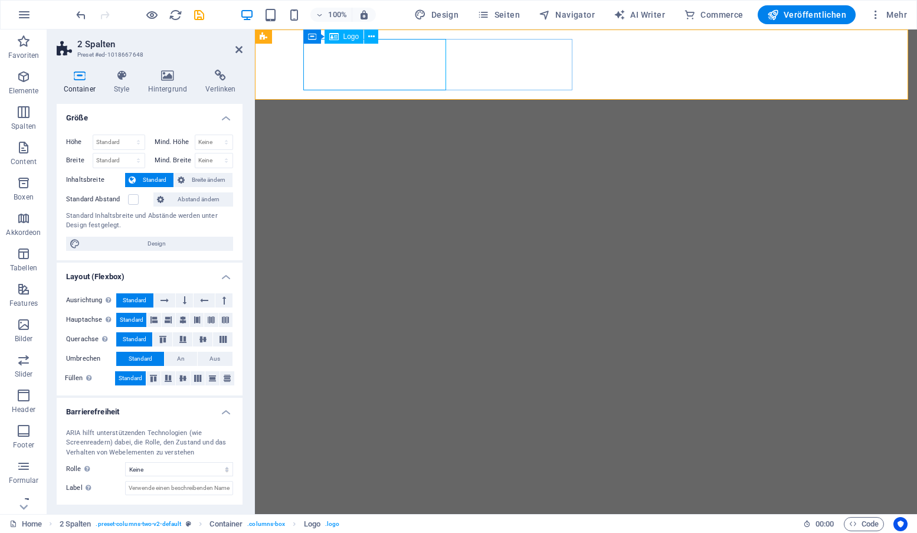
click at [343, 39] on span "Logo" at bounding box center [351, 36] width 16 height 7
click at [343, 37] on span "Logo" at bounding box center [351, 36] width 16 height 7
click at [329, 35] on icon at bounding box center [333, 36] width 9 height 14
click at [346, 35] on span "Logo" at bounding box center [351, 36] width 16 height 7
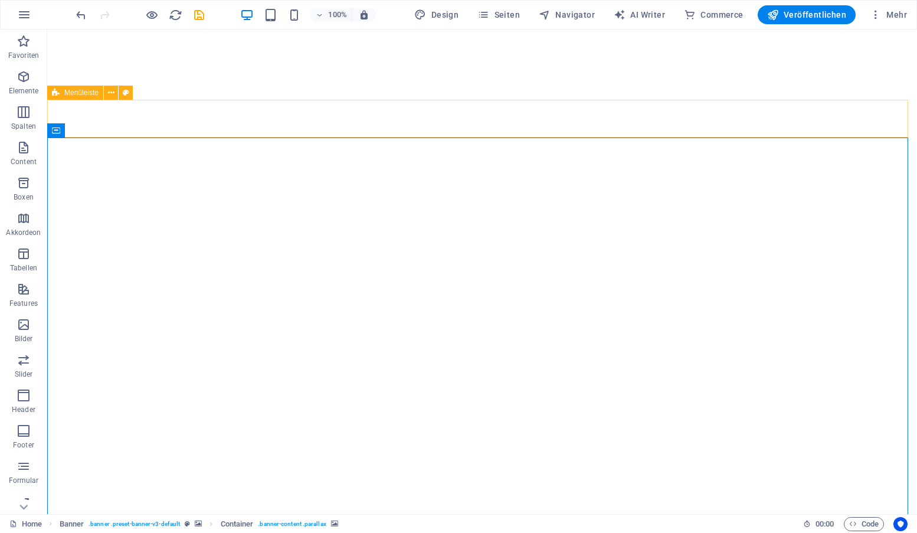
click at [78, 93] on span "Menüleiste" at bounding box center [81, 92] width 34 height 7
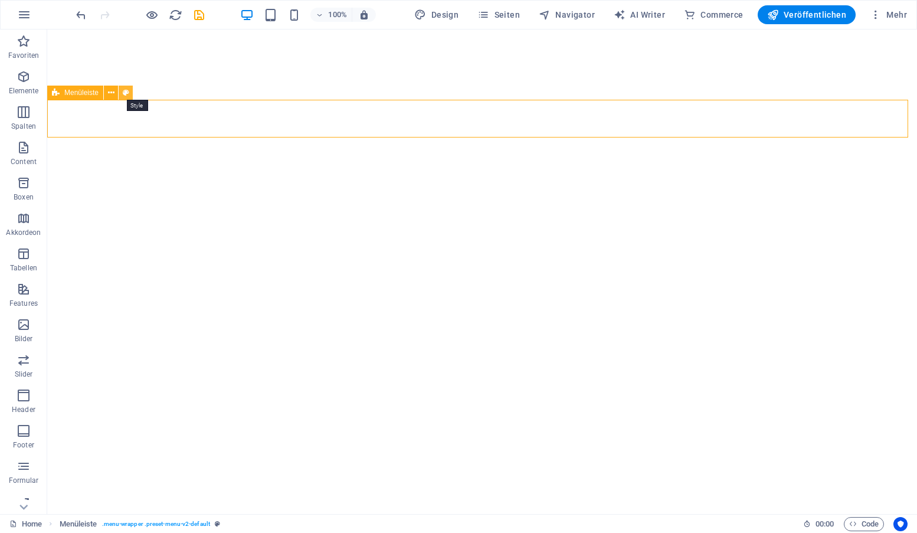
click at [123, 92] on icon at bounding box center [126, 93] width 6 height 12
select select "rem"
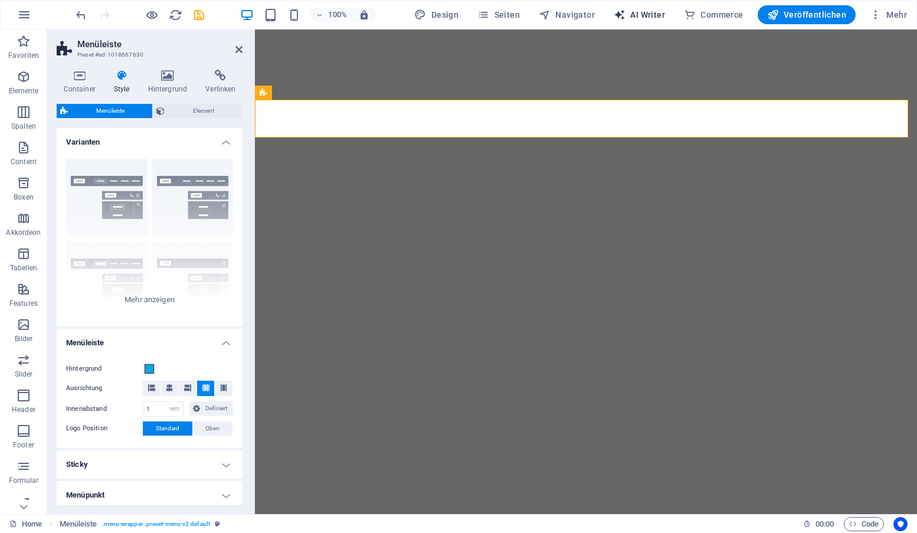
click at [645, 9] on span "AI Writer" at bounding box center [639, 15] width 51 height 12
select select "English"
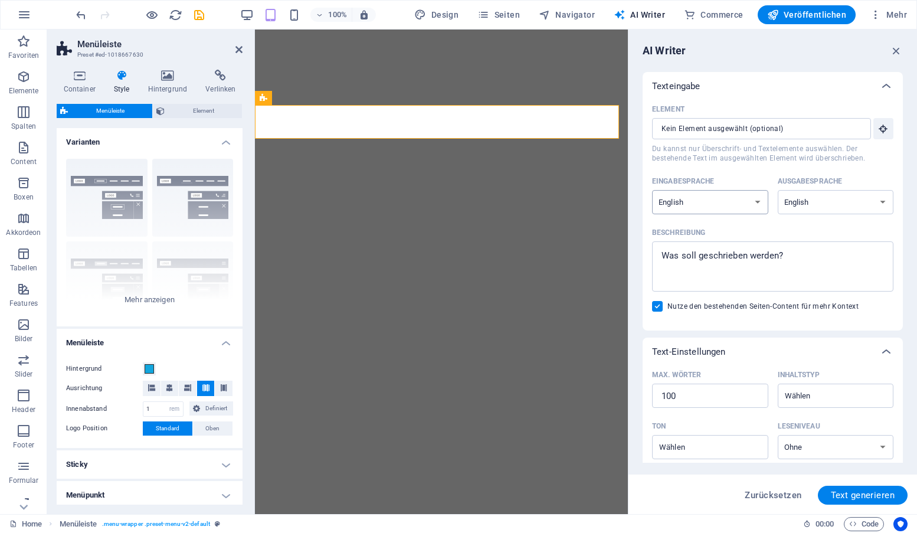
click at [758, 199] on select "Albanian Arabic Armenian Awadhi Azerbaijani Bashkir Basque Belarusian Bengali B…" at bounding box center [710, 202] width 116 height 24
select select "German"
click at [652, 190] on select "Albanian Arabic Armenian Awadhi Azerbaijani Bashkir Basque Belarusian Bengali B…" at bounding box center [710, 202] width 116 height 24
click at [881, 200] on select "Albanian Arabic Armenian Awadhi Azerbaijani Bashkir Basque Belarusian Bengali B…" at bounding box center [836, 202] width 116 height 24
select select "German"
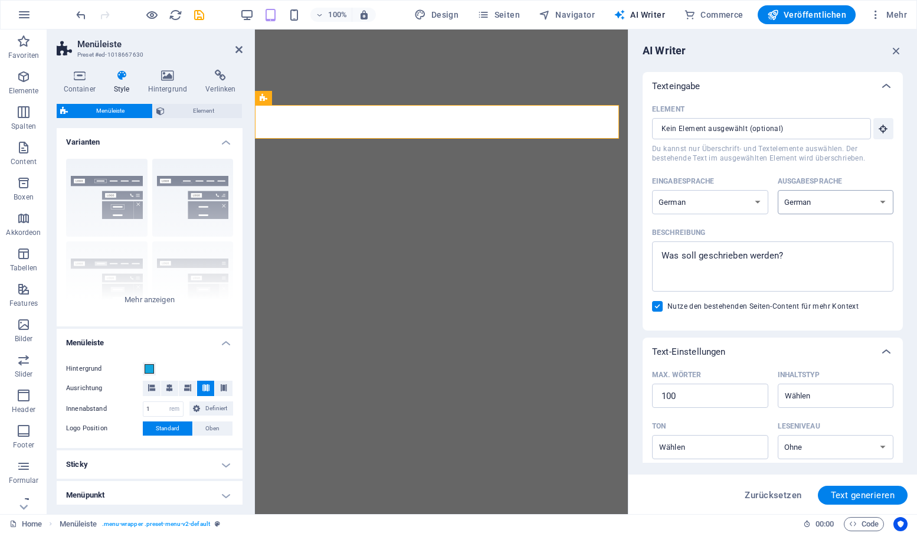
click at [778, 190] on select "Albanian Arabic Armenian Awadhi Azerbaijani Bashkir Basque Belarusian Bengali B…" at bounding box center [836, 202] width 116 height 24
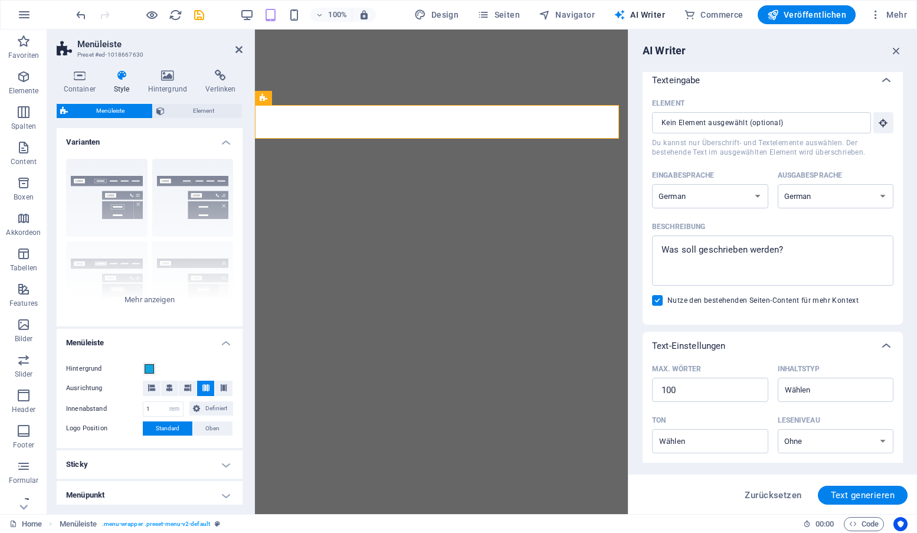
scroll to position [0, 0]
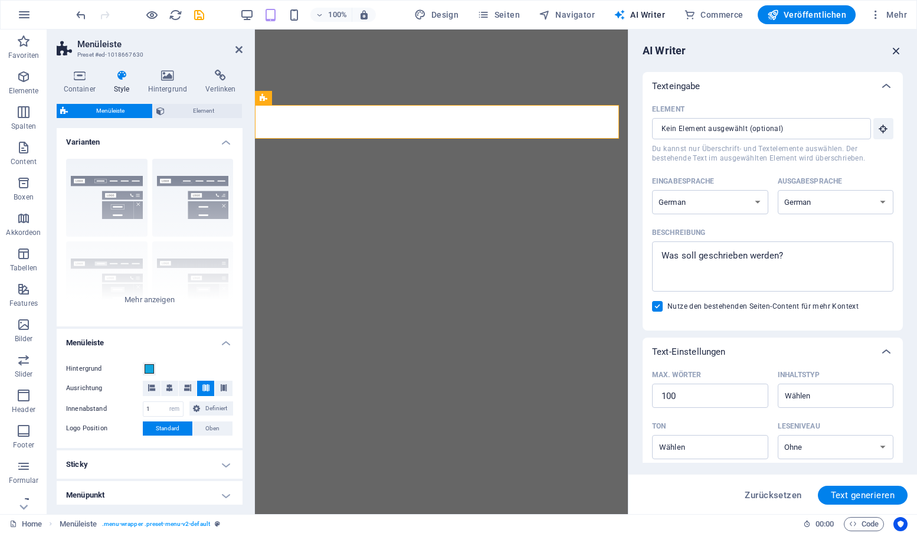
click at [895, 49] on icon "button" at bounding box center [896, 50] width 13 height 13
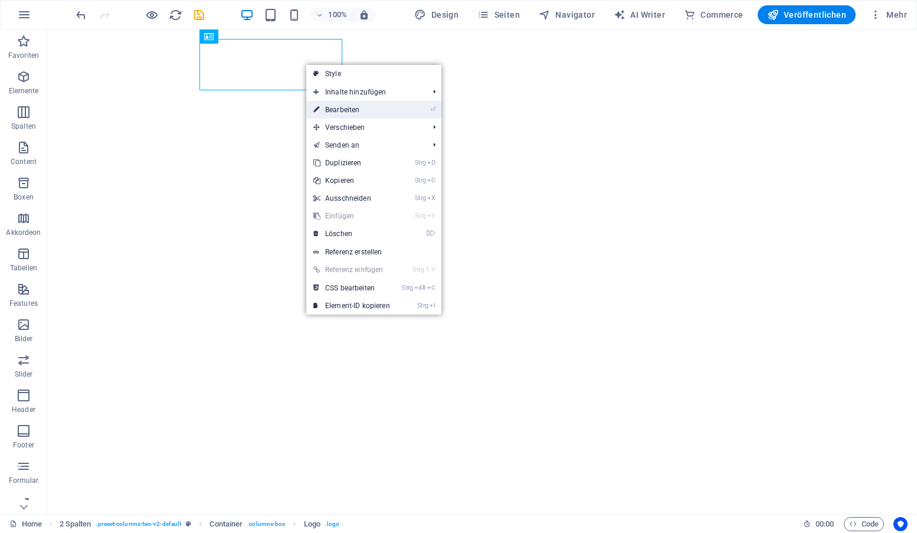
click at [327, 111] on link "⏎ Bearbeiten" at bounding box center [351, 110] width 91 height 18
select select "px"
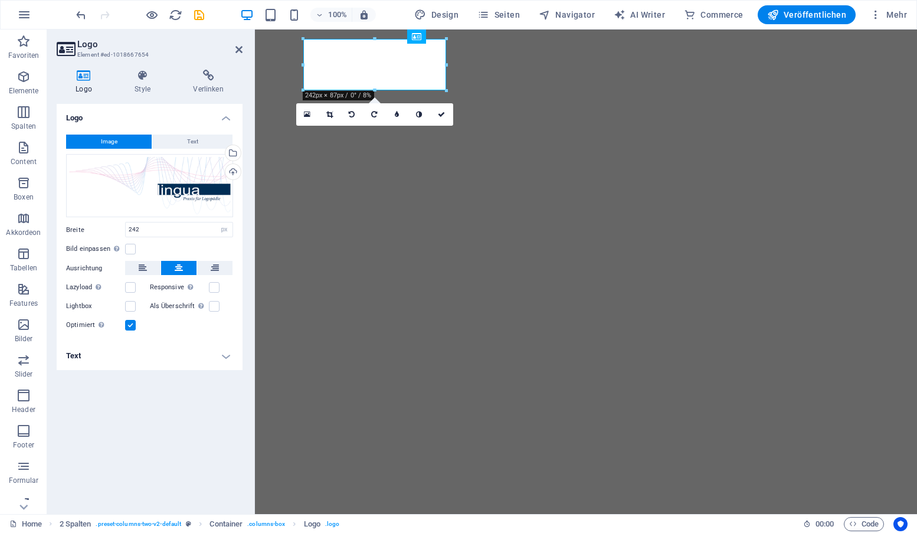
drag, startPoint x: 191, startPoint y: 183, endPoint x: 161, endPoint y: 244, distance: 67.8
click at [161, 244] on div "Bild einpassen Bild automatisch anhand einer fixen Breite und Höhe einpassen" at bounding box center [149, 249] width 167 height 14
click at [130, 248] on label at bounding box center [130, 249] width 11 height 11
click at [0, 0] on input "Bild einpassen Bild automatisch anhand einer fixen Breite und Höhe einpassen" at bounding box center [0, 0] width 0 height 0
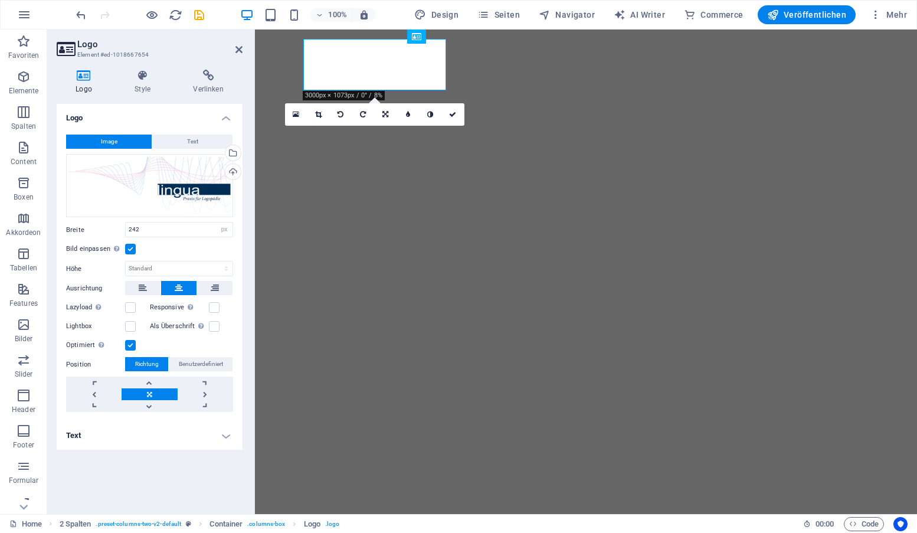
click at [130, 248] on label at bounding box center [130, 249] width 11 height 11
click at [0, 0] on input "Bild einpassen Bild automatisch anhand einer fixen Breite und Höhe einpassen" at bounding box center [0, 0] width 0 height 0
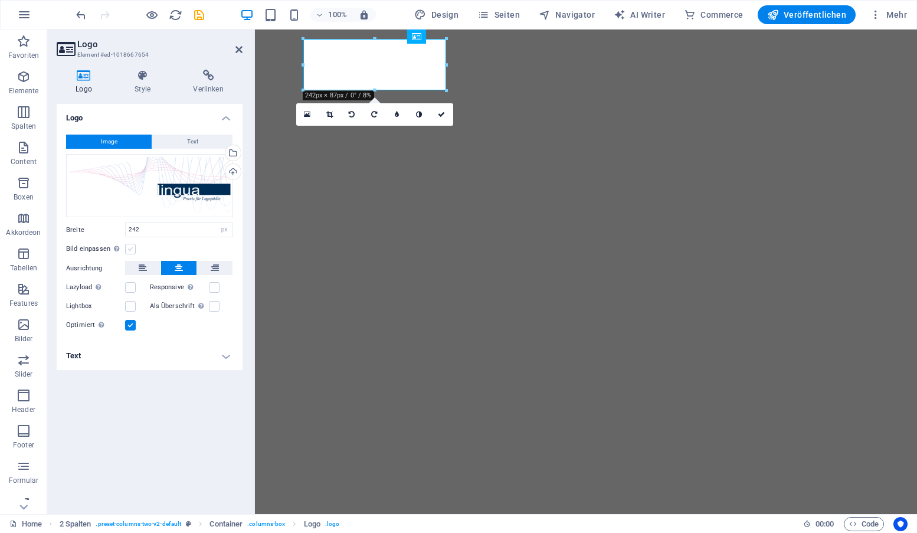
click at [130, 248] on label at bounding box center [130, 249] width 11 height 11
click at [0, 0] on input "Bild einpassen Bild automatisch anhand einer fixen Breite und Höhe einpassen" at bounding box center [0, 0] width 0 height 0
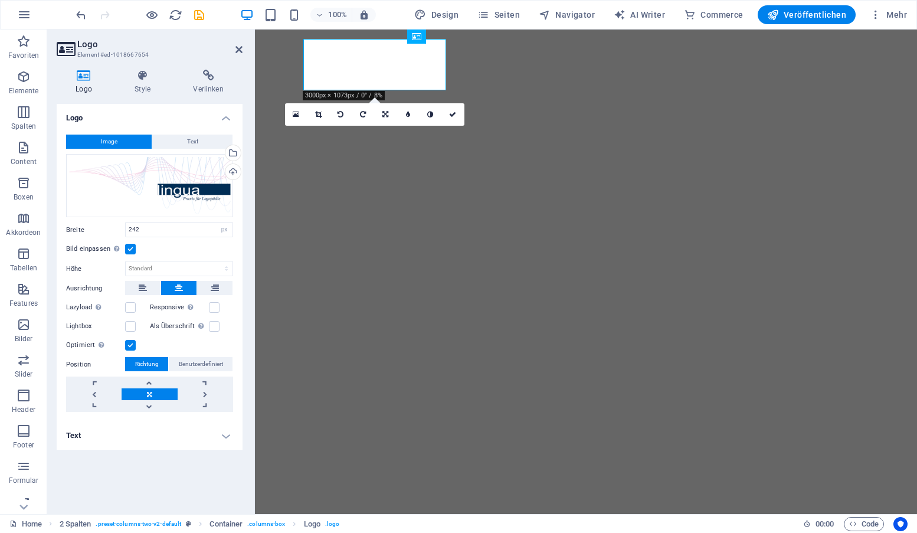
click at [130, 248] on label at bounding box center [130, 249] width 11 height 11
click at [0, 0] on input "Bild einpassen Bild automatisch anhand einer fixen Breite und Höhe einpassen" at bounding box center [0, 0] width 0 height 0
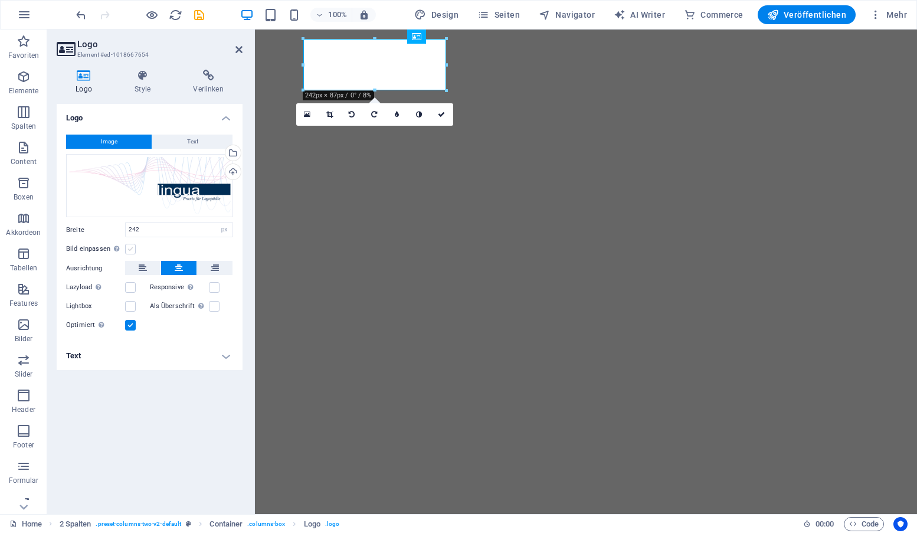
click at [130, 248] on label at bounding box center [130, 249] width 11 height 11
click at [0, 0] on input "Bild einpassen Bild automatisch anhand einer fixen Breite und Höhe einpassen" at bounding box center [0, 0] width 0 height 0
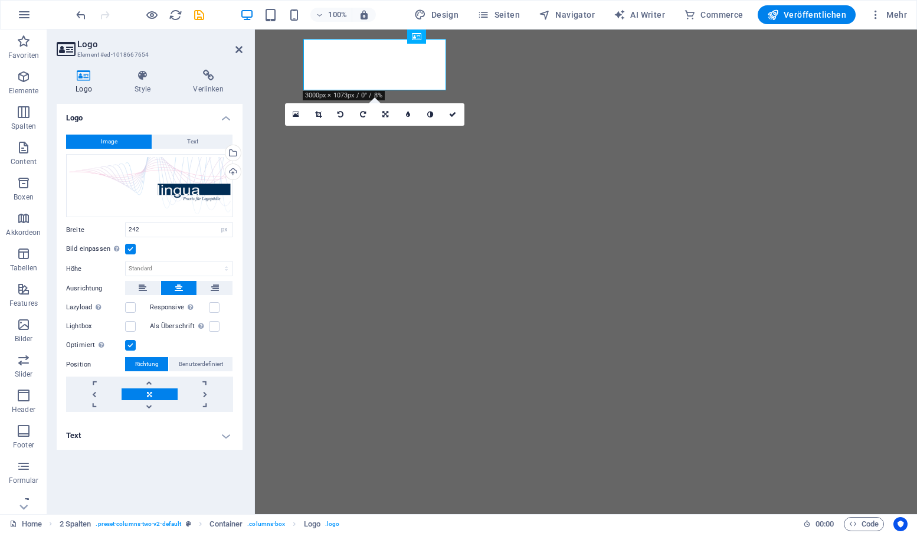
click at [130, 248] on label at bounding box center [130, 249] width 11 height 11
click at [0, 0] on input "Bild einpassen Bild automatisch anhand einer fixen Breite und Höhe einpassen" at bounding box center [0, 0] width 0 height 0
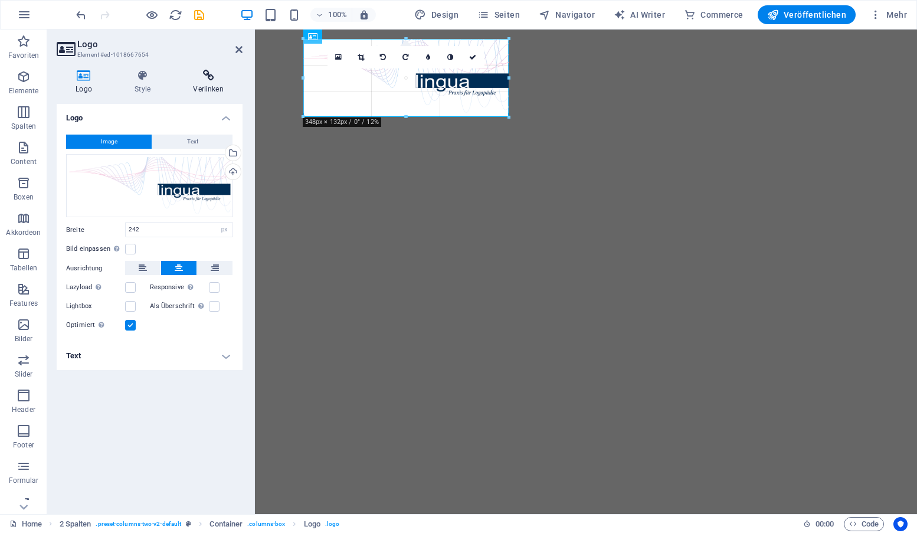
drag, startPoint x: 304, startPoint y: 63, endPoint x: 237, endPoint y: 74, distance: 68.7
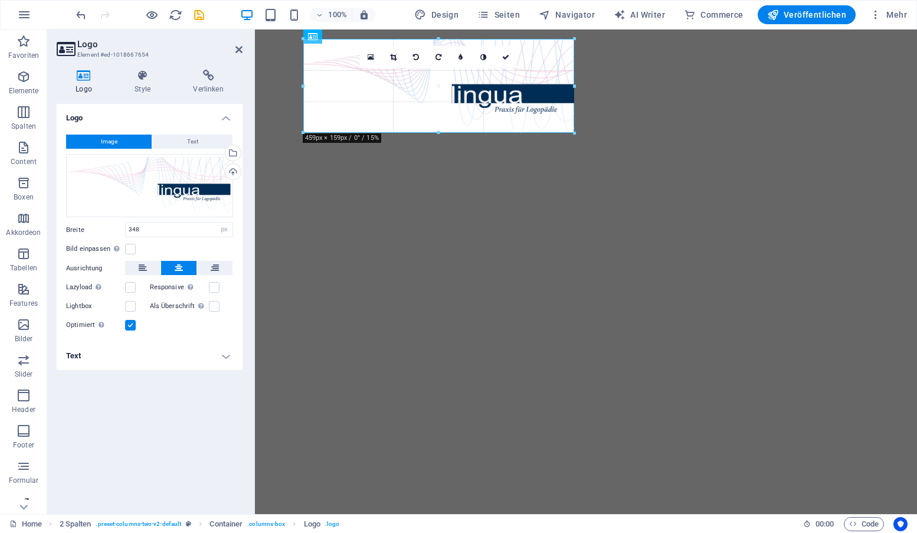
drag, startPoint x: 509, startPoint y: 73, endPoint x: 576, endPoint y: 70, distance: 67.3
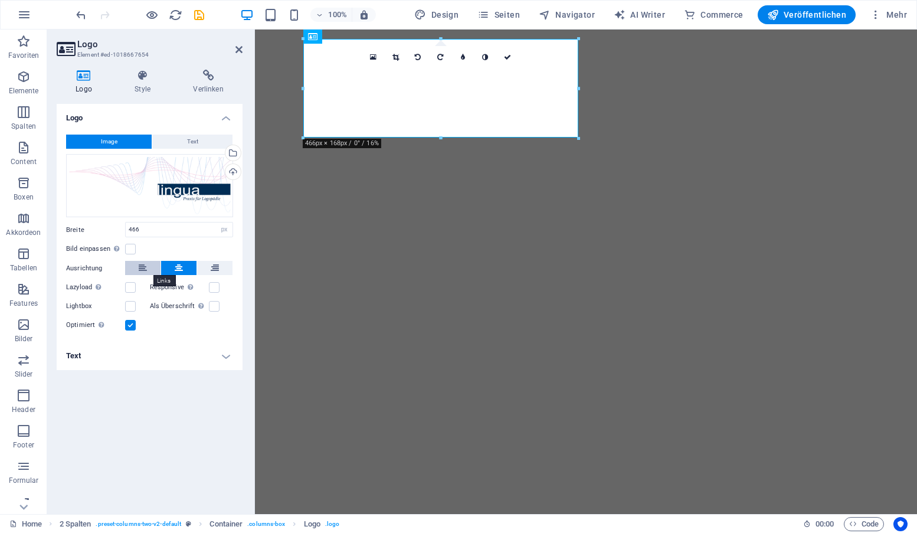
click at [143, 267] on icon at bounding box center [143, 268] width 8 height 14
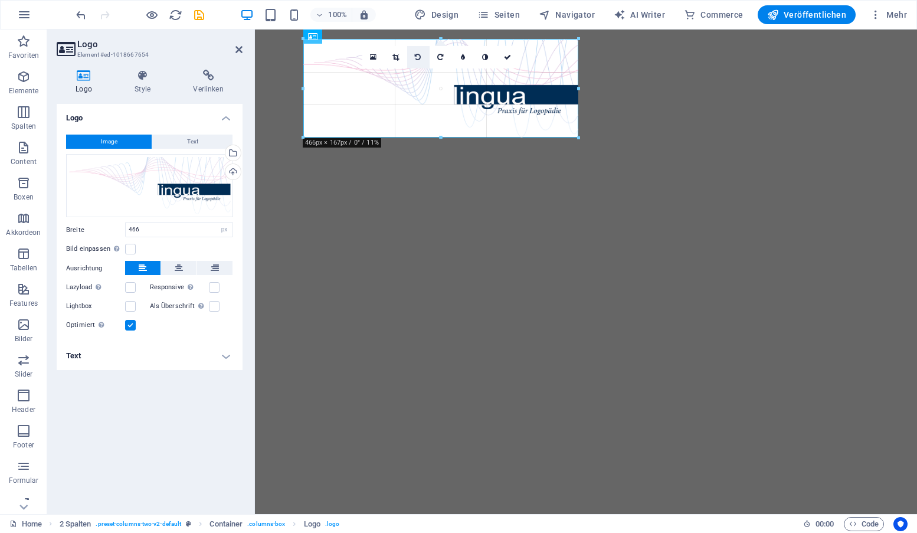
drag, startPoint x: 303, startPoint y: 87, endPoint x: 383, endPoint y: 67, distance: 82.7
type input "335"
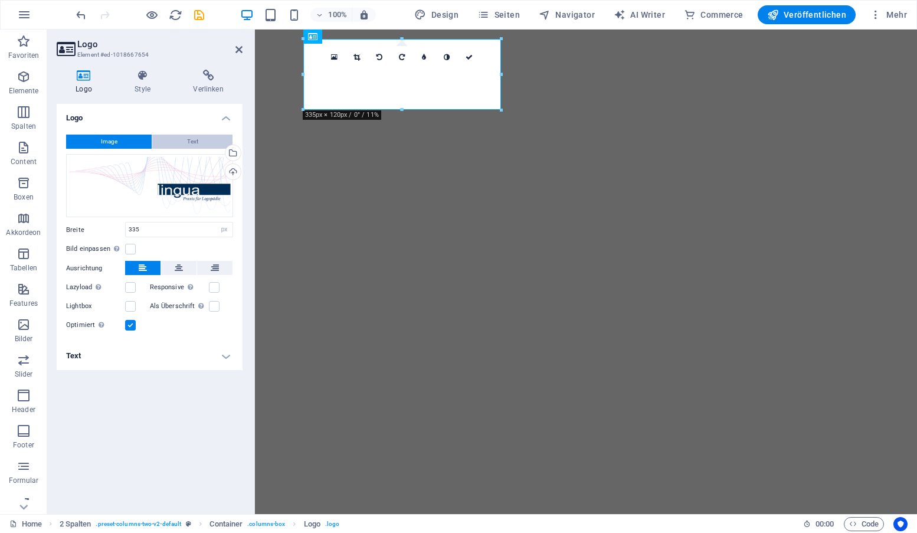
click at [185, 138] on button "Text" at bounding box center [192, 141] width 80 height 14
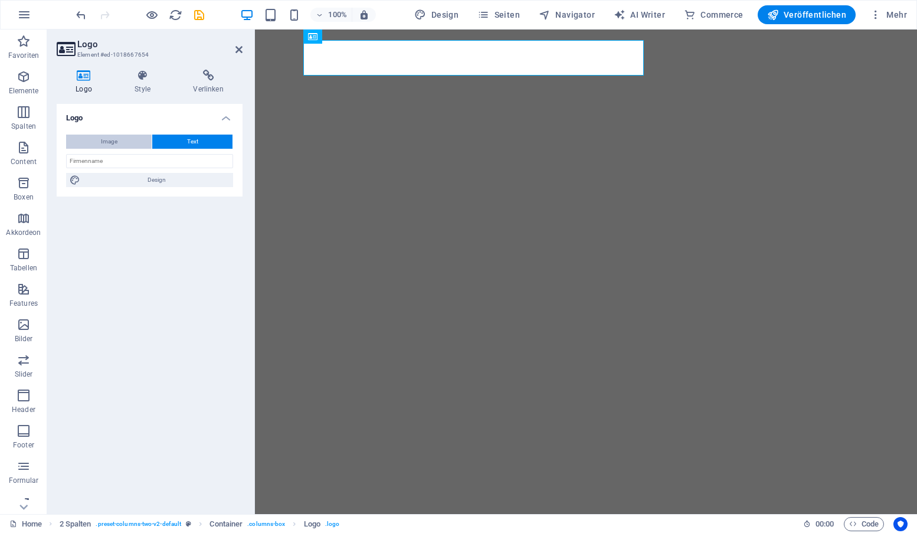
click at [125, 143] on button "Image" at bounding box center [109, 141] width 86 height 14
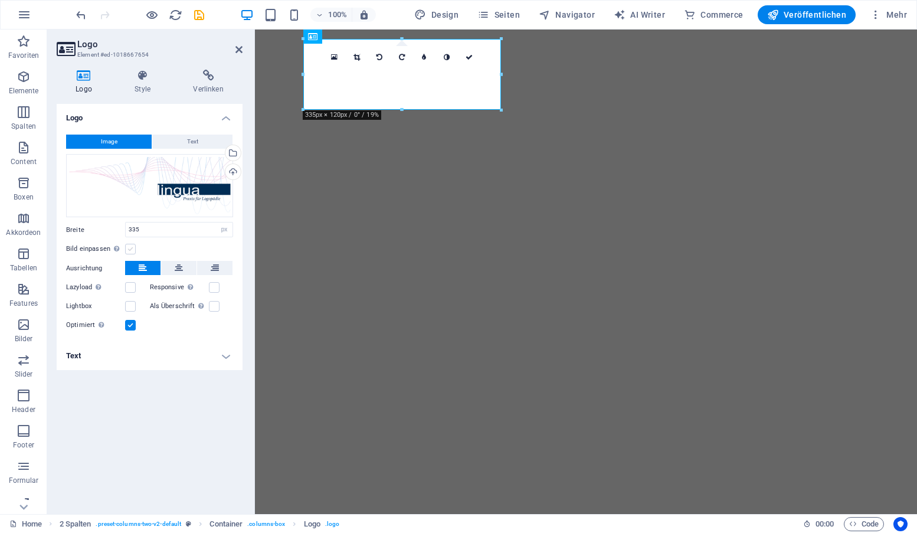
click at [130, 248] on label at bounding box center [130, 249] width 11 height 11
click at [0, 0] on input "Bild einpassen Bild automatisch anhand einer fixen Breite und Höhe einpassen" at bounding box center [0, 0] width 0 height 0
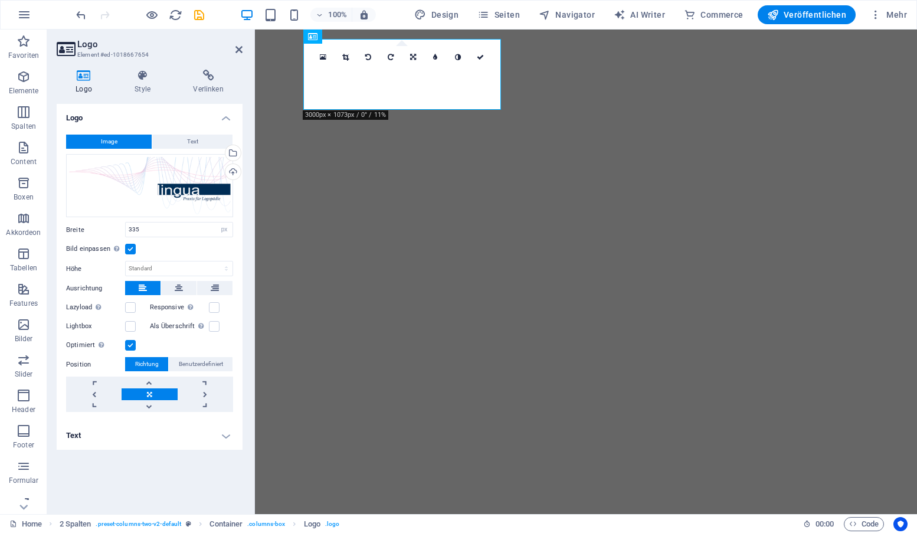
click at [130, 248] on label at bounding box center [130, 249] width 11 height 11
click at [0, 0] on input "Bild einpassen Bild automatisch anhand einer fixen Breite und Höhe einpassen" at bounding box center [0, 0] width 0 height 0
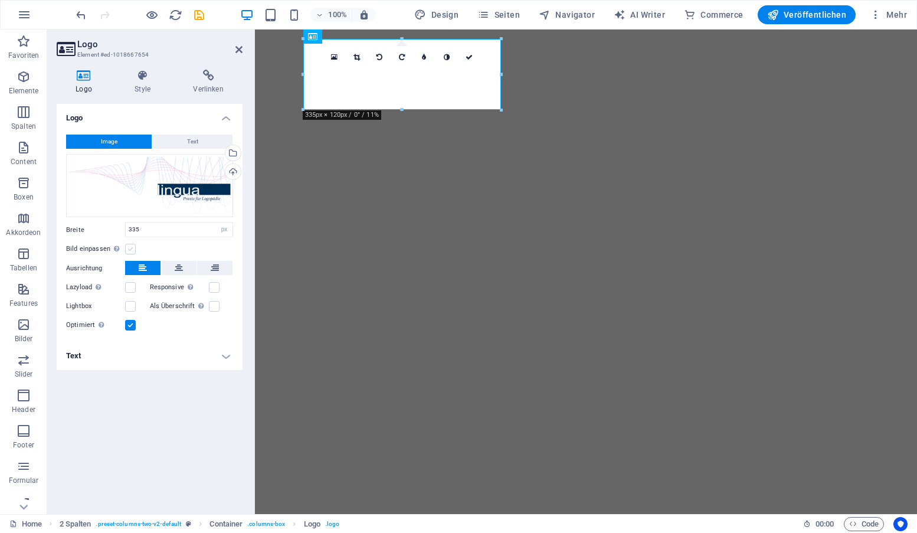
click at [130, 248] on label at bounding box center [130, 249] width 11 height 11
click at [0, 0] on input "Bild einpassen Bild automatisch anhand einer fixen Breite und Höhe einpassen" at bounding box center [0, 0] width 0 height 0
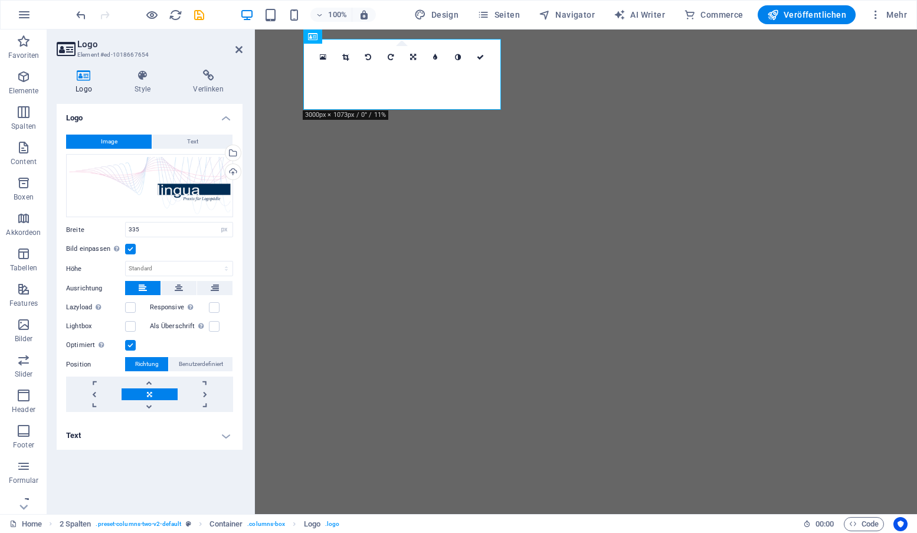
click at [130, 248] on label at bounding box center [130, 249] width 11 height 11
click at [0, 0] on input "Bild einpassen Bild automatisch anhand einer fixen Breite und Höhe einpassen" at bounding box center [0, 0] width 0 height 0
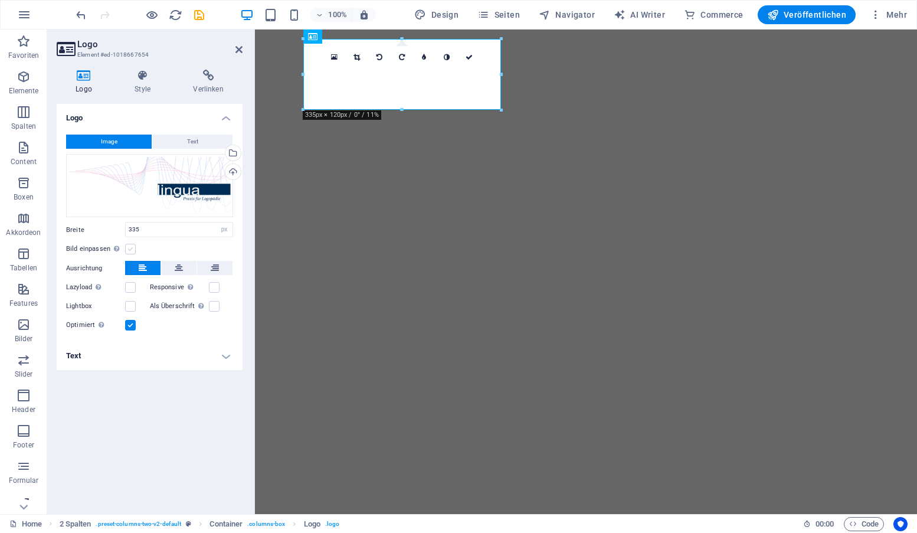
click at [130, 248] on label at bounding box center [130, 249] width 11 height 11
click at [0, 0] on input "Bild einpassen Bild automatisch anhand einer fixen Breite und Höhe einpassen" at bounding box center [0, 0] width 0 height 0
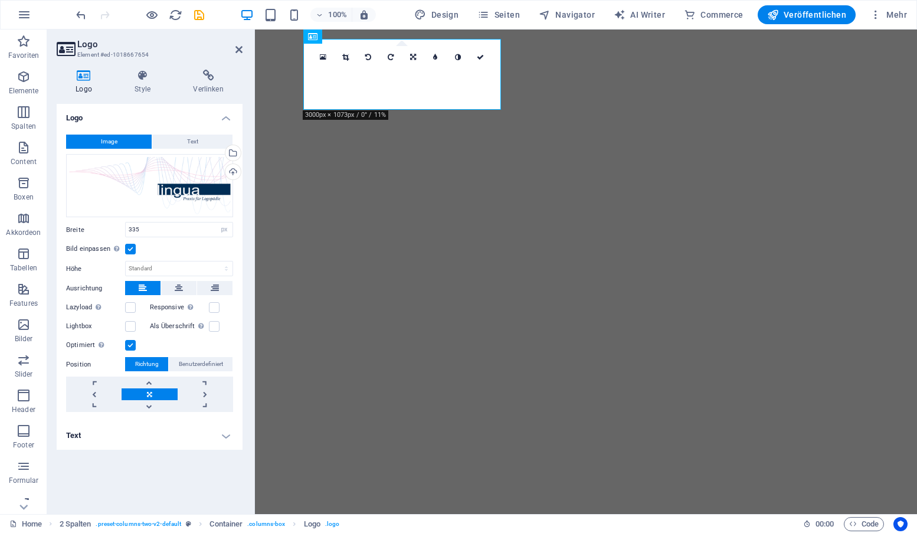
click at [130, 248] on label at bounding box center [130, 249] width 11 height 11
click at [0, 0] on input "Bild einpassen Bild automatisch anhand einer fixen Breite und Höhe einpassen" at bounding box center [0, 0] width 0 height 0
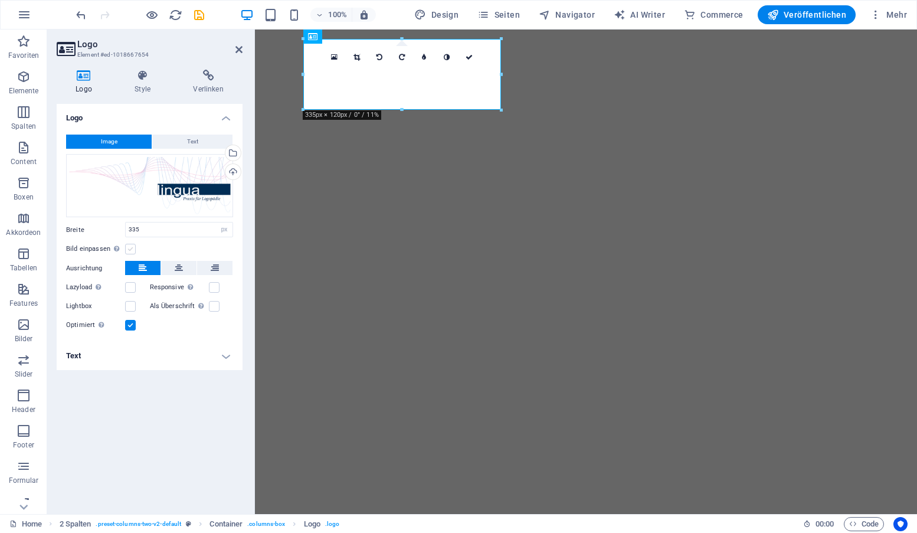
click at [130, 248] on label at bounding box center [130, 249] width 11 height 11
click at [0, 0] on input "Bild einpassen Bild automatisch anhand einer fixen Breite und Höhe einpassen" at bounding box center [0, 0] width 0 height 0
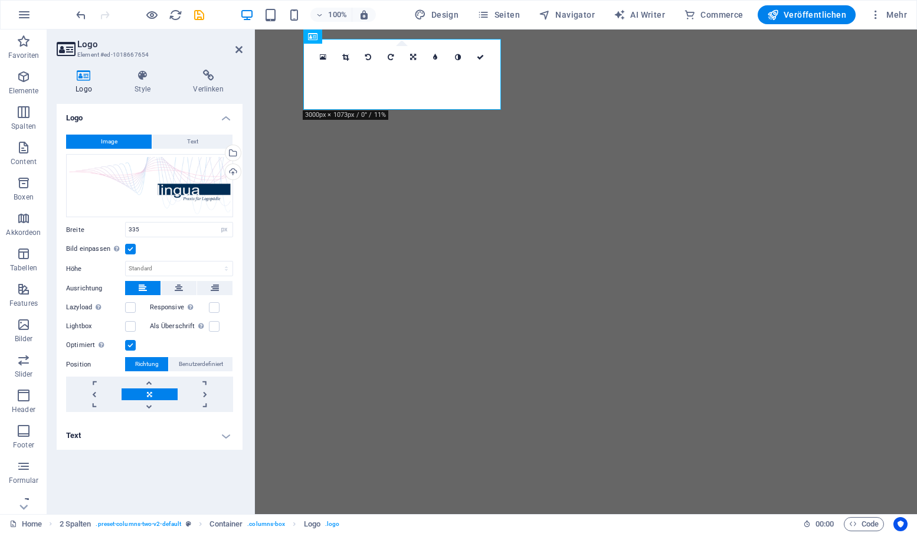
click at [130, 248] on label at bounding box center [130, 249] width 11 height 11
click at [0, 0] on input "Bild einpassen Bild automatisch anhand einer fixen Breite und Höhe einpassen" at bounding box center [0, 0] width 0 height 0
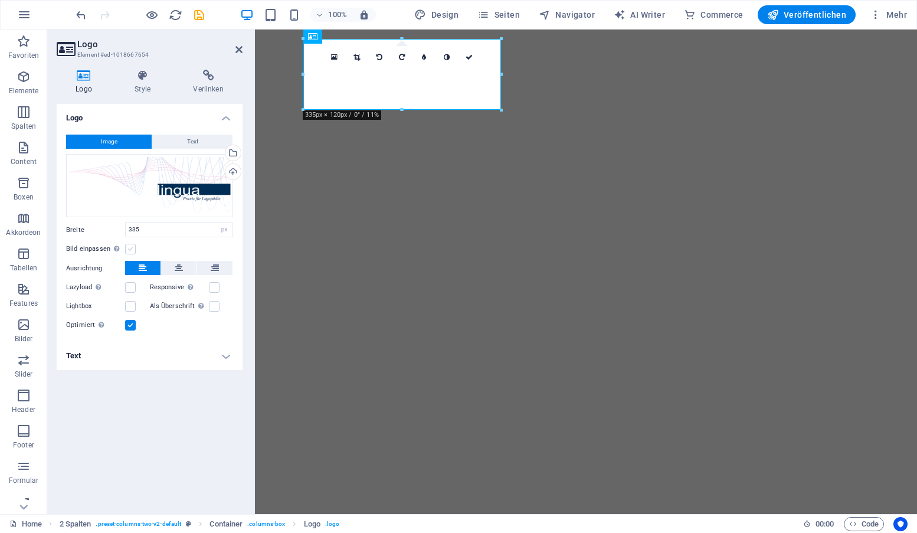
click at [130, 248] on label at bounding box center [130, 249] width 11 height 11
click at [0, 0] on input "Bild einpassen Bild automatisch anhand einer fixen Breite und Höhe einpassen" at bounding box center [0, 0] width 0 height 0
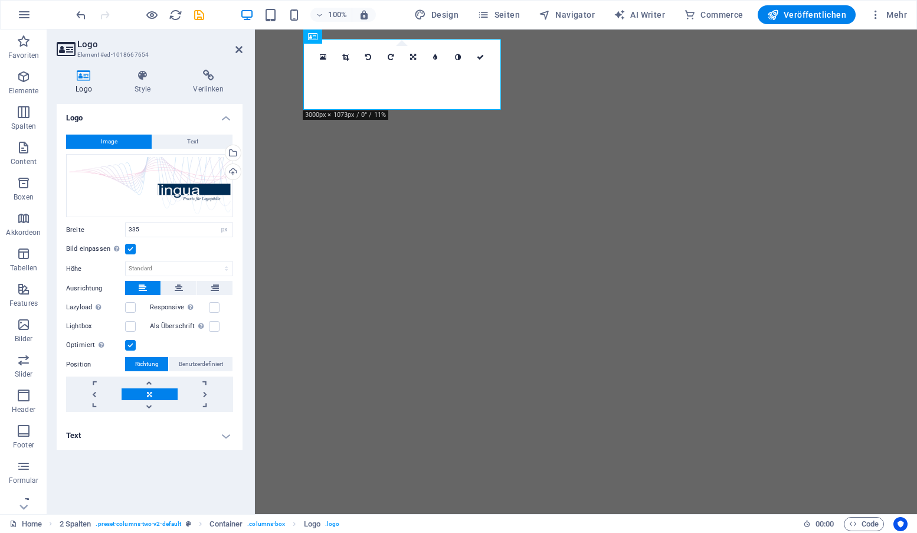
click at [130, 248] on label at bounding box center [130, 249] width 11 height 11
click at [0, 0] on input "Bild einpassen Bild automatisch anhand einer fixen Breite und Höhe einpassen" at bounding box center [0, 0] width 0 height 0
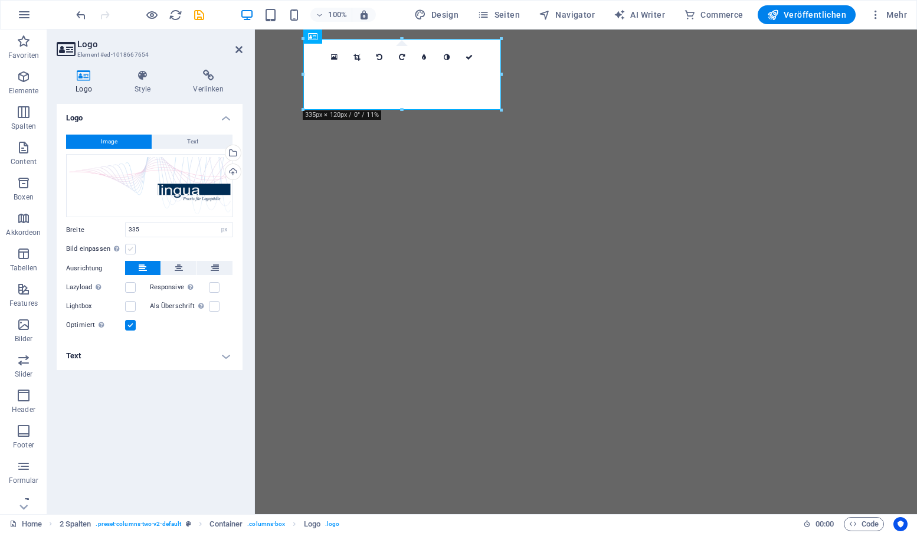
click at [130, 248] on label at bounding box center [130, 249] width 11 height 11
click at [0, 0] on input "Bild einpassen Bild automatisch anhand einer fixen Breite und Höhe einpassen" at bounding box center [0, 0] width 0 height 0
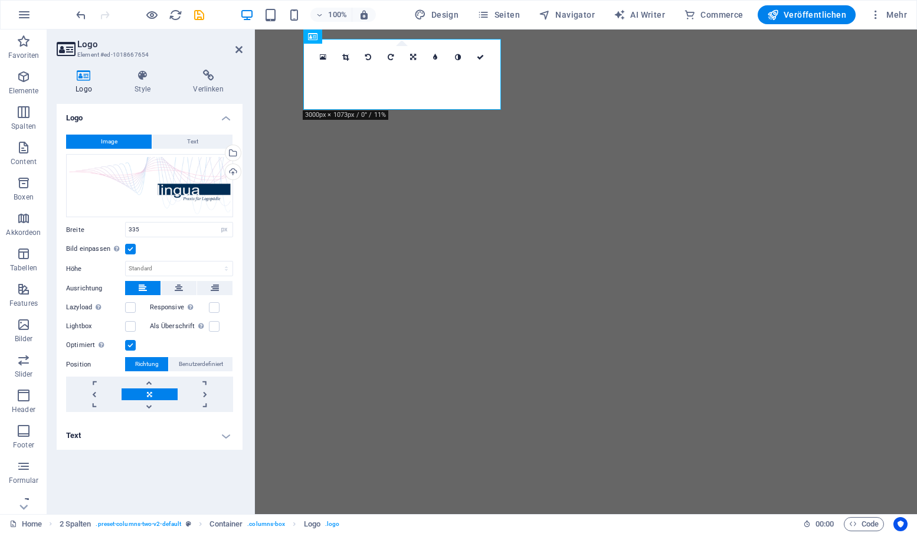
click at [130, 248] on label at bounding box center [130, 249] width 11 height 11
click at [0, 0] on input "Bild einpassen Bild automatisch anhand einer fixen Breite und Höhe einpassen" at bounding box center [0, 0] width 0 height 0
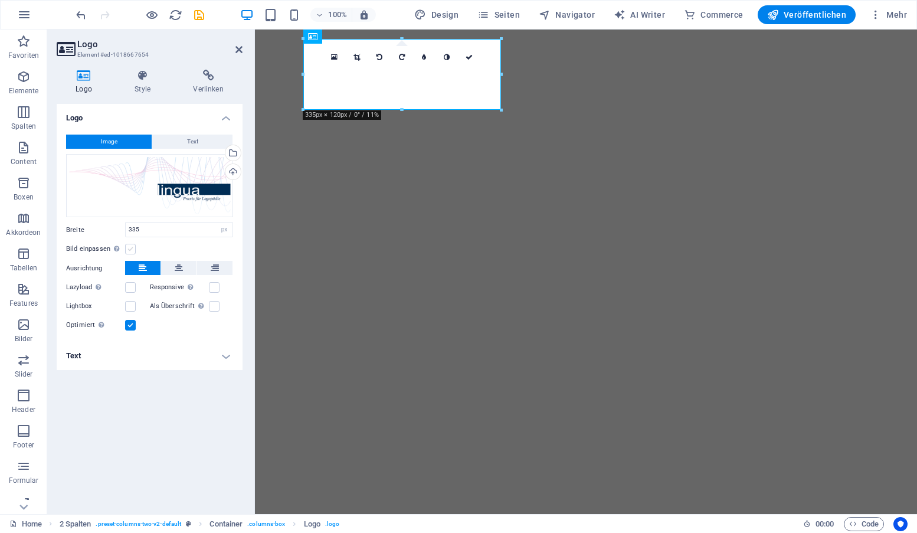
click at [130, 248] on label at bounding box center [130, 249] width 11 height 11
click at [0, 0] on input "Bild einpassen Bild automatisch anhand einer fixen Breite und Höhe einpassen" at bounding box center [0, 0] width 0 height 0
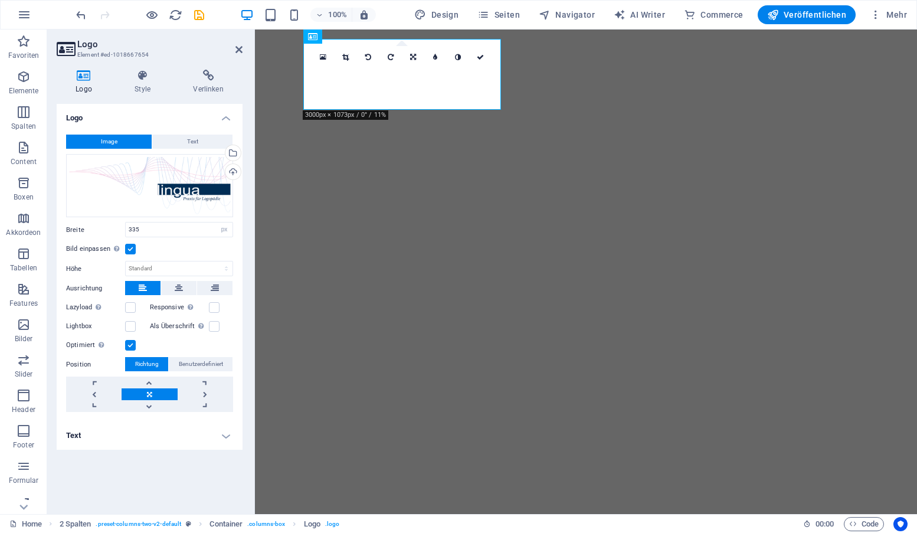
click at [130, 248] on label at bounding box center [130, 249] width 11 height 11
click at [0, 0] on input "Bild einpassen Bild automatisch anhand einer fixen Breite und Höhe einpassen" at bounding box center [0, 0] width 0 height 0
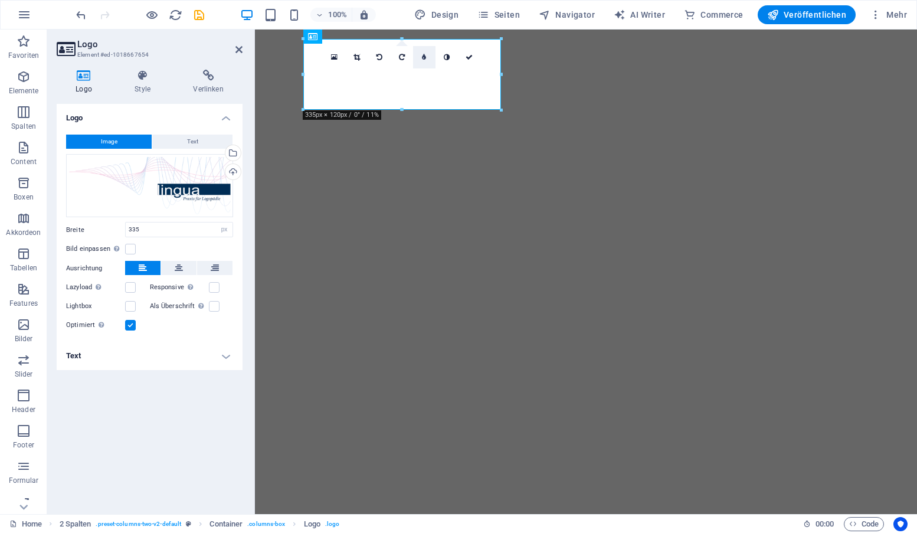
click at [425, 58] on icon at bounding box center [424, 57] width 4 height 7
type input "6"
type input "5"
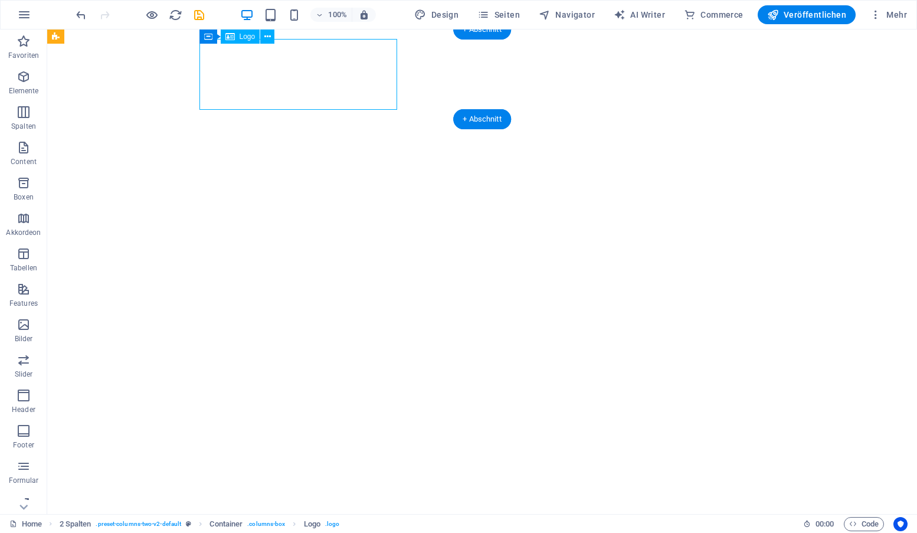
select select "px"
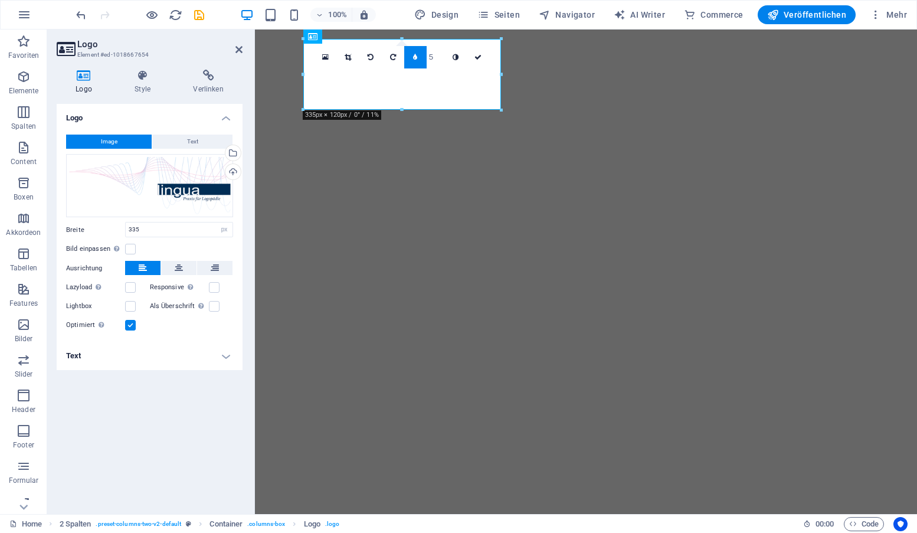
click at [417, 54] on icon at bounding box center [415, 57] width 4 height 7
click at [214, 286] on label at bounding box center [214, 287] width 11 height 11
click at [0, 0] on input "Responsive Automatisch Retina-Bilder und kleinere Bilder auf Smartphones laden" at bounding box center [0, 0] width 0 height 0
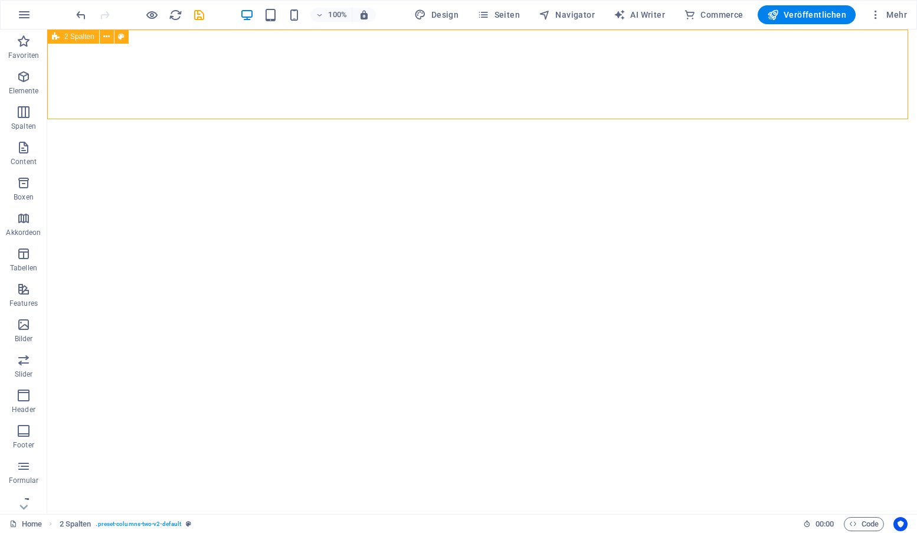
click at [76, 36] on span "2 Spalten" at bounding box center [79, 36] width 30 height 7
click at [107, 38] on icon at bounding box center [106, 37] width 6 height 12
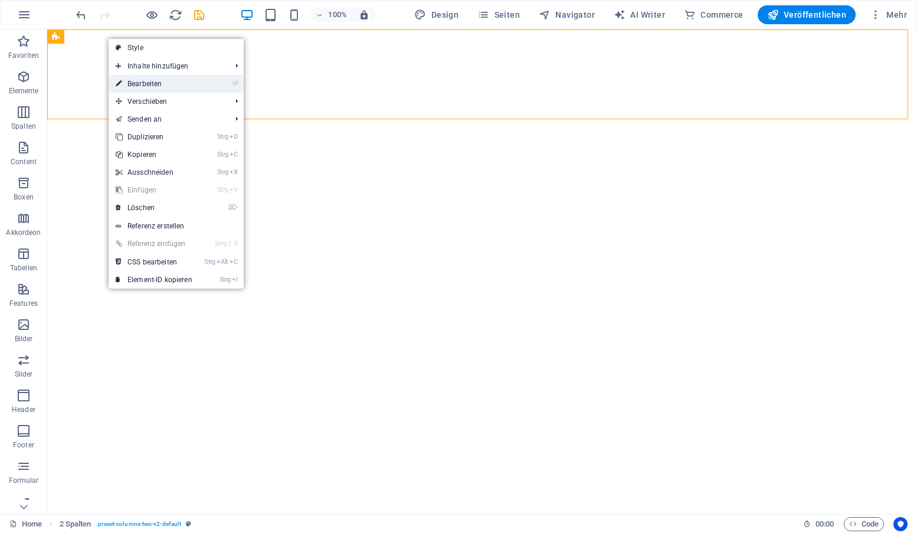
click at [146, 83] on link "⏎ Bearbeiten" at bounding box center [154, 84] width 91 height 18
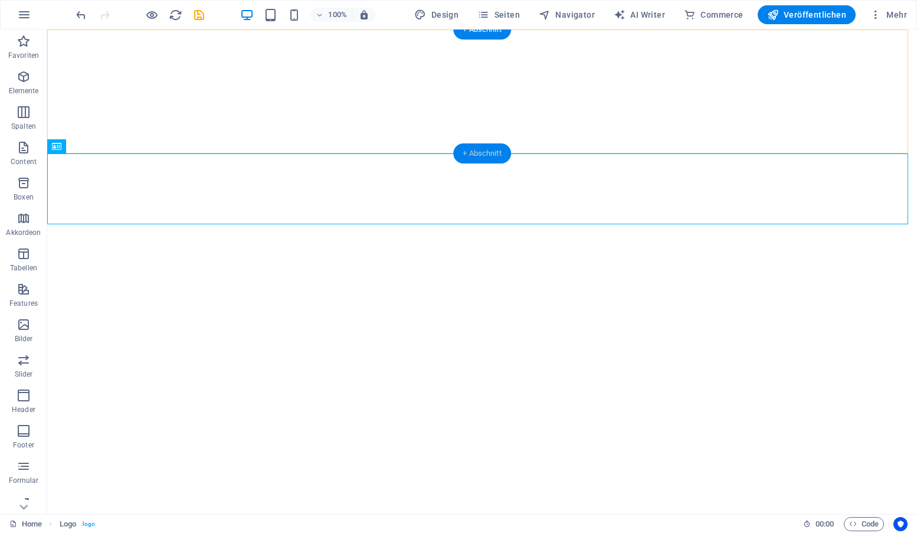
click at [488, 153] on div "+ Abschnitt" at bounding box center [482, 153] width 58 height 20
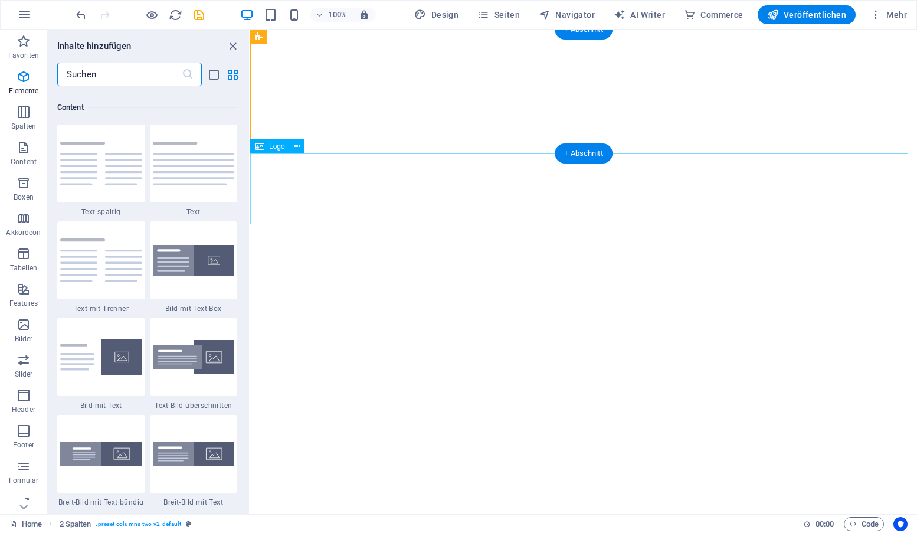
scroll to position [2064, 0]
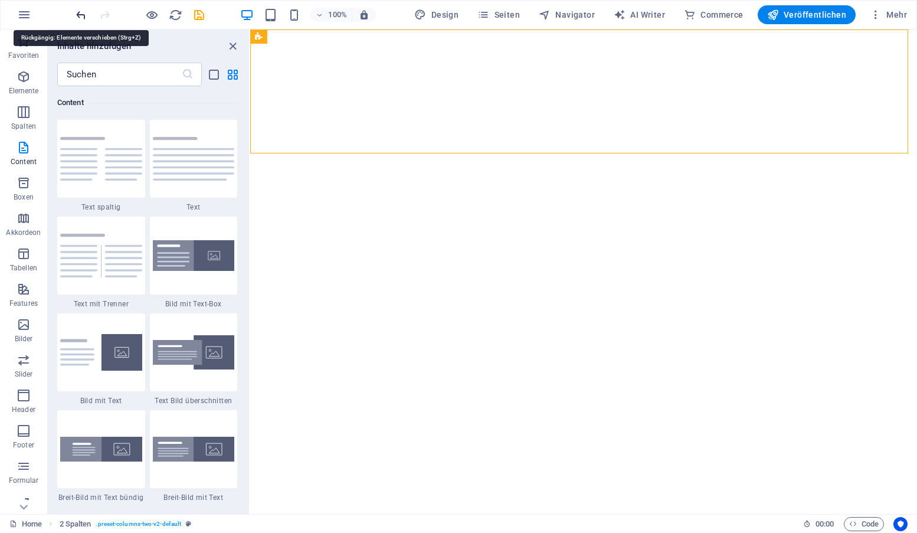
click at [86, 12] on icon "undo" at bounding box center [81, 15] width 14 height 14
click at [84, 13] on icon "undo" at bounding box center [81, 15] width 14 height 14
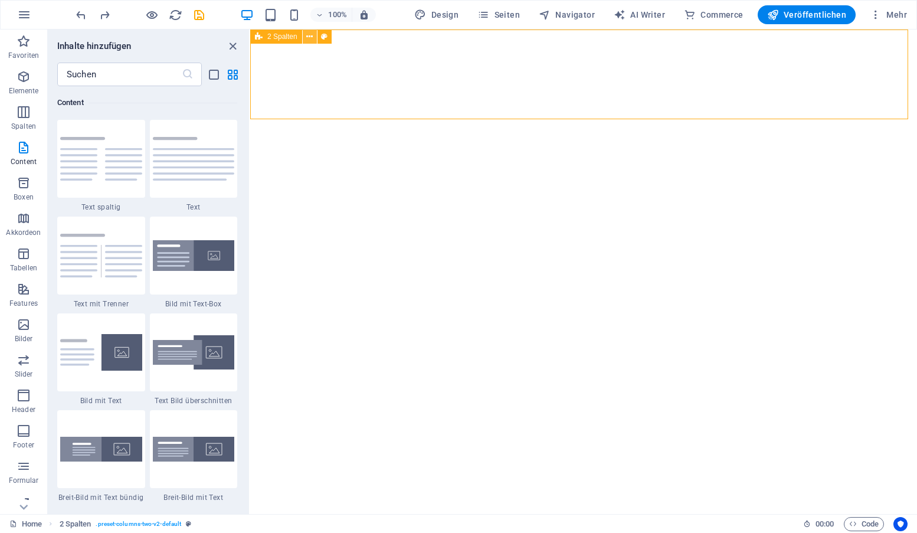
click at [310, 37] on icon at bounding box center [309, 37] width 6 height 12
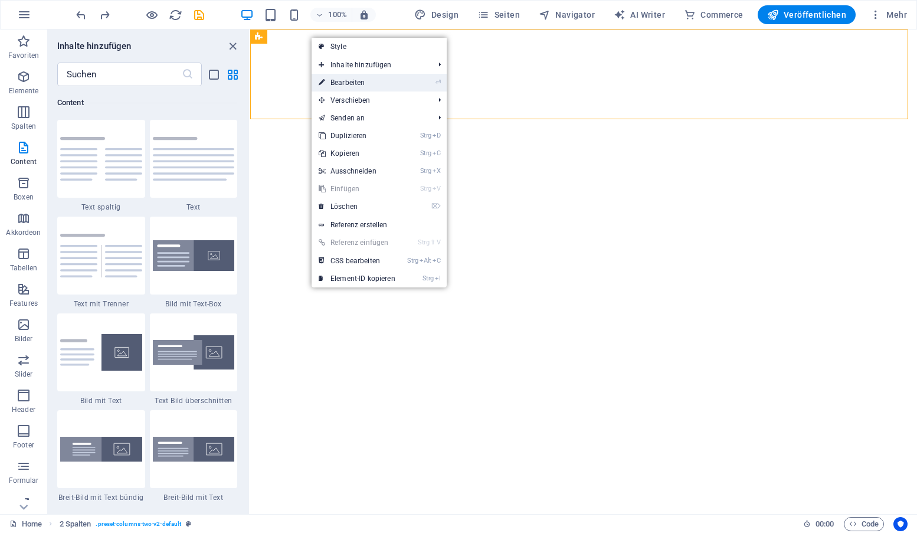
click at [336, 78] on link "⏎ Bearbeiten" at bounding box center [356, 83] width 91 height 18
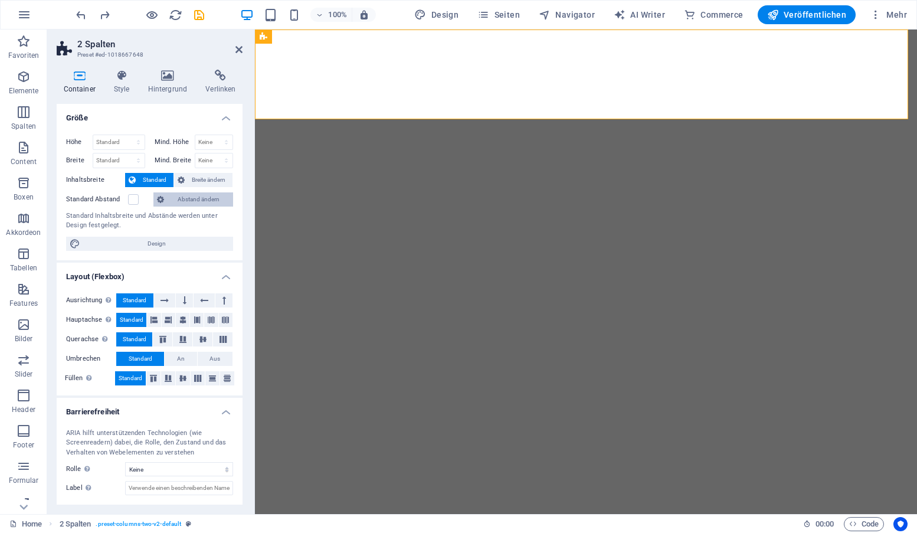
scroll to position [57, 0]
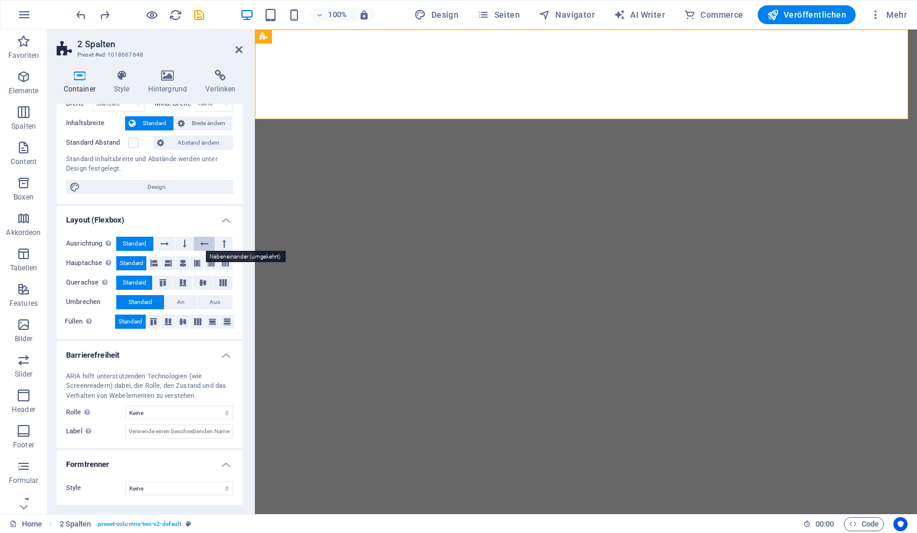
click at [204, 242] on icon at bounding box center [204, 244] width 8 height 14
click at [222, 241] on icon at bounding box center [224, 244] width 4 height 14
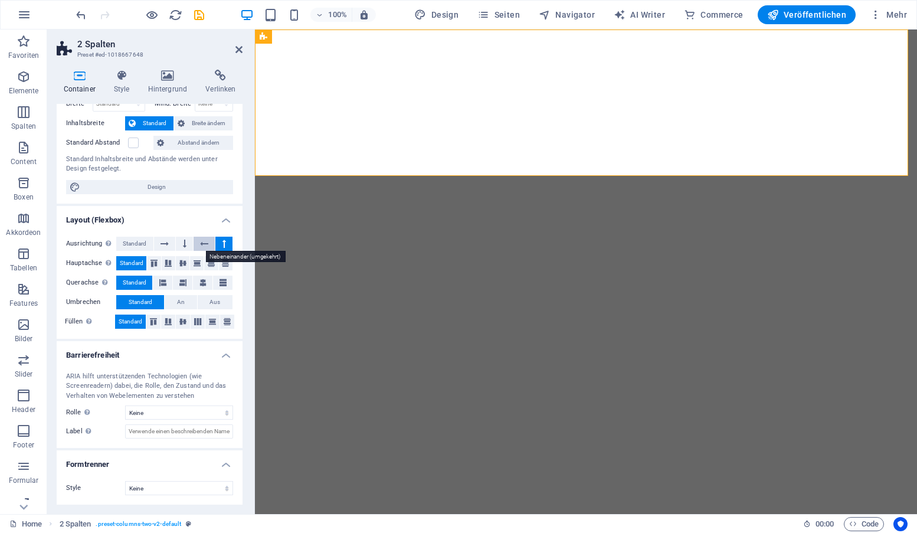
click at [200, 242] on icon at bounding box center [204, 244] width 8 height 14
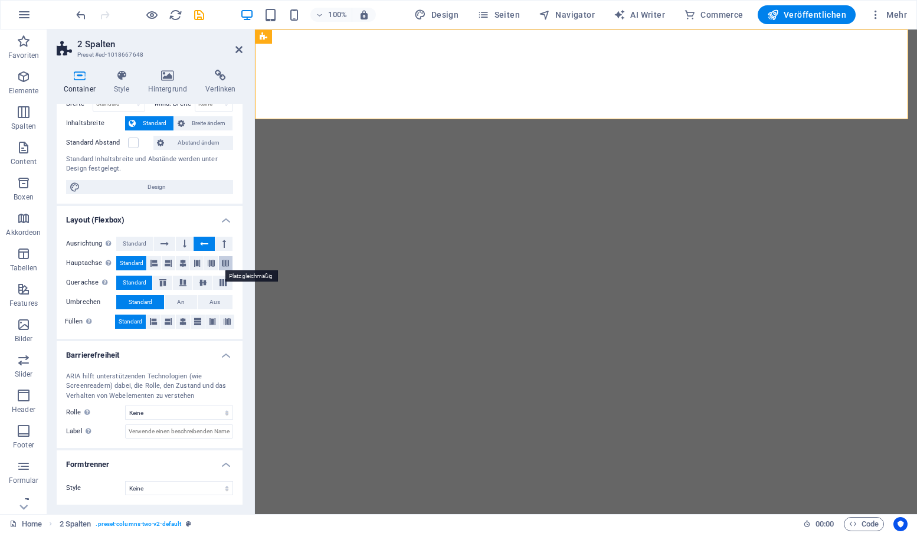
click at [223, 264] on icon at bounding box center [225, 263] width 7 height 14
click at [132, 261] on span "Standard" at bounding box center [132, 263] width 24 height 14
click at [152, 321] on icon at bounding box center [153, 321] width 7 height 14
click at [130, 321] on span "Standard" at bounding box center [131, 321] width 24 height 14
click at [224, 490] on select "Keine Dreieck Viereck Diagonal Polygon 1 Polygon 2 Zickzack Mehrere Zickzack We…" at bounding box center [179, 488] width 108 height 14
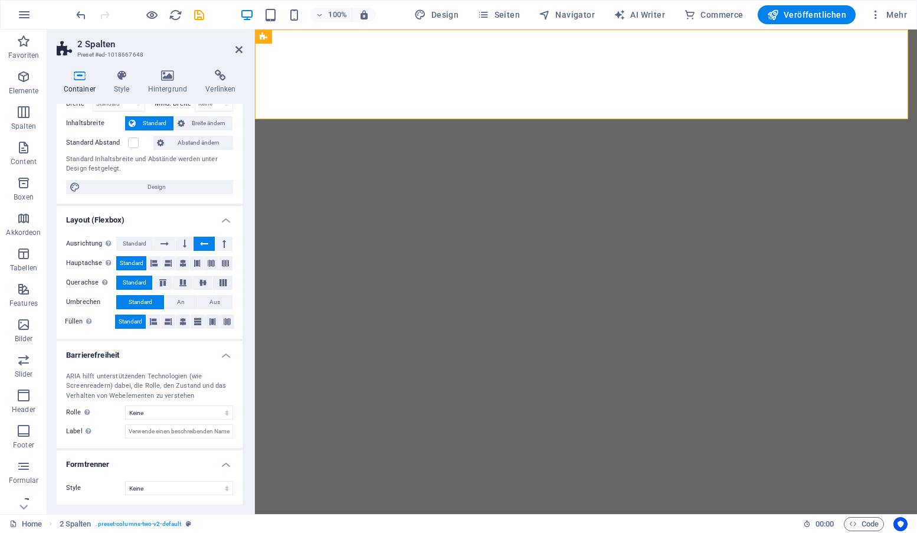
click at [245, 476] on div "Container Style Hintergrund Verlinken Größe Höhe Standard px rem % vh vw Mind. …" at bounding box center [149, 287] width 205 height 454
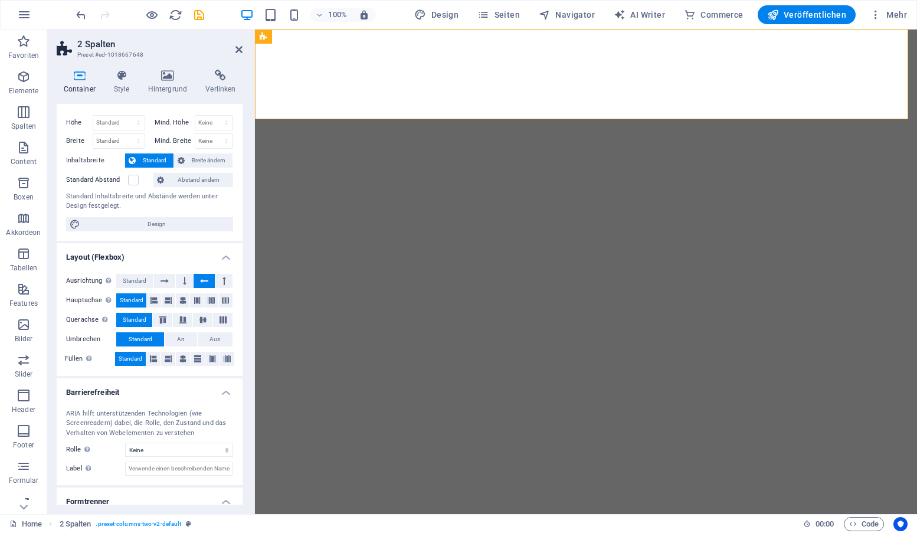
scroll to position [0, 0]
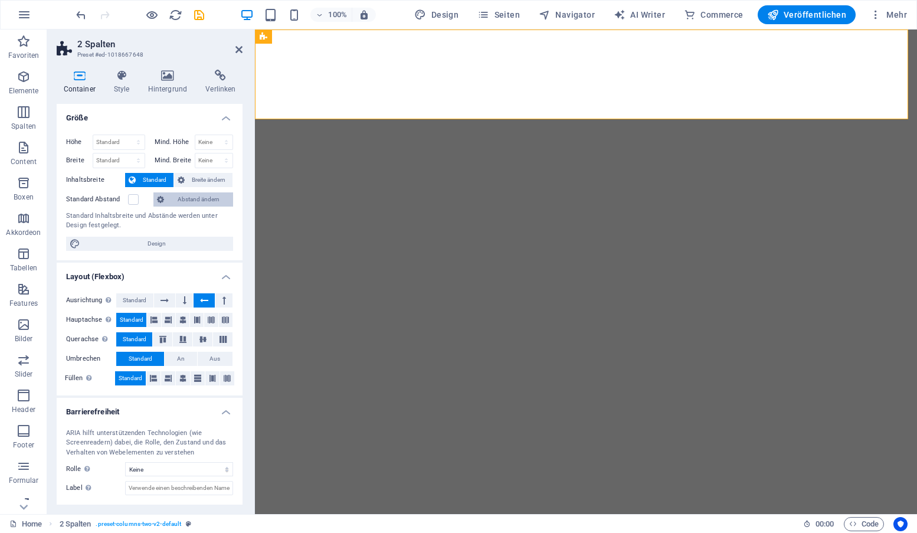
click at [195, 198] on span "Abstand ändern" at bounding box center [199, 199] width 62 height 14
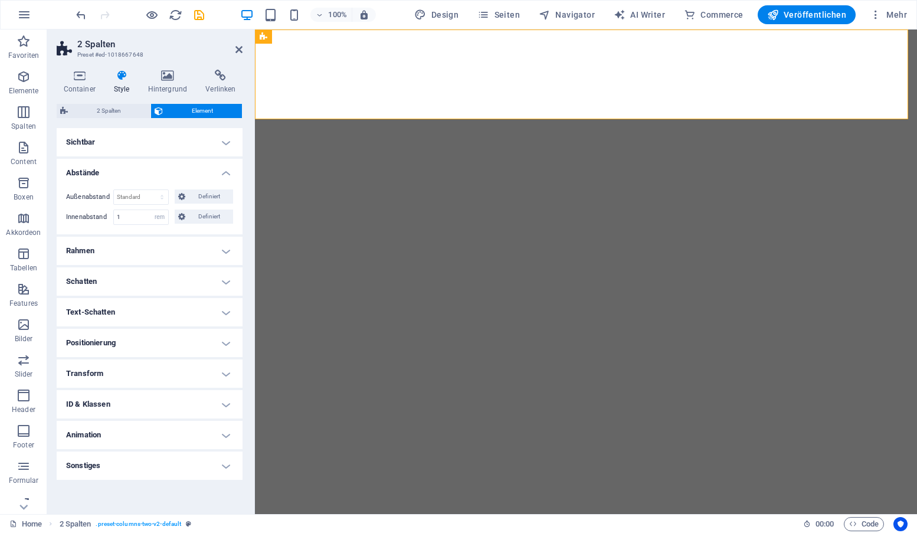
click at [130, 346] on h4 "Positionierung" at bounding box center [150, 343] width 186 height 28
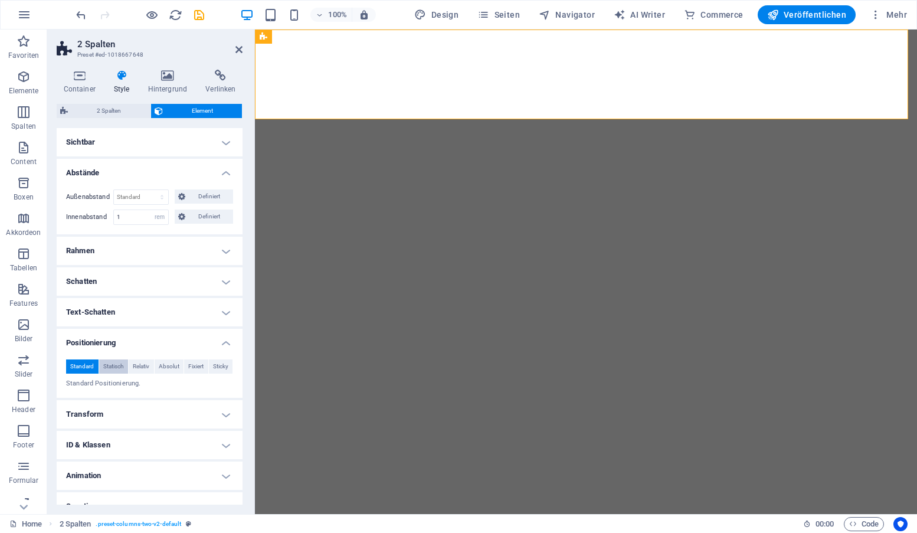
click at [119, 363] on span "Statisch" at bounding box center [113, 366] width 21 height 14
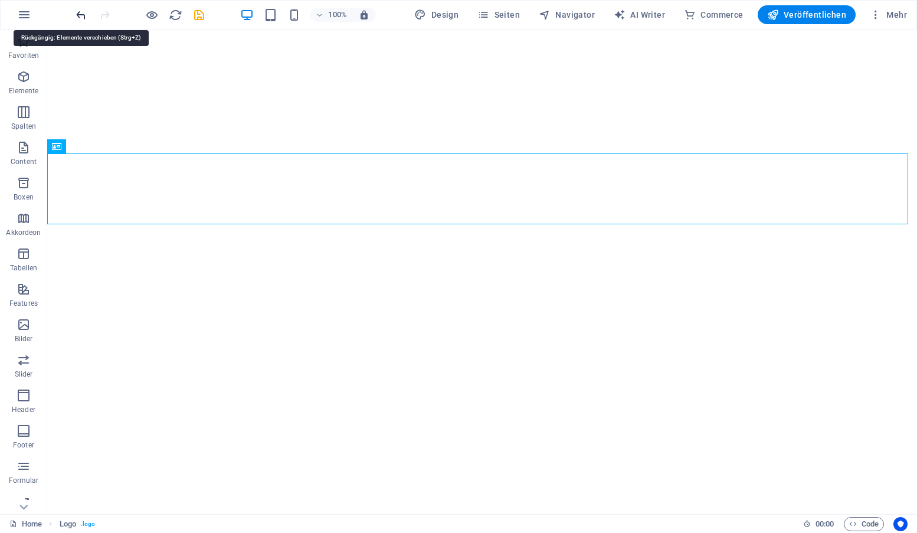
click at [78, 13] on icon "undo" at bounding box center [81, 15] width 14 height 14
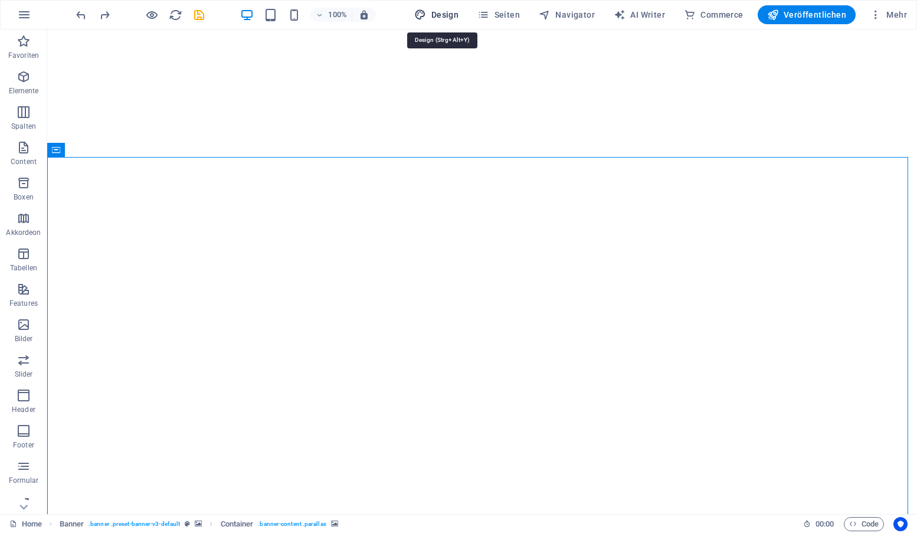
click at [439, 12] on span "Design" at bounding box center [436, 15] width 44 height 12
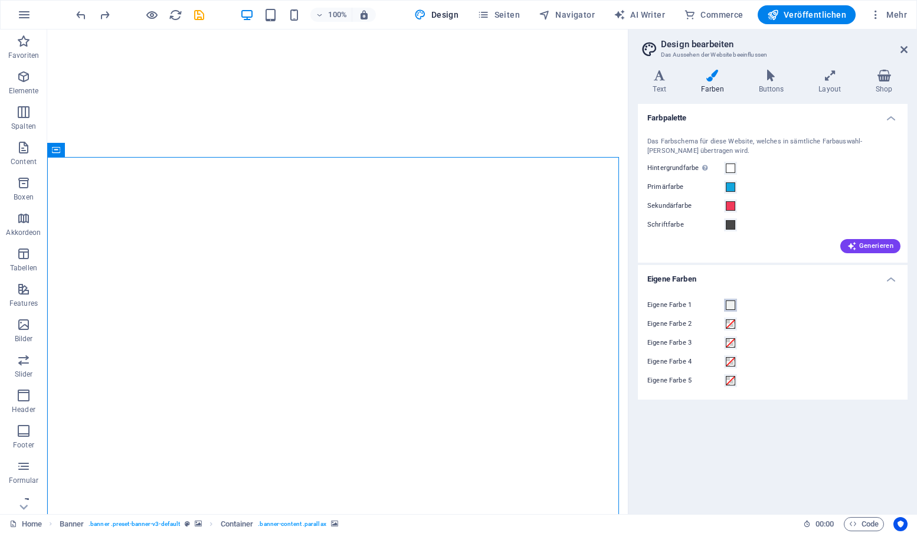
click at [729, 304] on span at bounding box center [730, 304] width 9 height 9
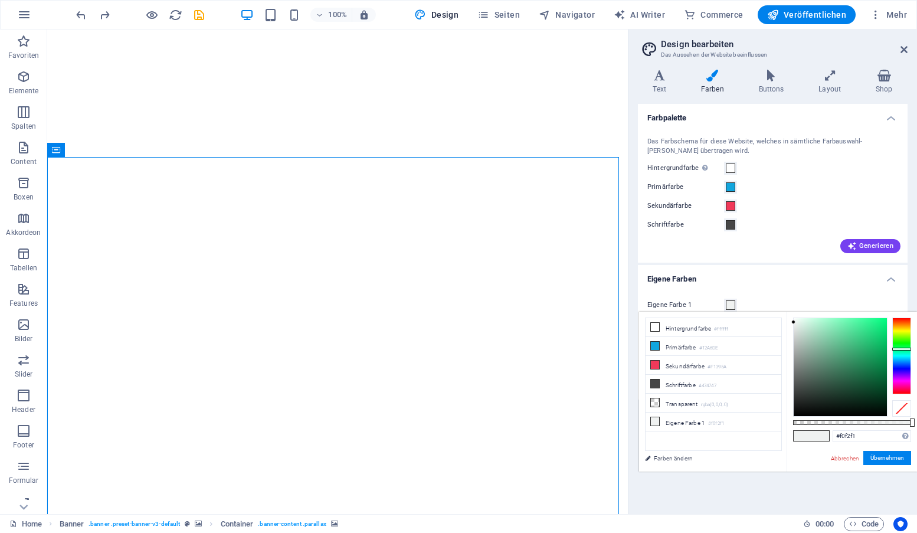
click at [778, 277] on h4 "Eigene Farben" at bounding box center [773, 275] width 270 height 21
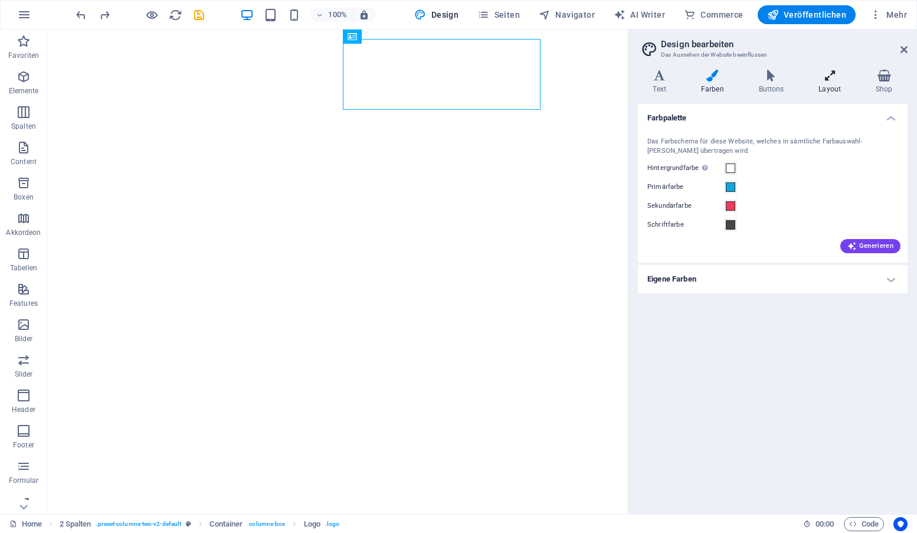
click at [825, 72] on icon at bounding box center [829, 76] width 53 height 12
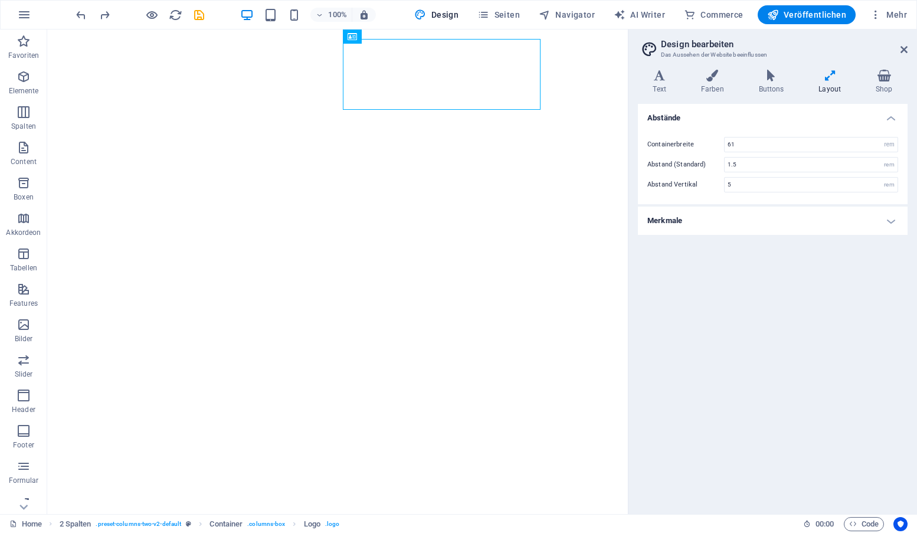
click at [888, 221] on h4 "Merkmale" at bounding box center [773, 220] width 270 height 28
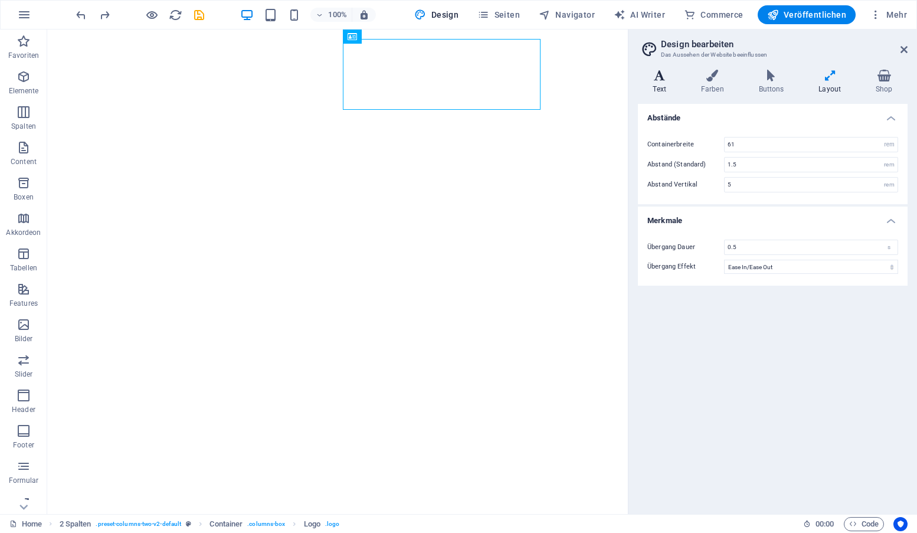
click at [665, 73] on icon at bounding box center [659, 76] width 43 height 12
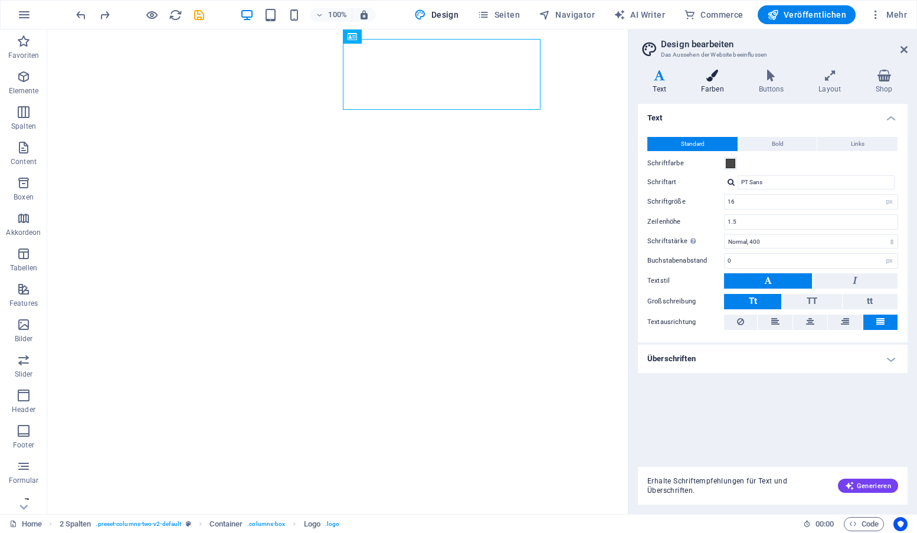
click at [714, 77] on icon at bounding box center [711, 76] width 53 height 12
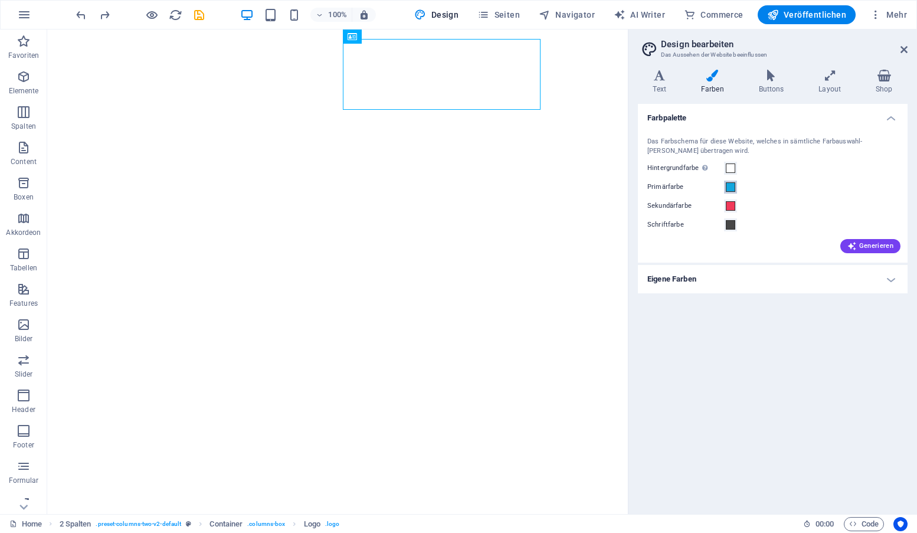
click at [730, 187] on span at bounding box center [730, 186] width 9 height 9
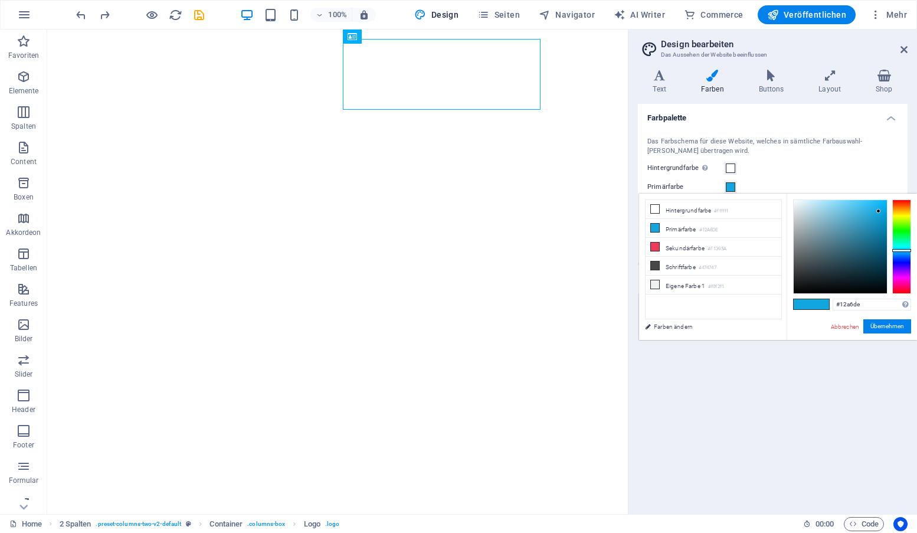
click at [822, 51] on h3 "Das Aussehen der Website beeinflussen" at bounding box center [772, 55] width 223 height 11
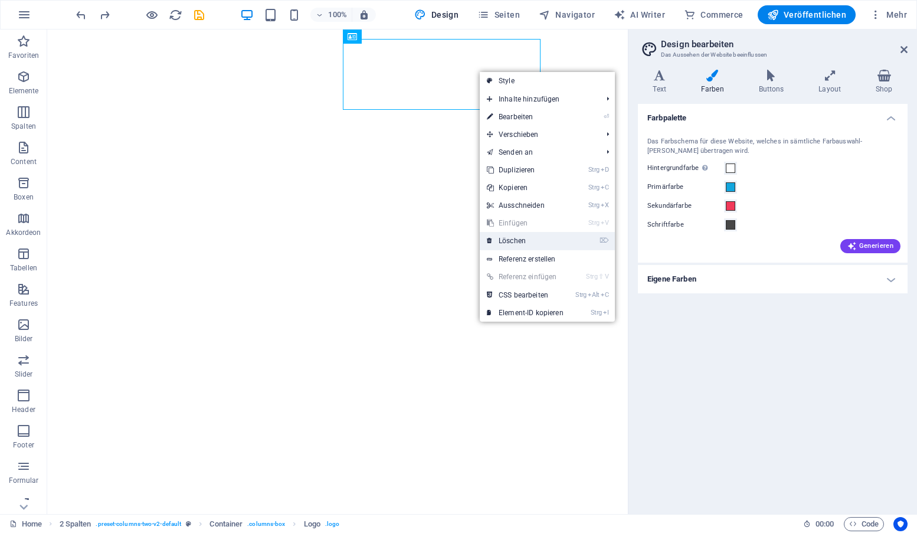
click at [524, 241] on link "⌦ Löschen" at bounding box center [525, 241] width 91 height 18
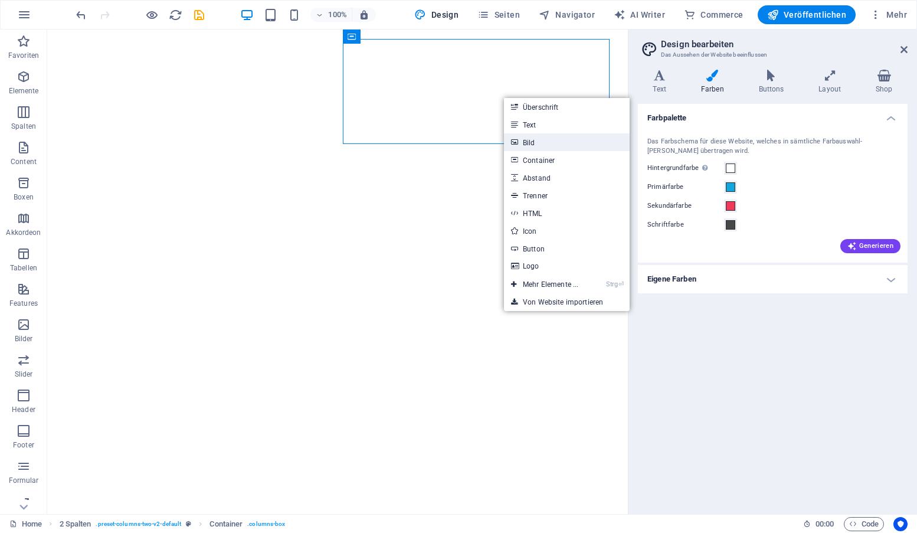
click at [540, 138] on link "Bild" at bounding box center [567, 142] width 126 height 18
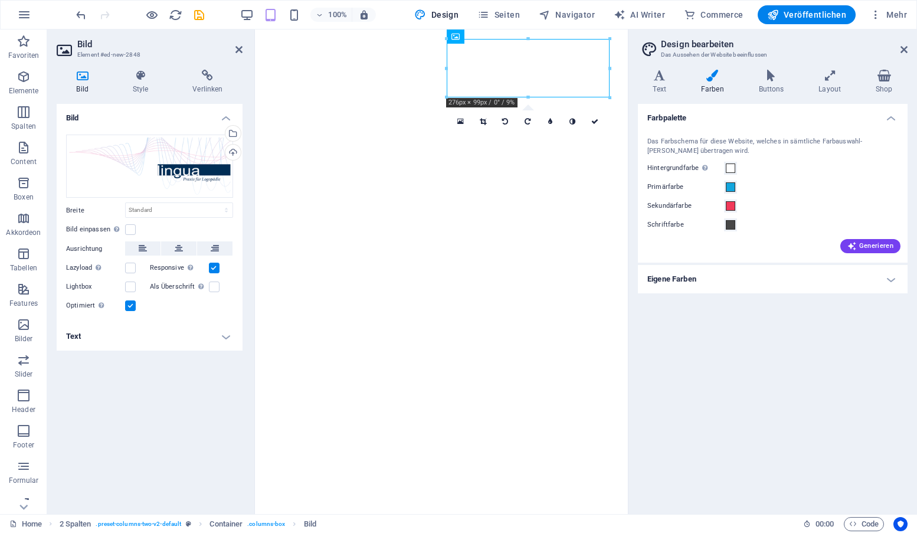
click at [851, 384] on div "Farbpalette Das Farbschema für diese Website, welches in sämtliche Farbauswahl-…" at bounding box center [773, 304] width 270 height 401
click at [236, 49] on icon at bounding box center [238, 49] width 7 height 9
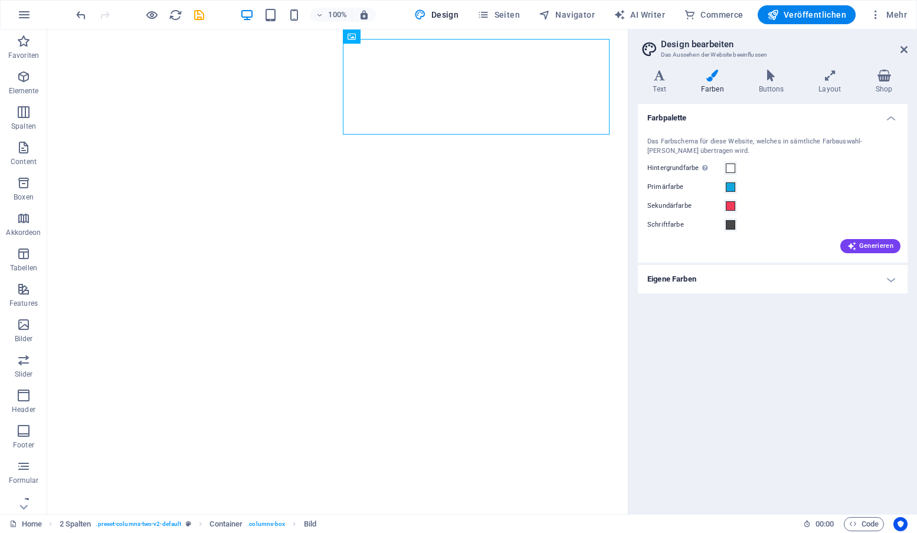
click at [792, 380] on div "Farbpalette Das Farbschema für diese Website, welches in sämtliche Farbauswahl-…" at bounding box center [773, 304] width 270 height 401
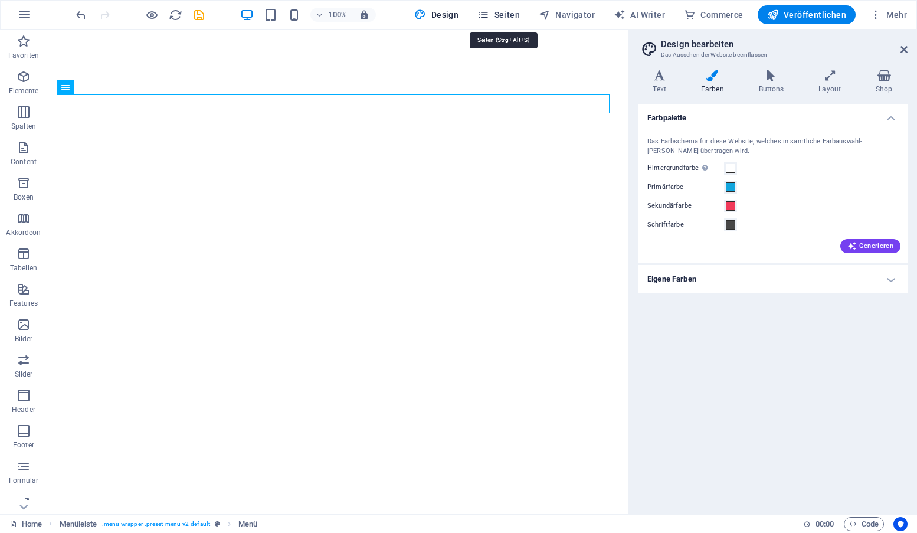
click at [520, 12] on span "Seiten" at bounding box center [498, 15] width 42 height 12
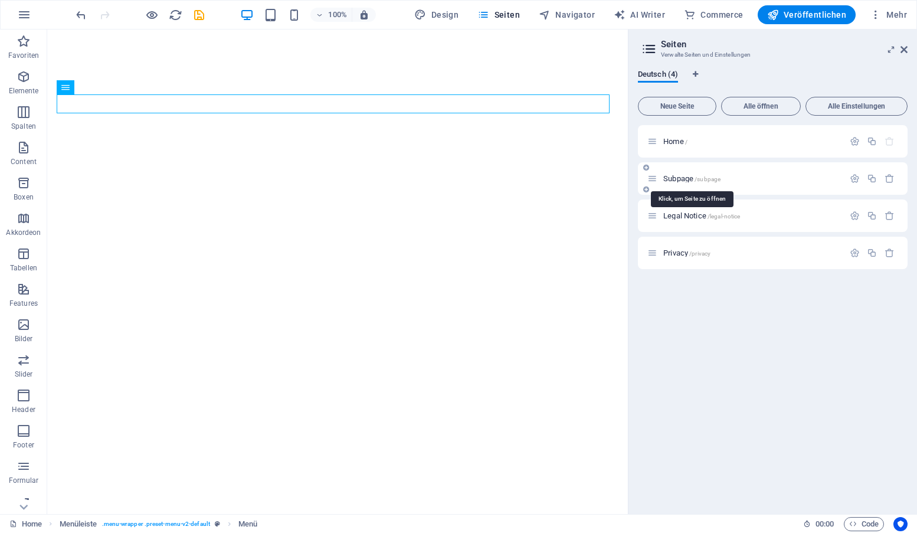
click at [674, 176] on span "Subpage /subpage" at bounding box center [691, 178] width 57 height 9
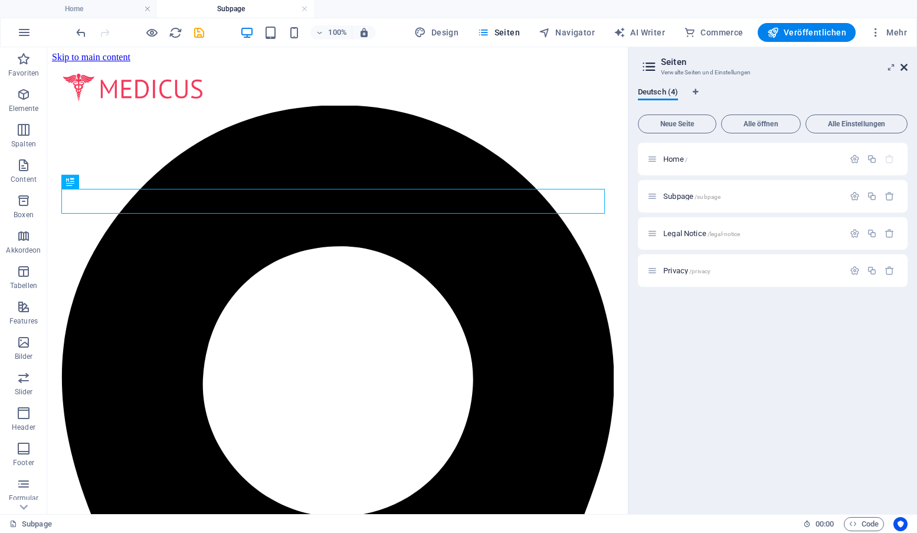
click at [903, 68] on icon at bounding box center [903, 67] width 7 height 9
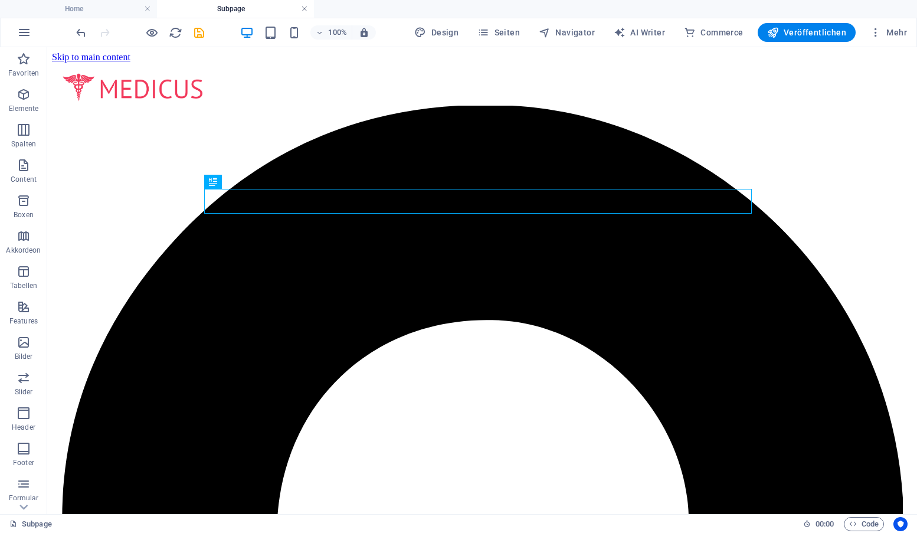
click at [304, 8] on link at bounding box center [304, 9] width 7 height 11
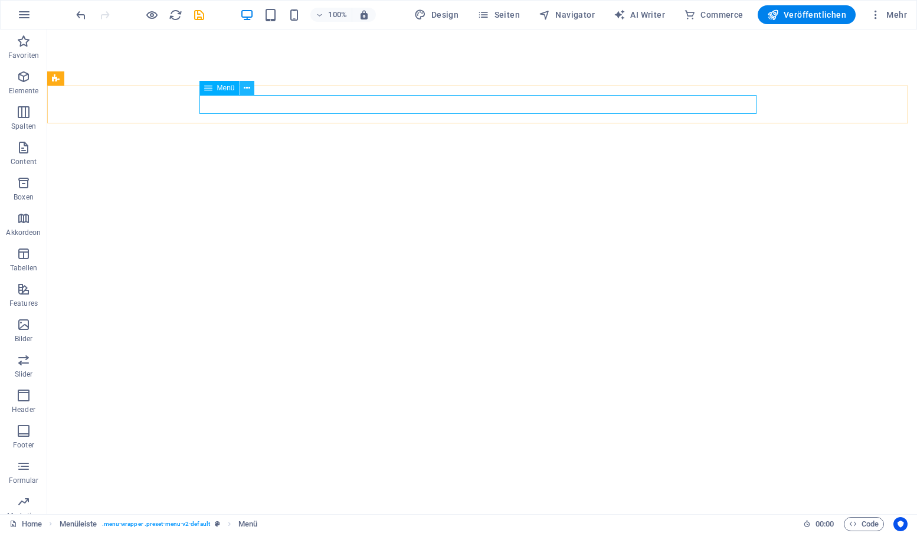
click at [250, 85] on icon at bounding box center [247, 88] width 6 height 12
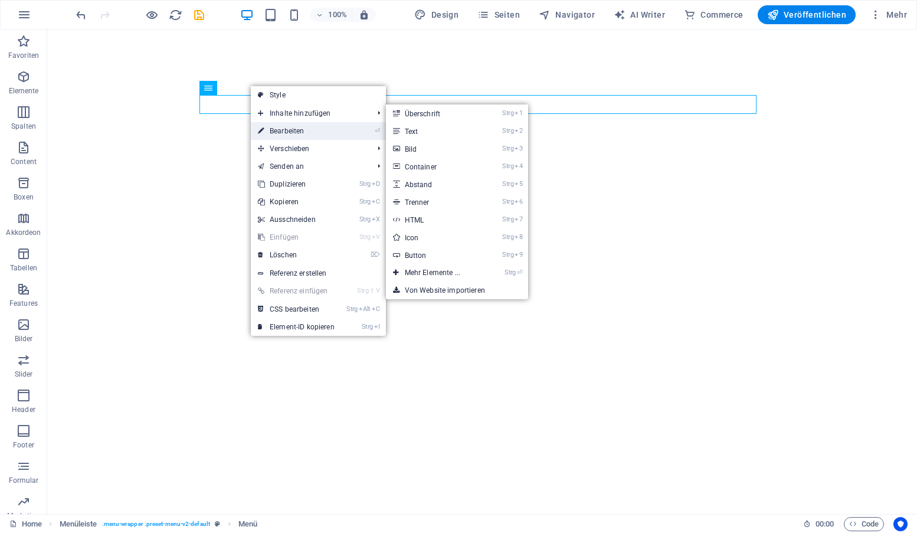
click at [286, 129] on link "⏎ Bearbeiten" at bounding box center [296, 131] width 91 height 18
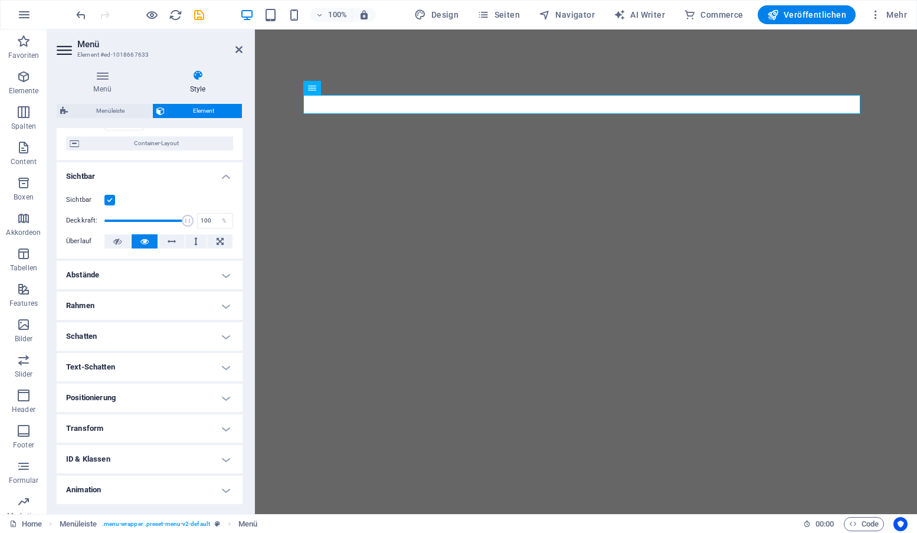
scroll to position [118, 0]
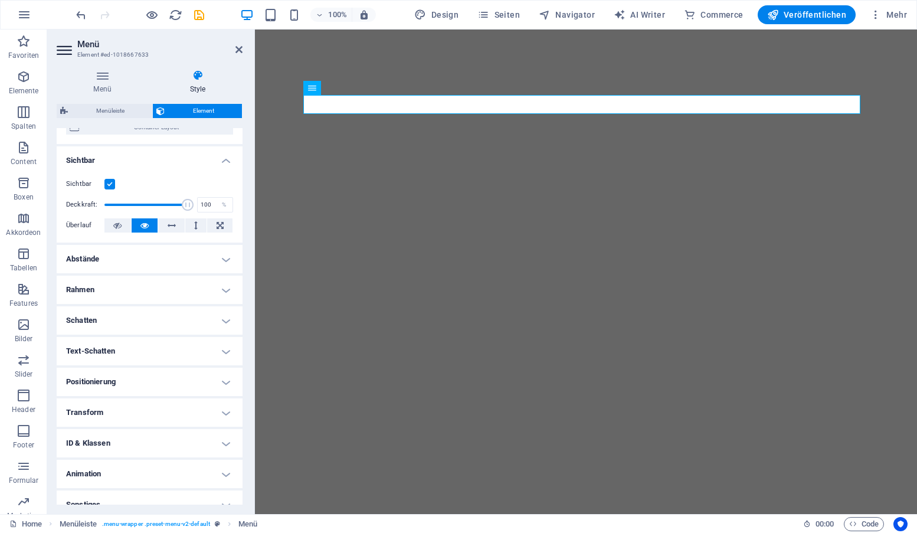
click at [109, 103] on div "Menü Style Menü Automatisch Benutzerdefiniert Erstelle individuelle Menüpunkte …" at bounding box center [150, 287] width 186 height 435
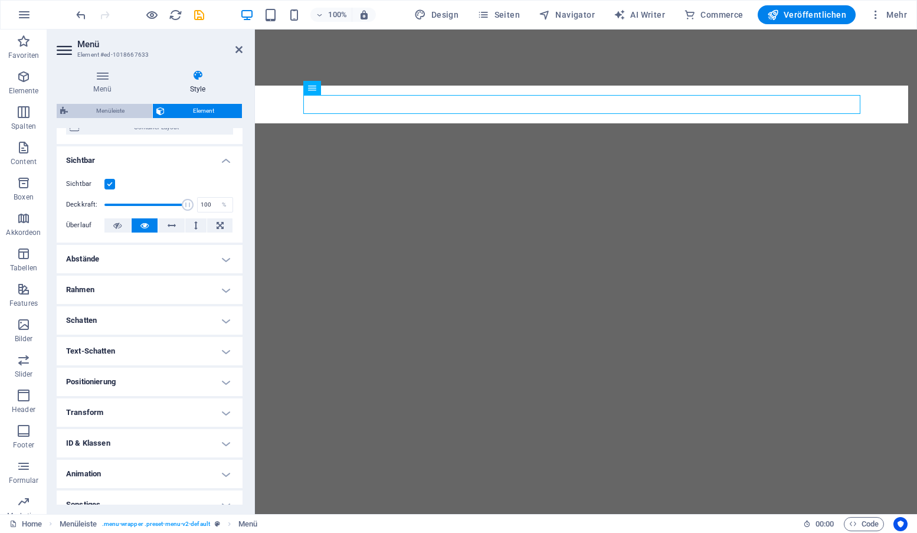
click at [109, 107] on span "Menüleiste" at bounding box center [109, 111] width 77 height 14
select select "rem"
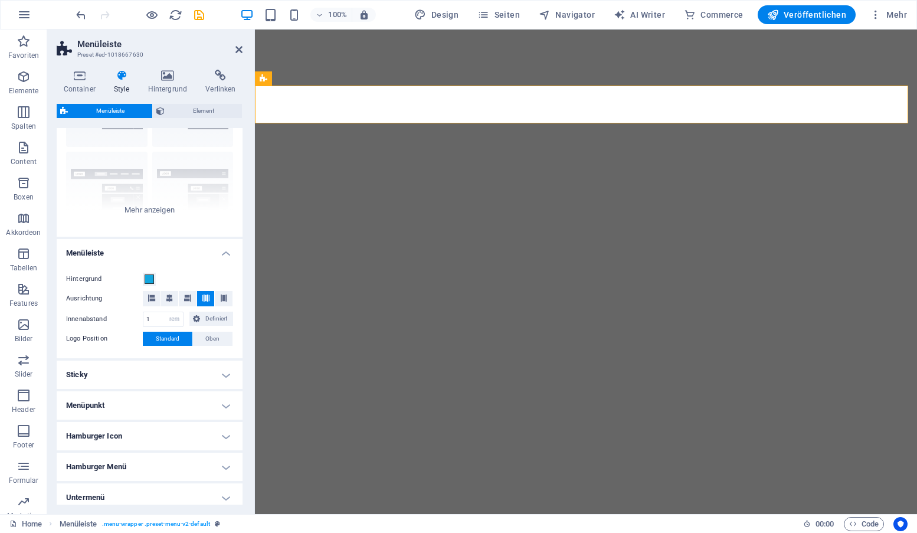
scroll to position [0, 0]
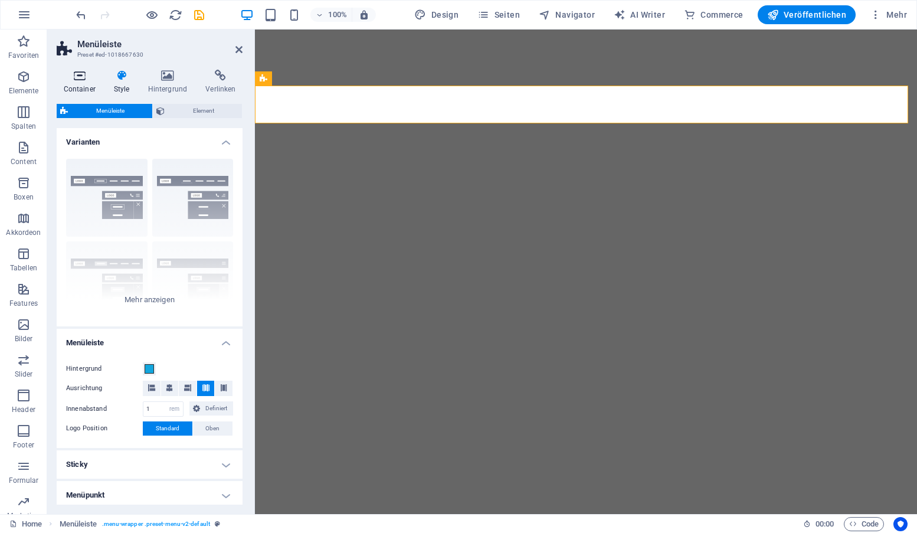
click at [80, 83] on h4 "Container" at bounding box center [82, 82] width 50 height 25
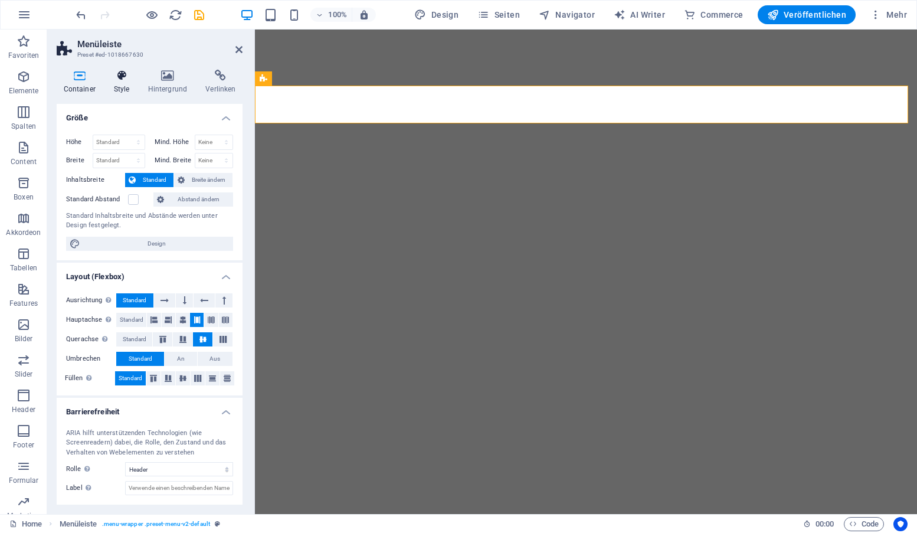
click at [116, 74] on icon at bounding box center [121, 76] width 29 height 12
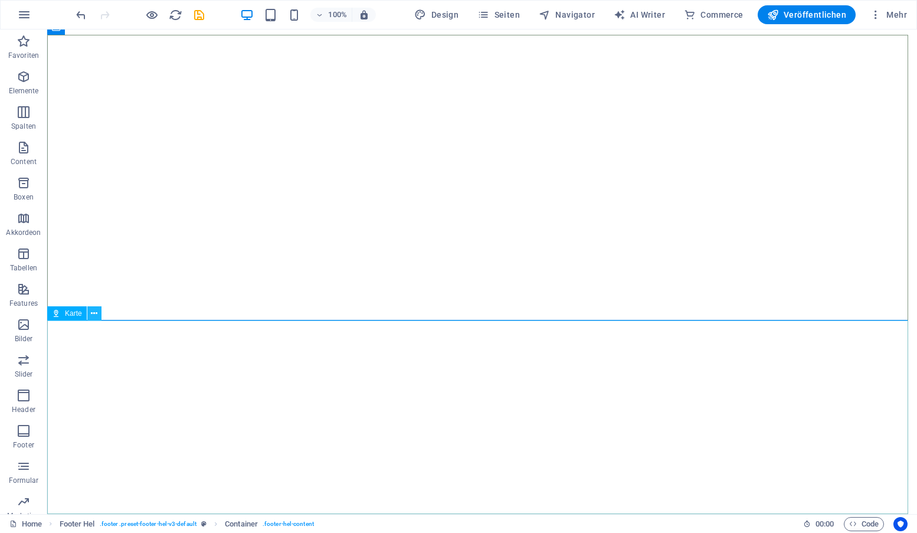
click at [87, 315] on button at bounding box center [94, 313] width 14 height 14
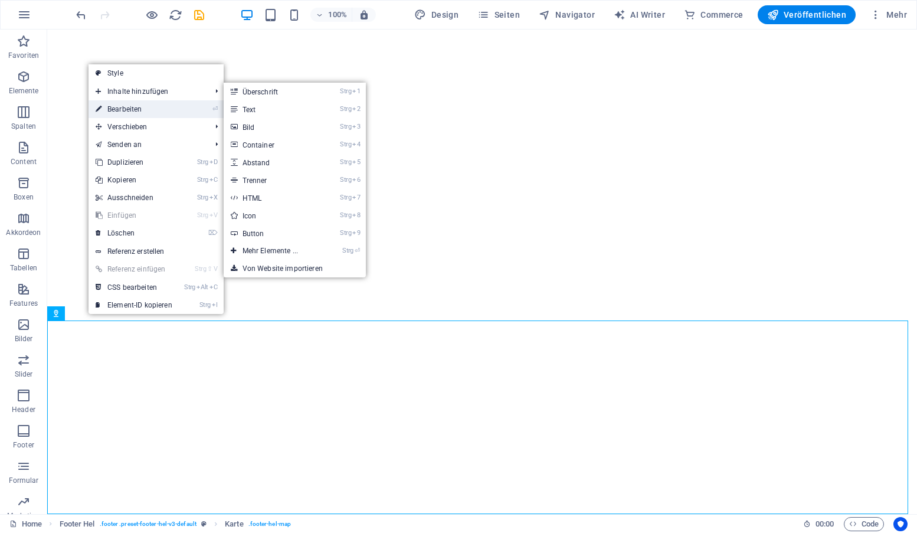
click at [130, 107] on link "⏎ Bearbeiten" at bounding box center [133, 109] width 91 height 18
select select "1"
select select "px"
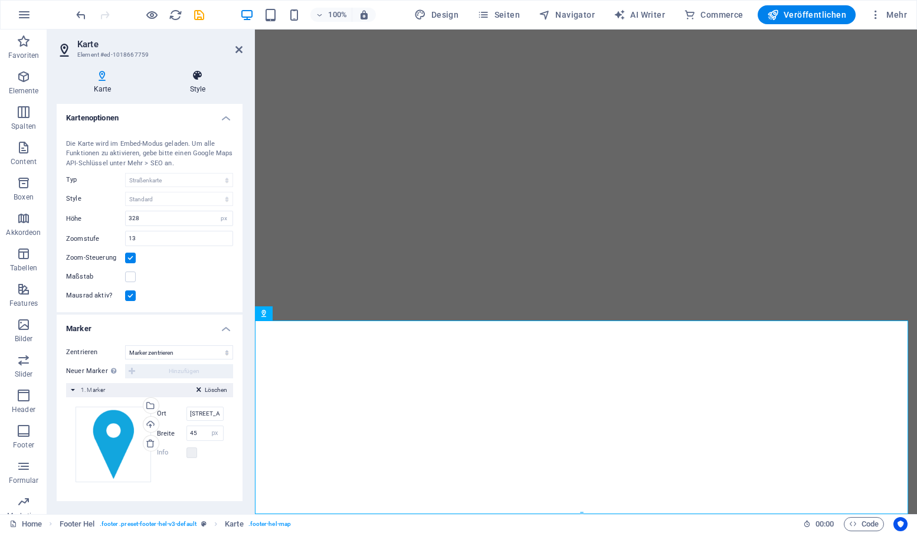
click at [196, 76] on icon at bounding box center [198, 76] width 90 height 12
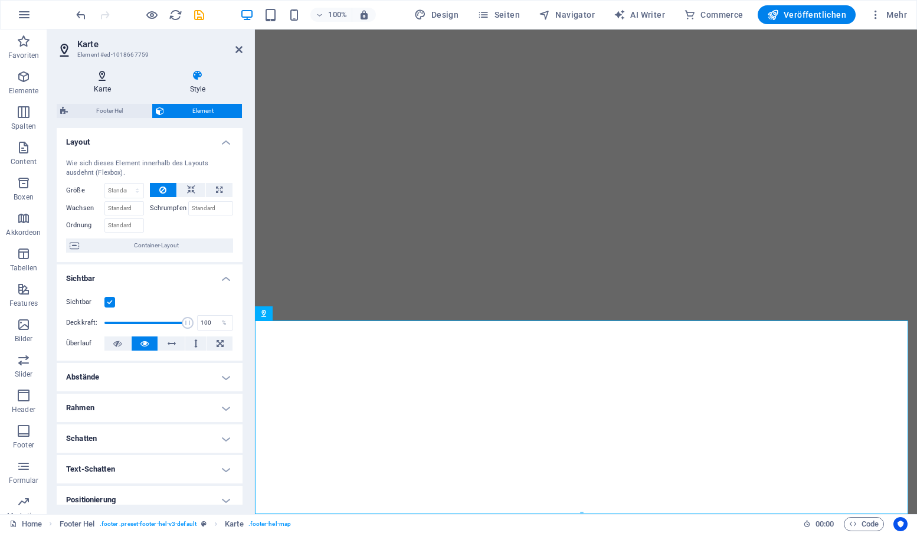
click at [102, 80] on icon at bounding box center [102, 76] width 91 height 12
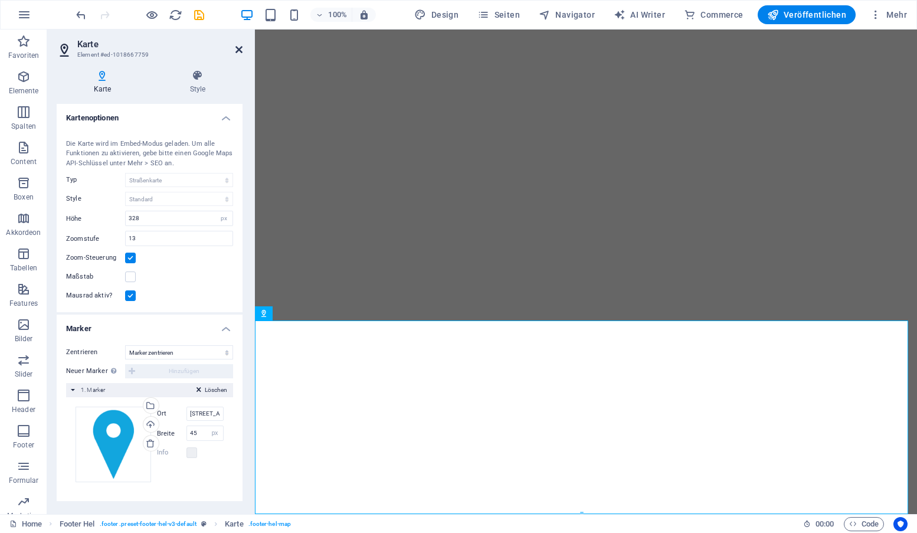
click at [236, 47] on icon at bounding box center [238, 49] width 7 height 9
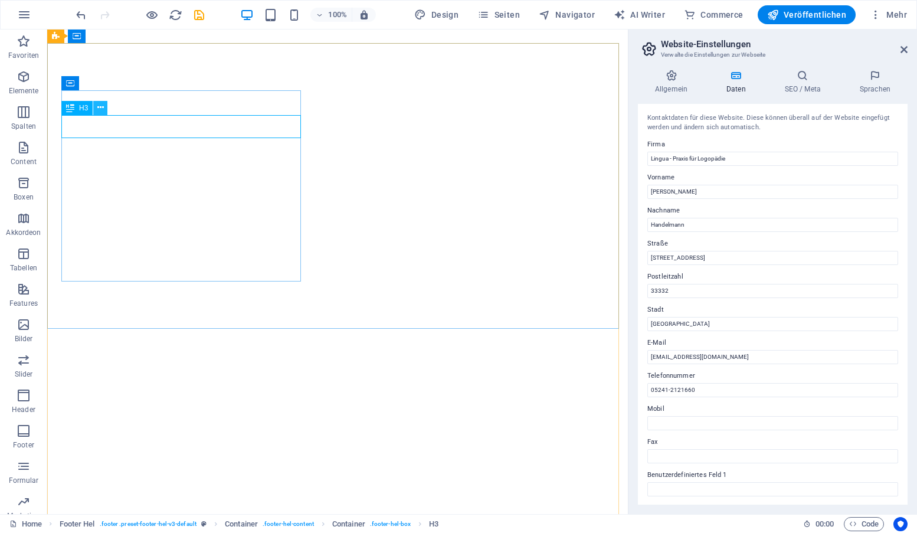
click at [101, 106] on icon at bounding box center [100, 107] width 6 height 12
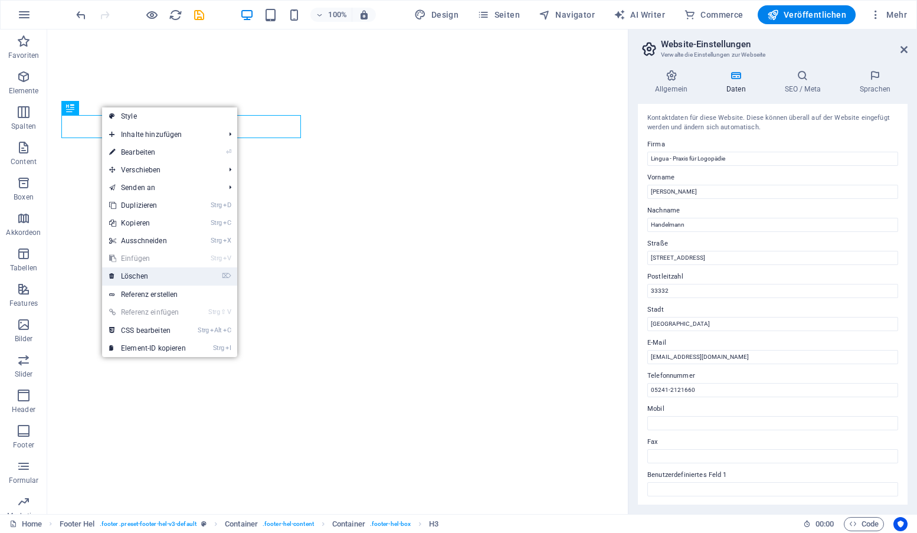
click at [153, 278] on link "⌦ Löschen" at bounding box center [147, 276] width 91 height 18
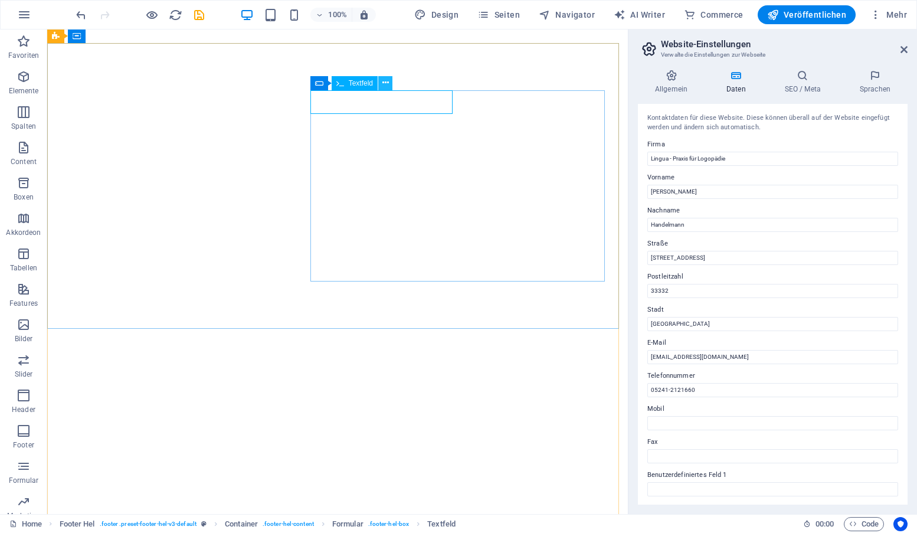
click at [385, 81] on icon at bounding box center [385, 83] width 6 height 12
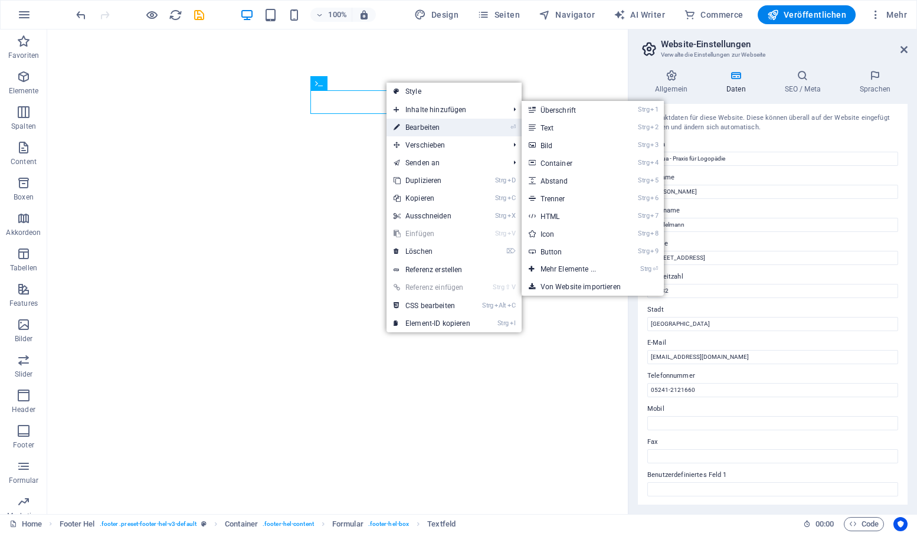
click at [414, 128] on link "⏎ Bearbeiten" at bounding box center [431, 128] width 91 height 18
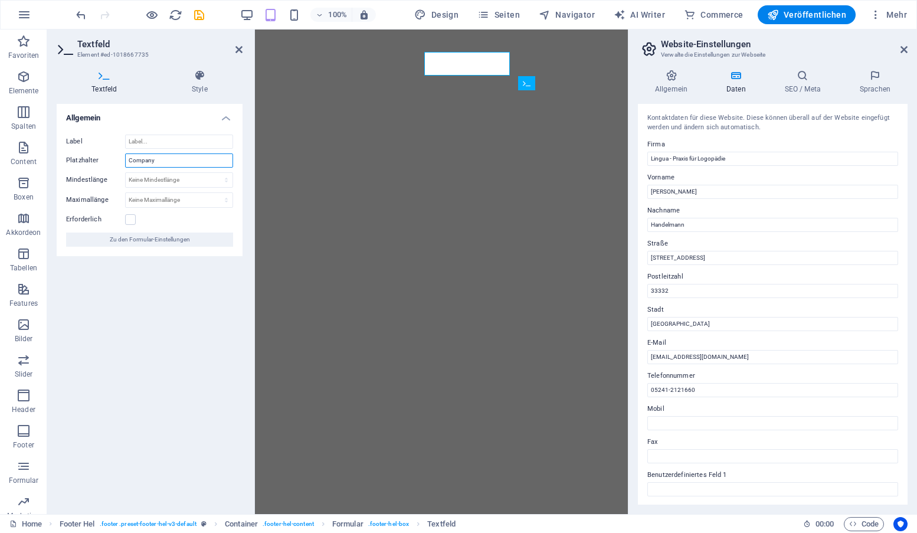
click at [168, 162] on input "Company" at bounding box center [179, 160] width 108 height 14
type input "C"
type input "Name"
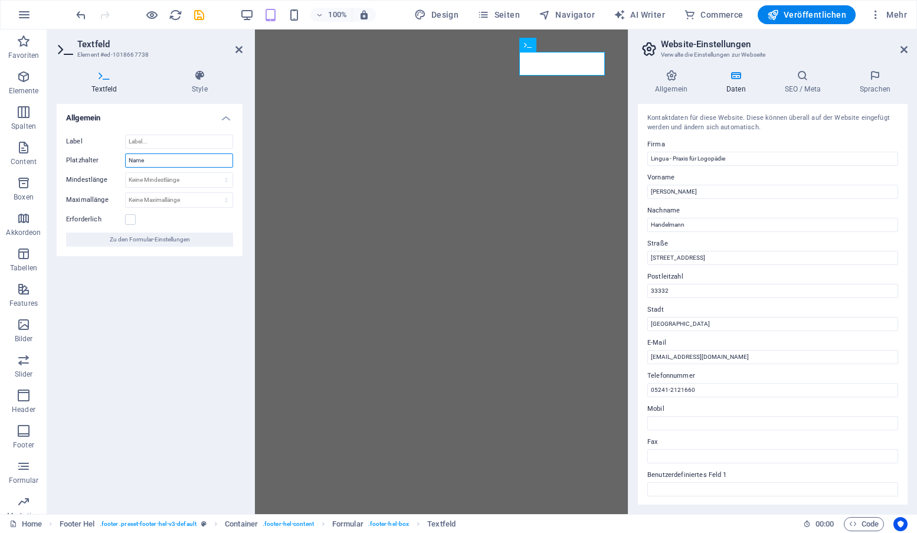
drag, startPoint x: 166, startPoint y: 157, endPoint x: 124, endPoint y: 156, distance: 42.5
click at [124, 156] on div "Platzhalter Name" at bounding box center [149, 160] width 167 height 14
type input "Vorname"
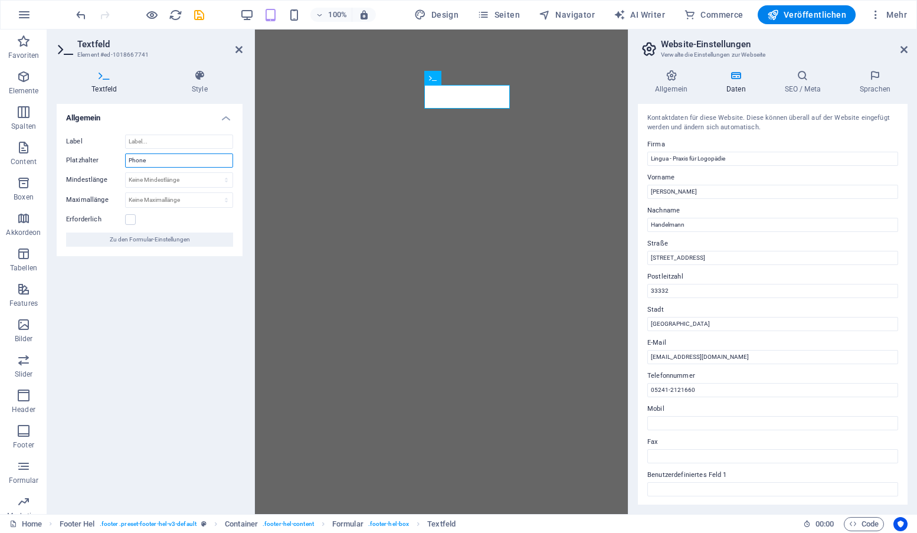
click at [165, 159] on input "Phone" at bounding box center [179, 160] width 108 height 14
drag, startPoint x: 165, startPoint y: 159, endPoint x: 115, endPoint y: 159, distance: 50.1
click at [115, 159] on div "Platzhalter Phone" at bounding box center [149, 160] width 167 height 14
type input "Telefon"
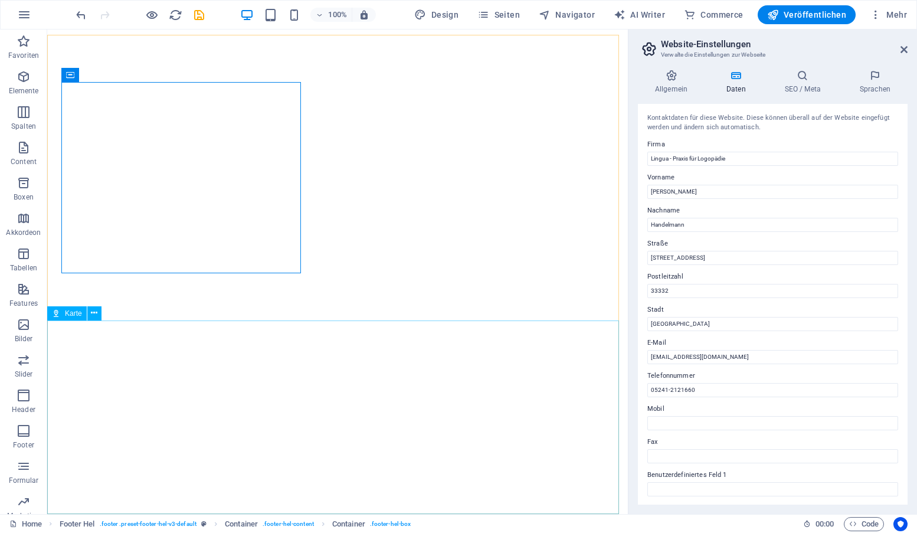
click at [73, 313] on span "Karte" at bounding box center [73, 313] width 17 height 7
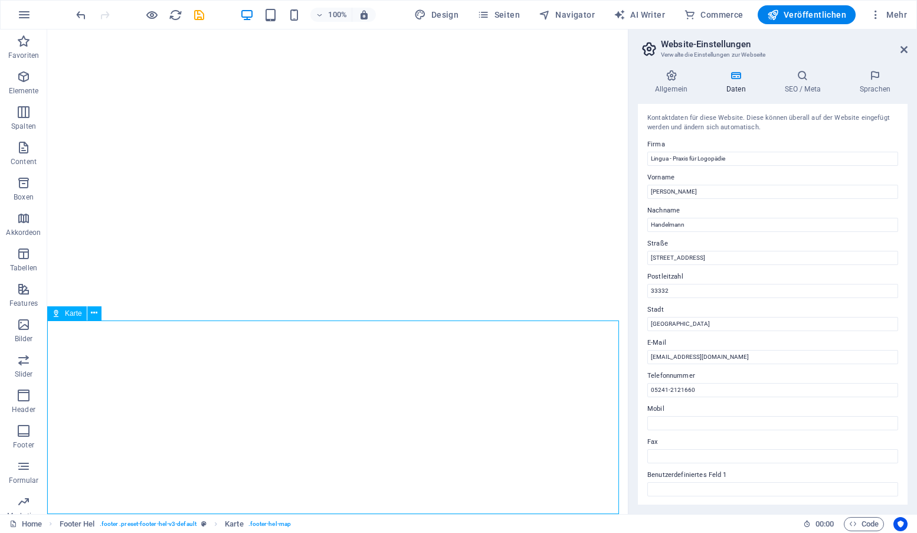
click at [56, 313] on icon at bounding box center [56, 313] width 8 height 14
click at [94, 310] on icon at bounding box center [94, 313] width 6 height 12
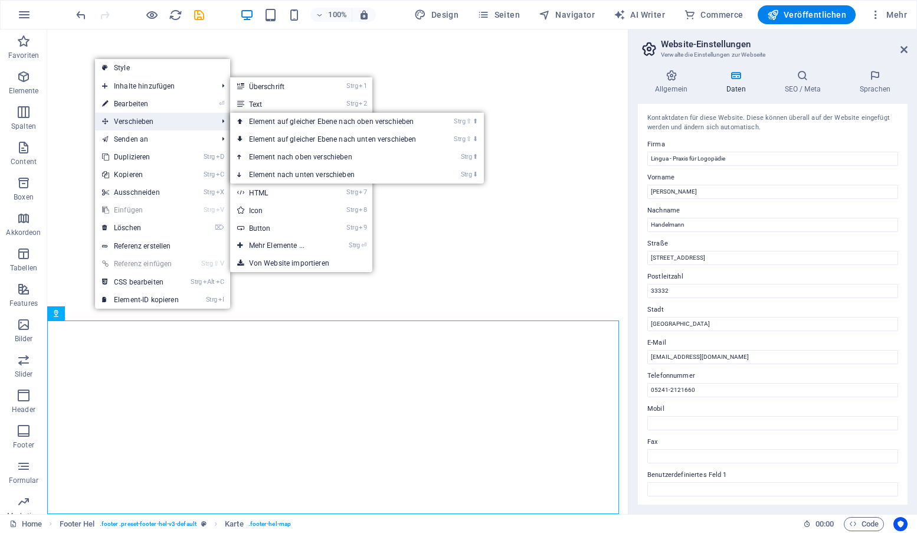
click at [148, 114] on span "Verschieben" at bounding box center [153, 122] width 117 height 18
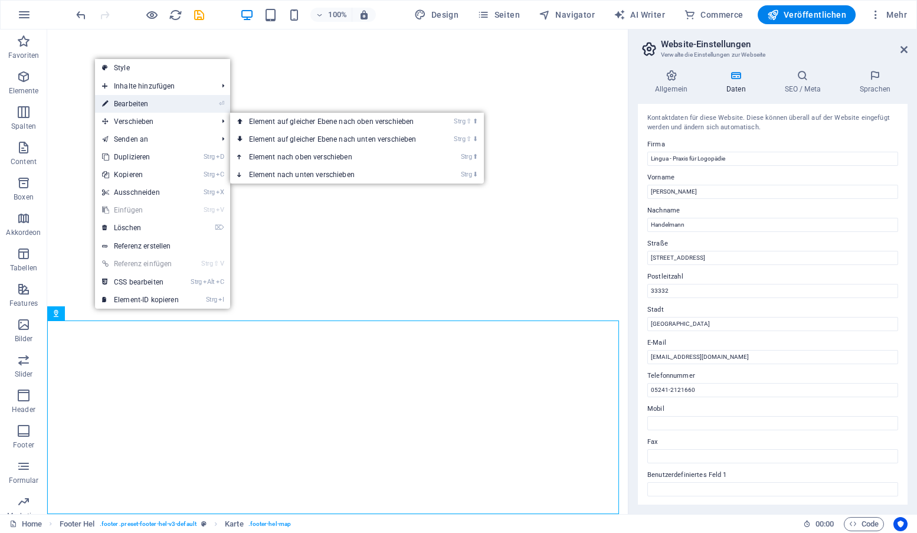
click at [148, 107] on link "⏎ Bearbeiten" at bounding box center [140, 104] width 91 height 18
select select "1"
select select "px"
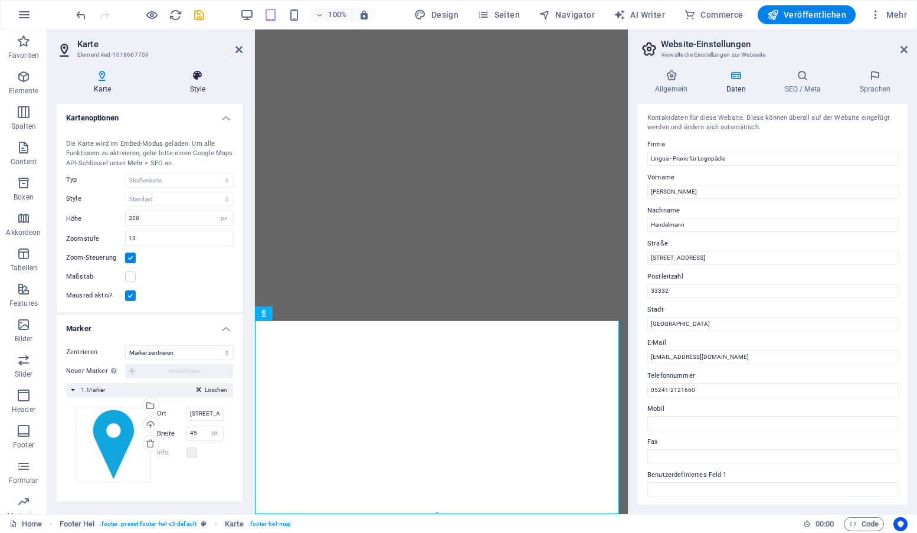
click at [200, 74] on icon at bounding box center [198, 76] width 90 height 12
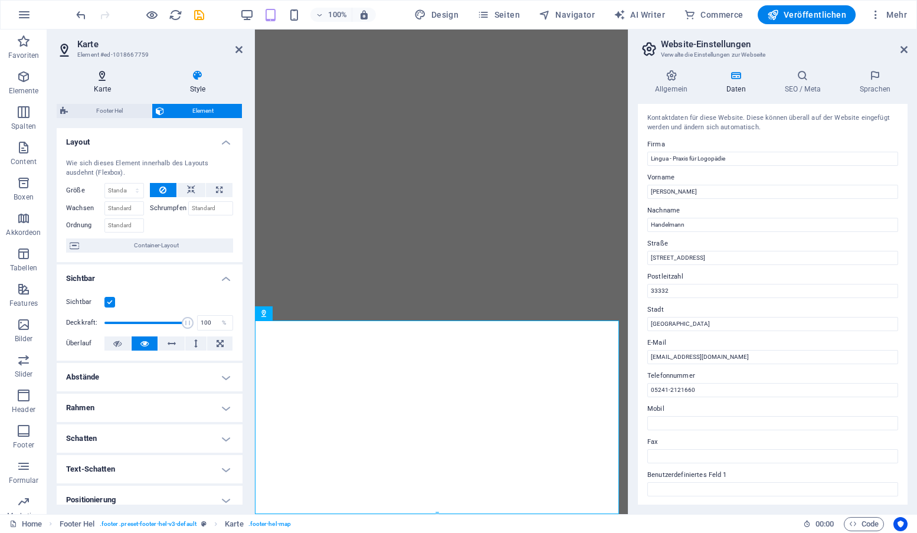
click at [102, 80] on icon at bounding box center [102, 76] width 91 height 12
